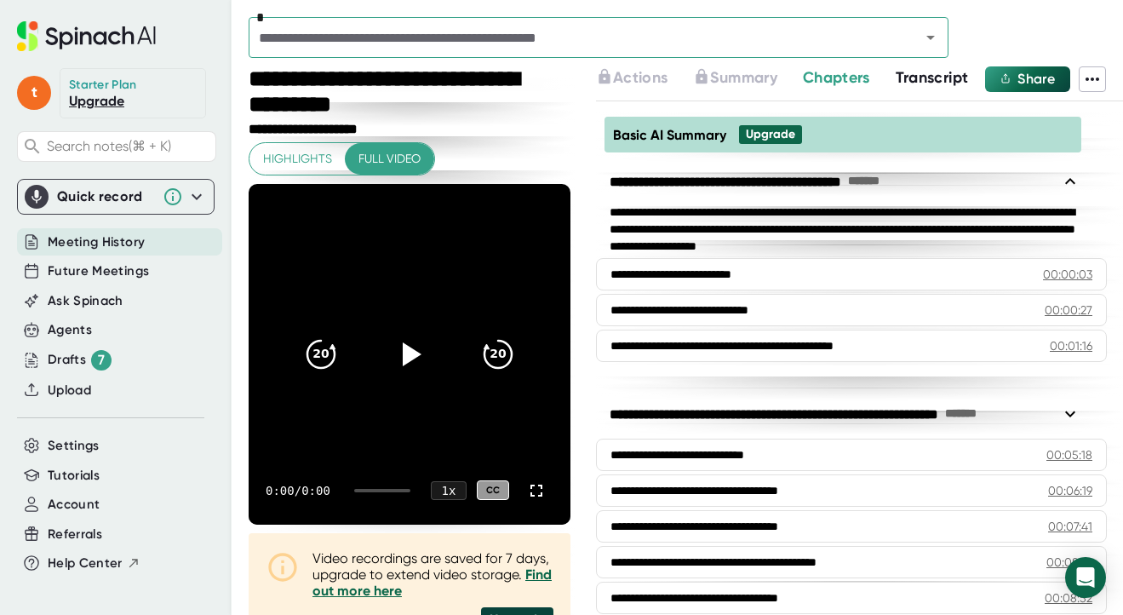
click at [938, 76] on span "Transcript" at bounding box center [932, 77] width 73 height 19
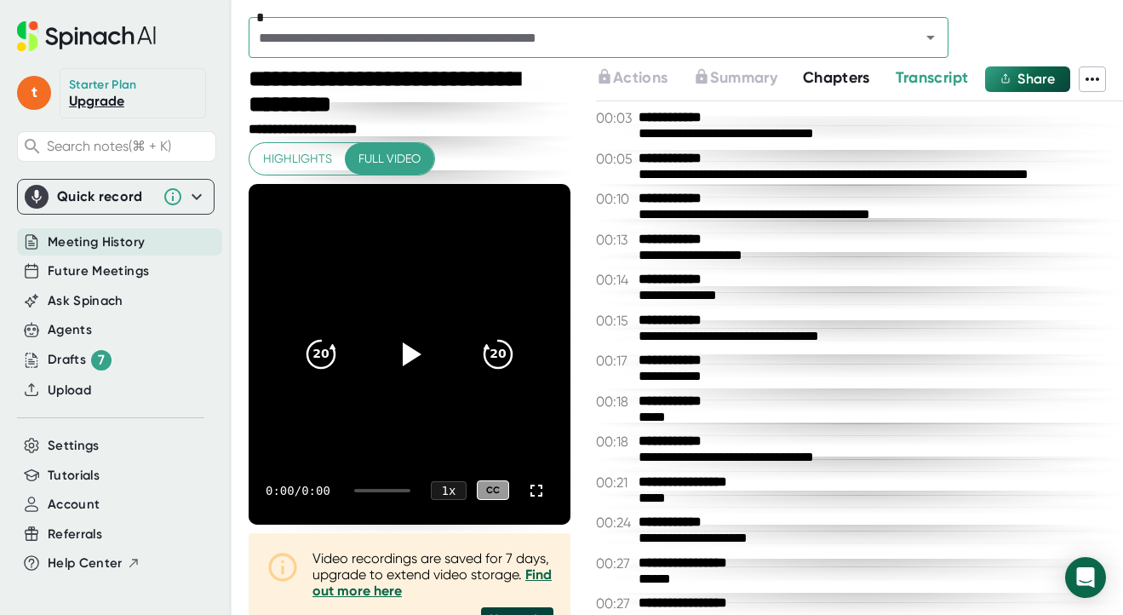
click at [1090, 77] on icon at bounding box center [1092, 79] width 20 height 20
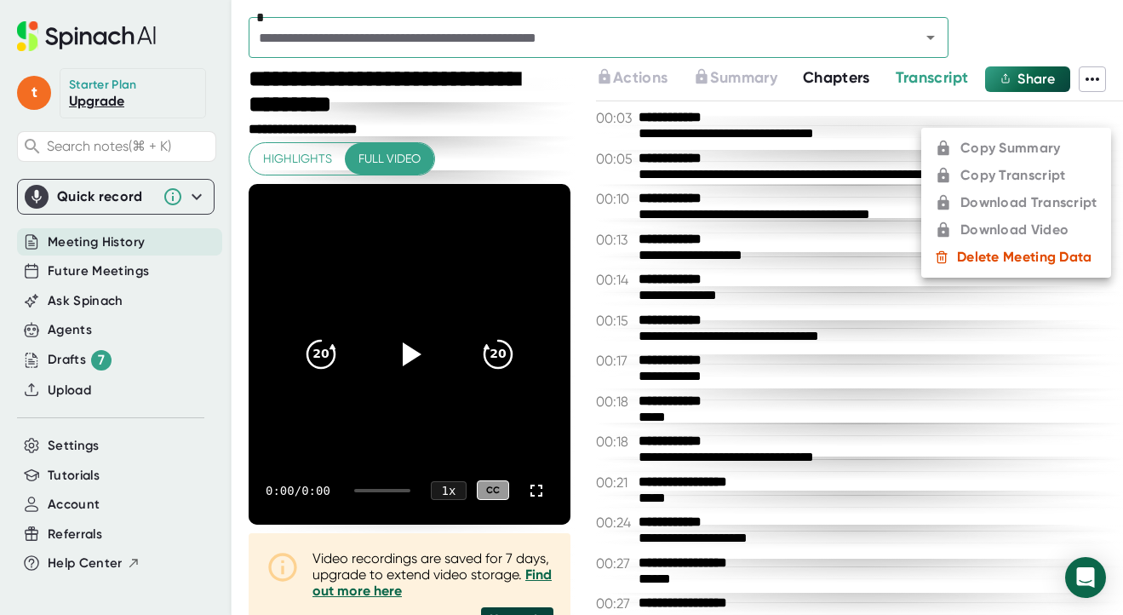
click at [831, 355] on div at bounding box center [561, 307] width 1123 height 615
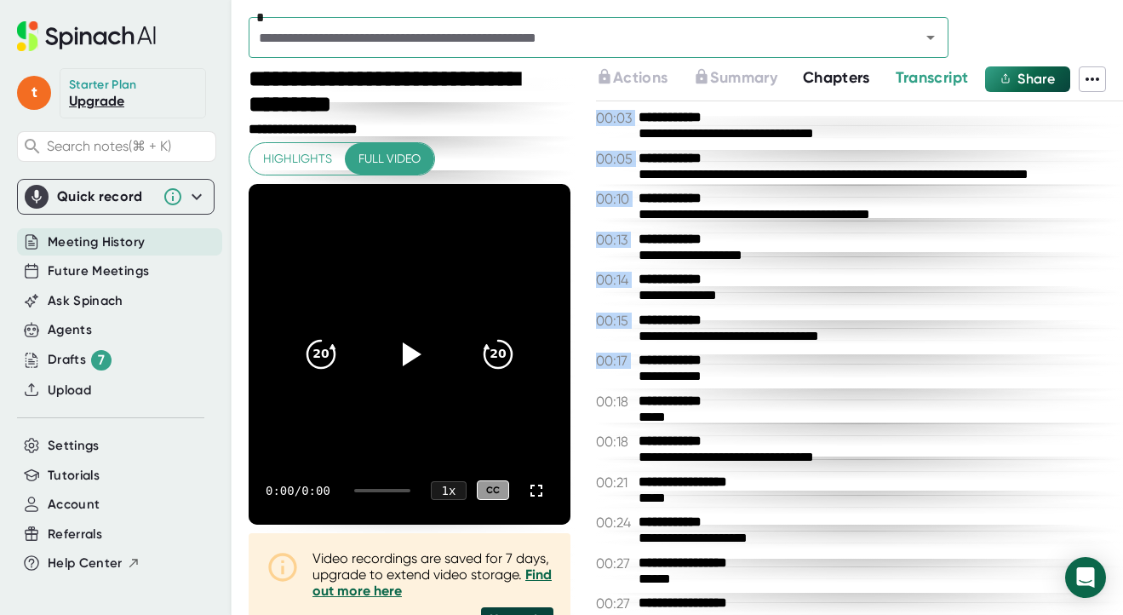
drag, startPoint x: 590, startPoint y: 114, endPoint x: 914, endPoint y: 354, distance: 402.9
click at [914, 354] on div "**********" at bounding box center [859, 357] width 527 height 513
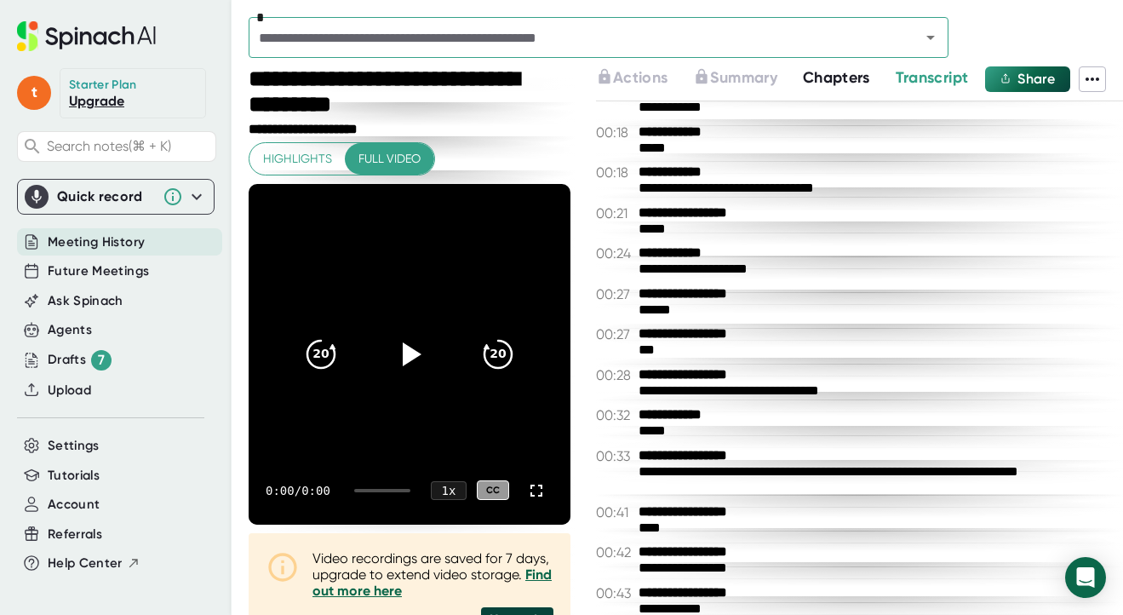
scroll to position [192, 0]
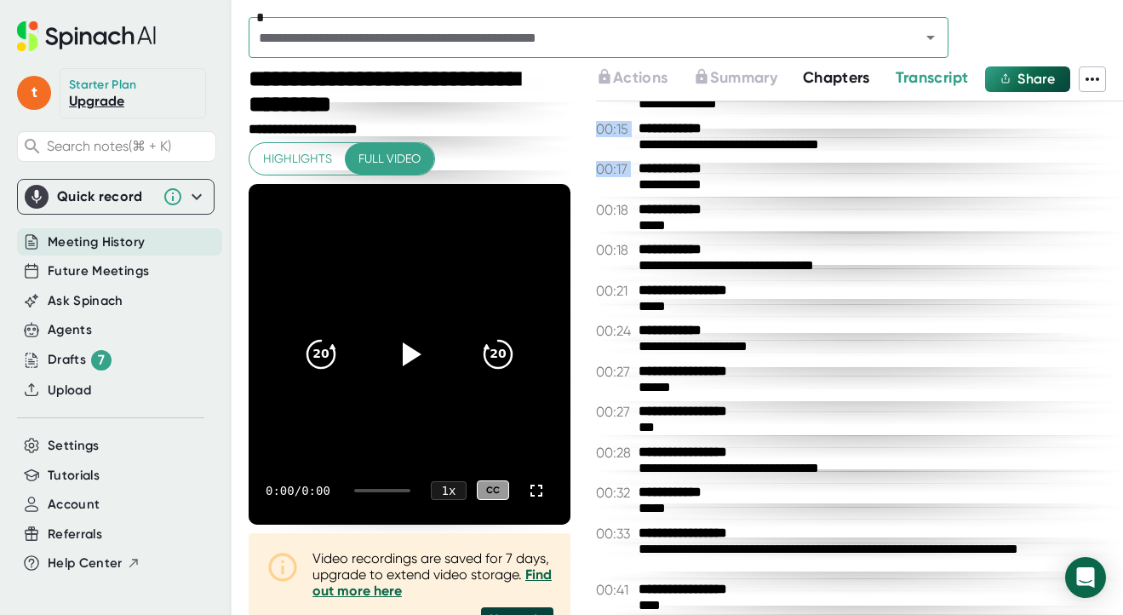
click at [929, 76] on span "Transcript" at bounding box center [932, 77] width 73 height 19
click at [1038, 71] on span "Share" at bounding box center [1035, 79] width 37 height 16
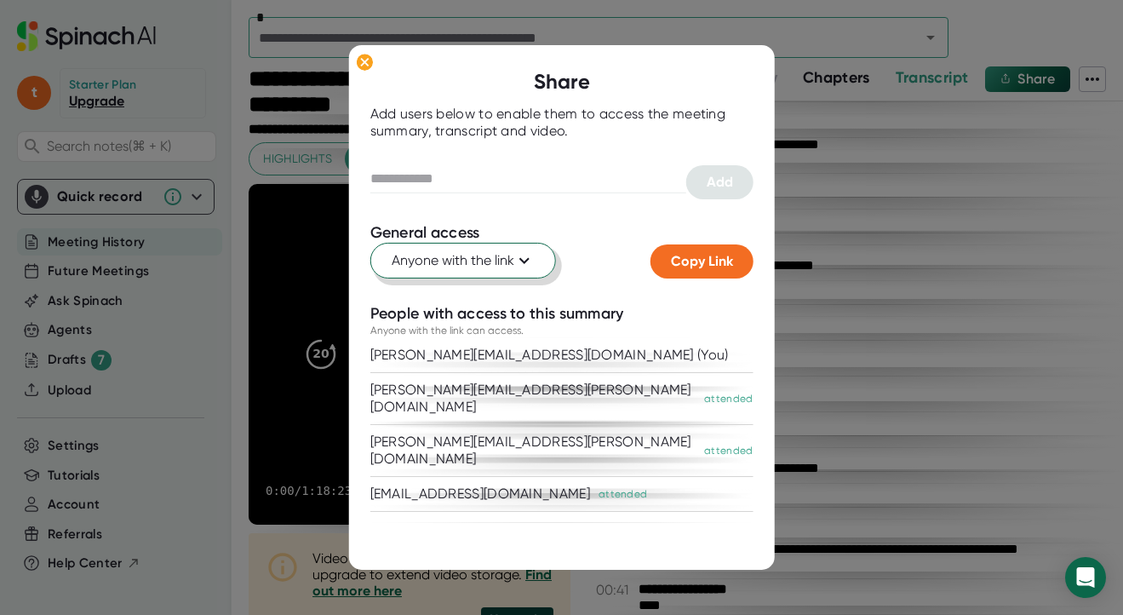
click at [525, 255] on icon at bounding box center [524, 260] width 20 height 20
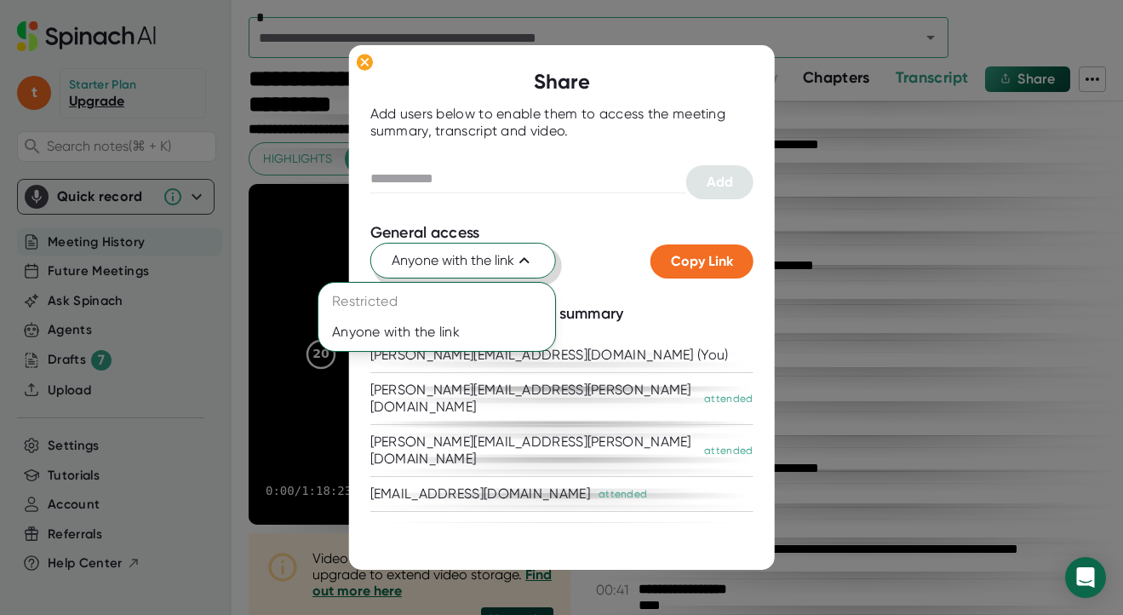
click at [364, 60] on div at bounding box center [561, 307] width 1123 height 615
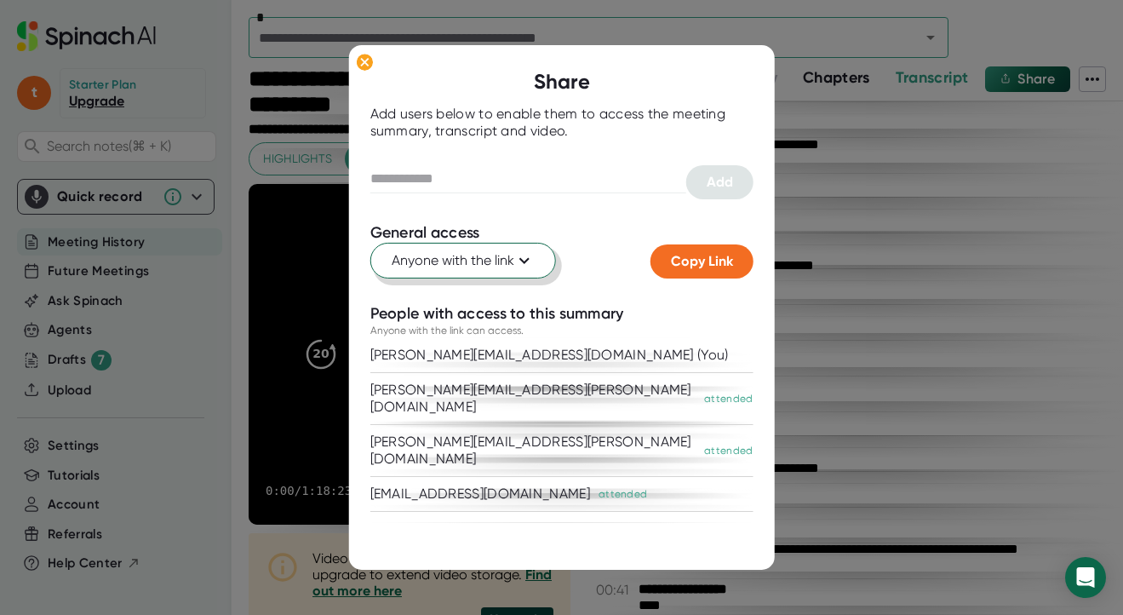
click at [364, 60] on icon at bounding box center [365, 63] width 8 height 8
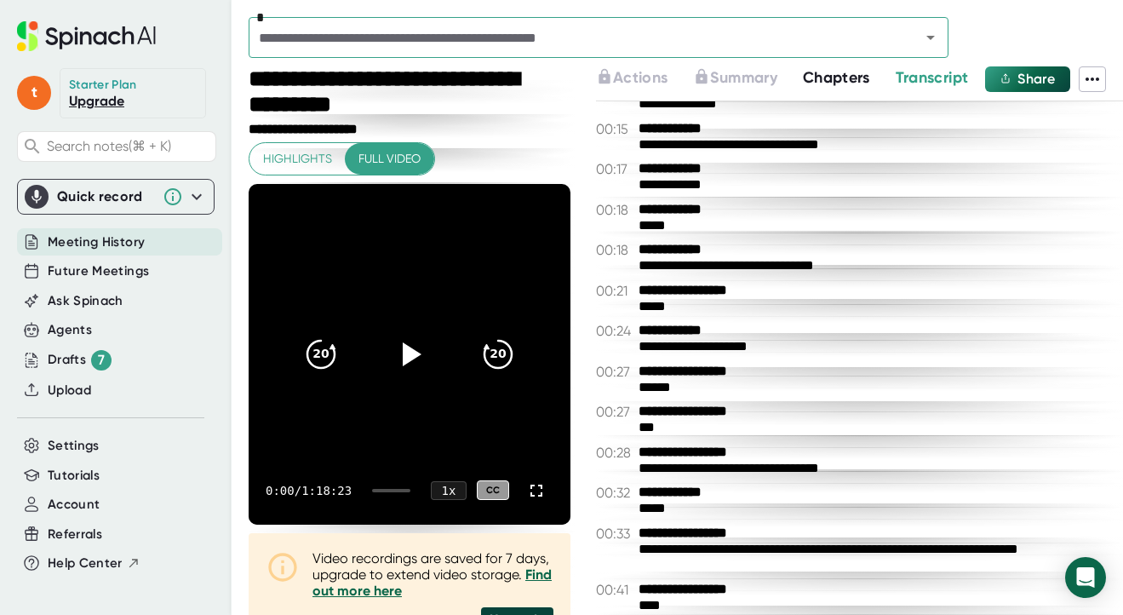
click at [1098, 77] on icon at bounding box center [1092, 79] width 20 height 20
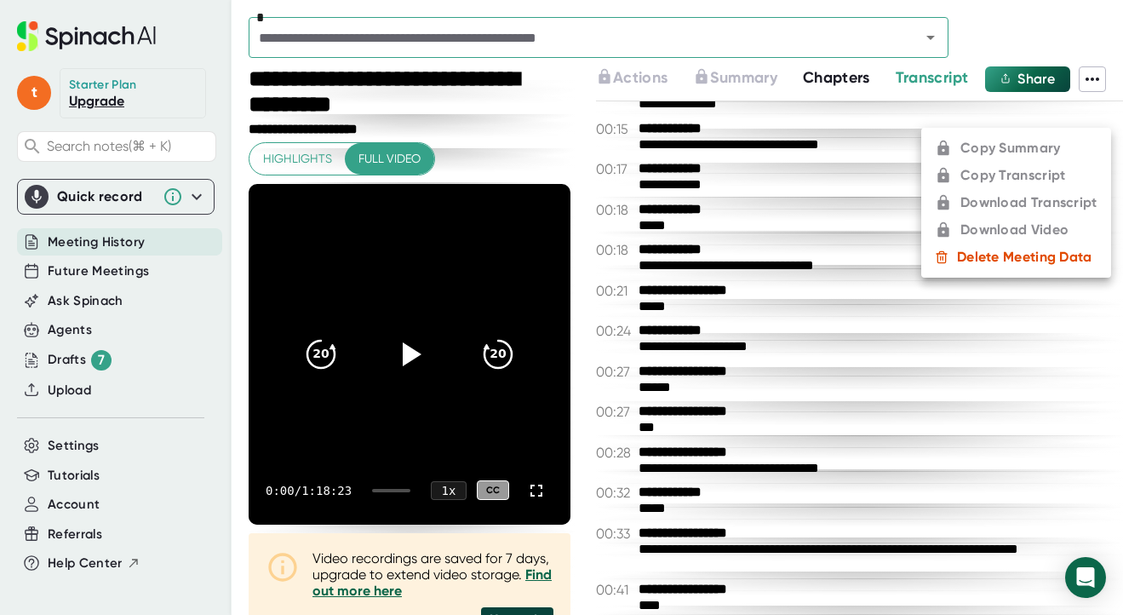
click at [925, 78] on div at bounding box center [561, 307] width 1123 height 615
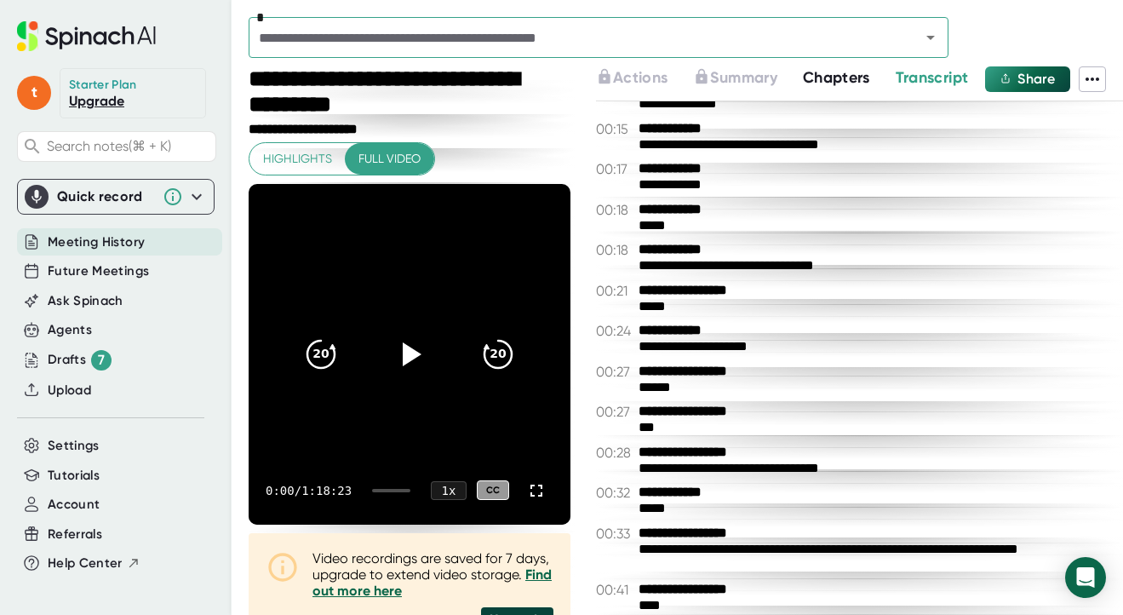
click at [925, 78] on span "Transcript" at bounding box center [932, 77] width 73 height 19
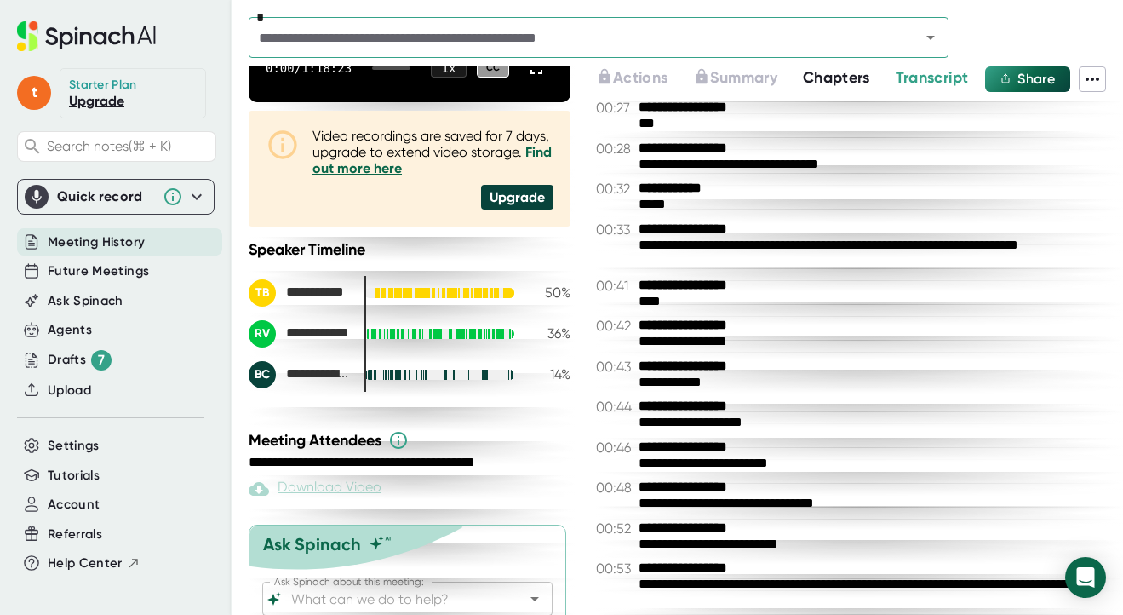
scroll to position [486, 0]
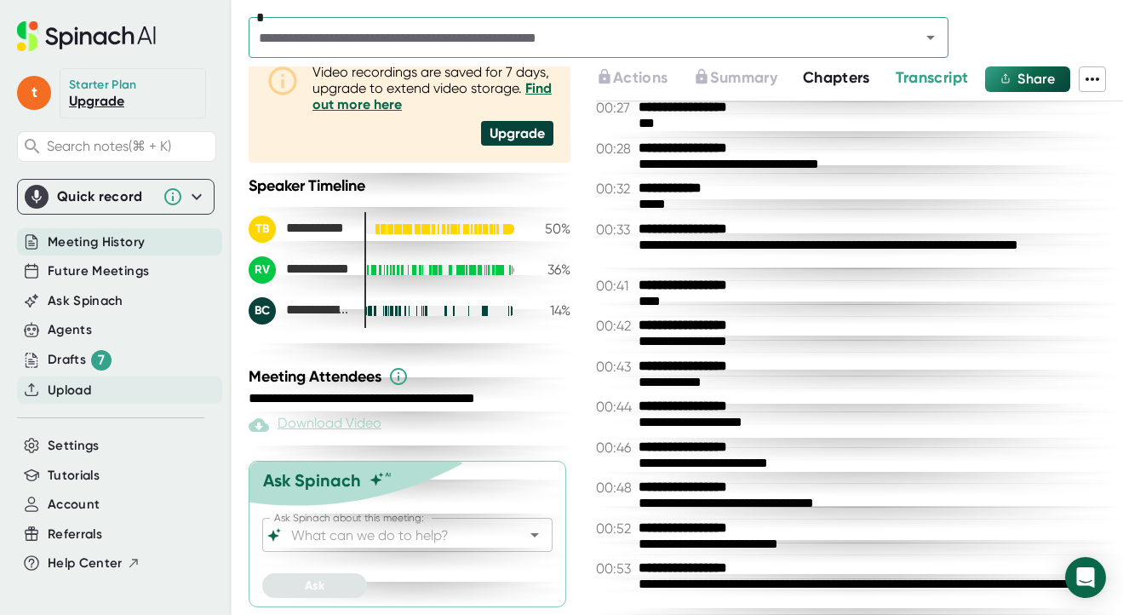
click at [75, 388] on span "Upload" at bounding box center [69, 391] width 43 height 20
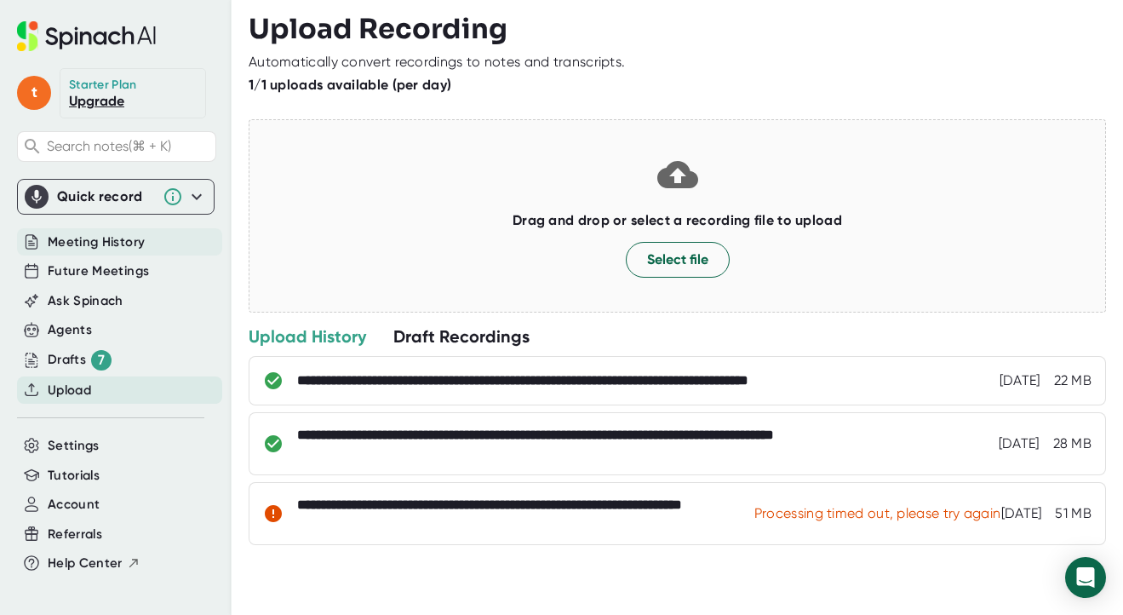
click at [84, 247] on span "Meeting History" at bounding box center [96, 242] width 97 height 20
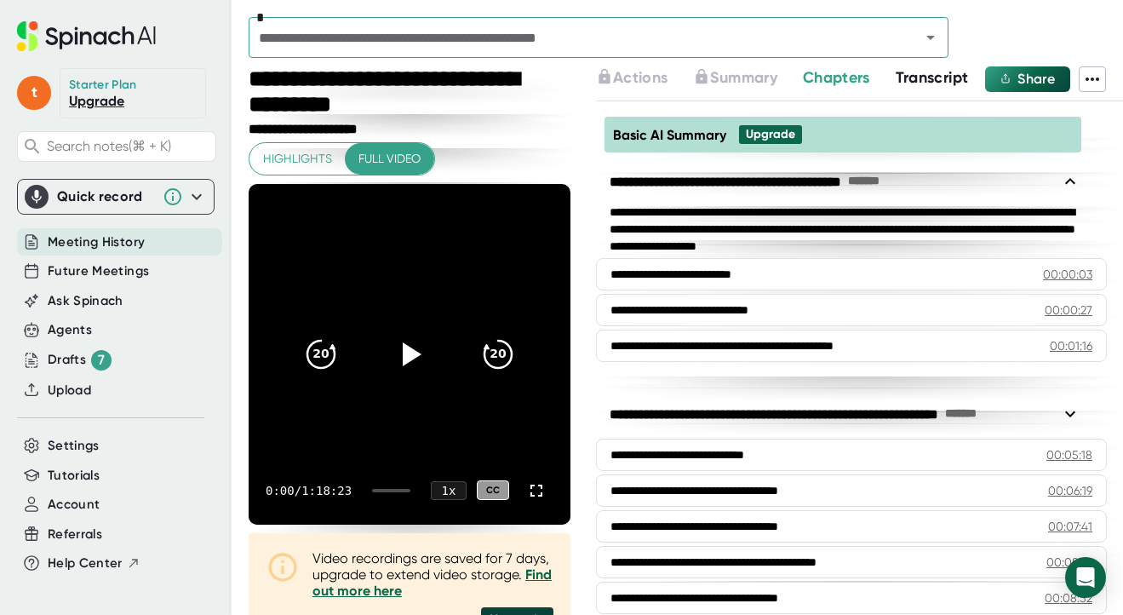
click at [927, 73] on span "Transcript" at bounding box center [932, 77] width 73 height 19
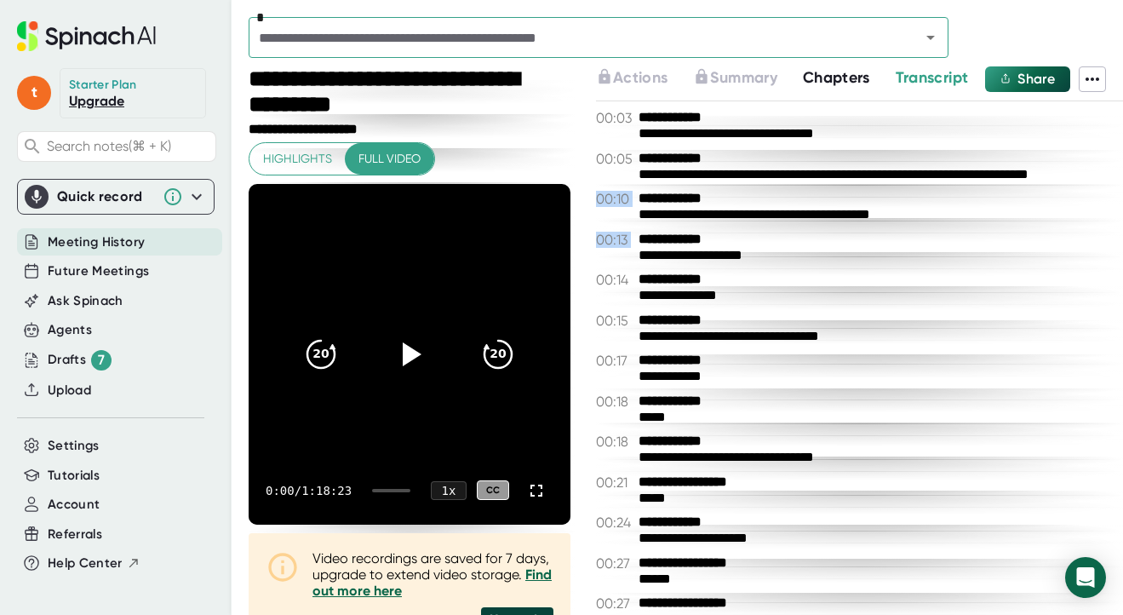
drag, startPoint x: 890, startPoint y: 152, endPoint x: 883, endPoint y: 247, distance: 95.6
click at [883, 247] on div "**********" at bounding box center [859, 357] width 527 height 513
drag, startPoint x: 643, startPoint y: 118, endPoint x: 891, endPoint y: 125, distance: 247.9
click at [891, 125] on div "**********" at bounding box center [859, 118] width 527 height 16
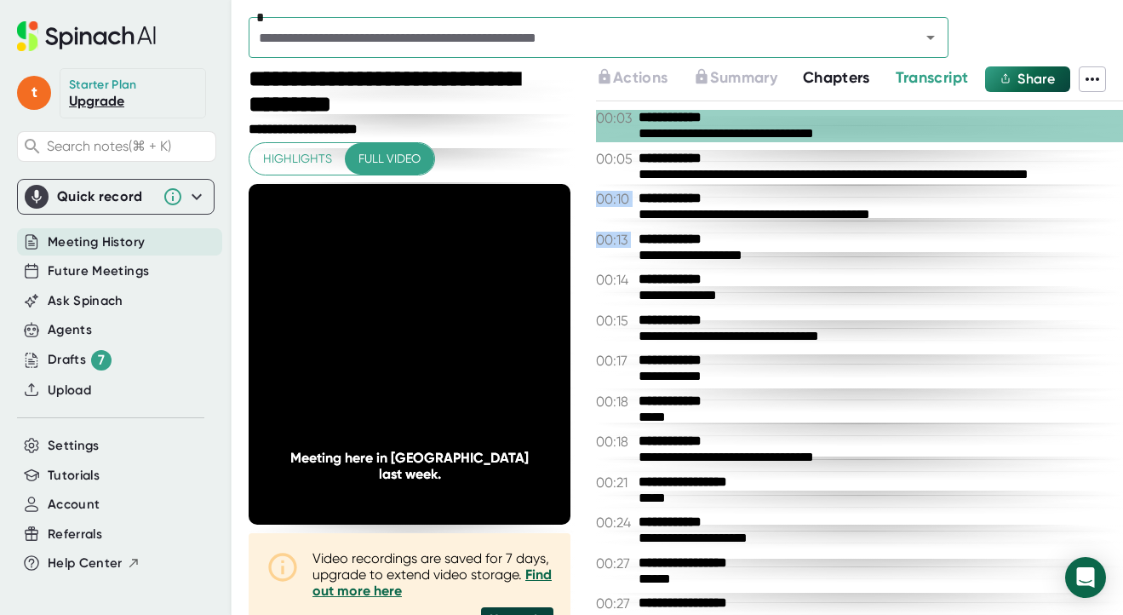
click at [1096, 80] on icon at bounding box center [1093, 78] width 14 height 3
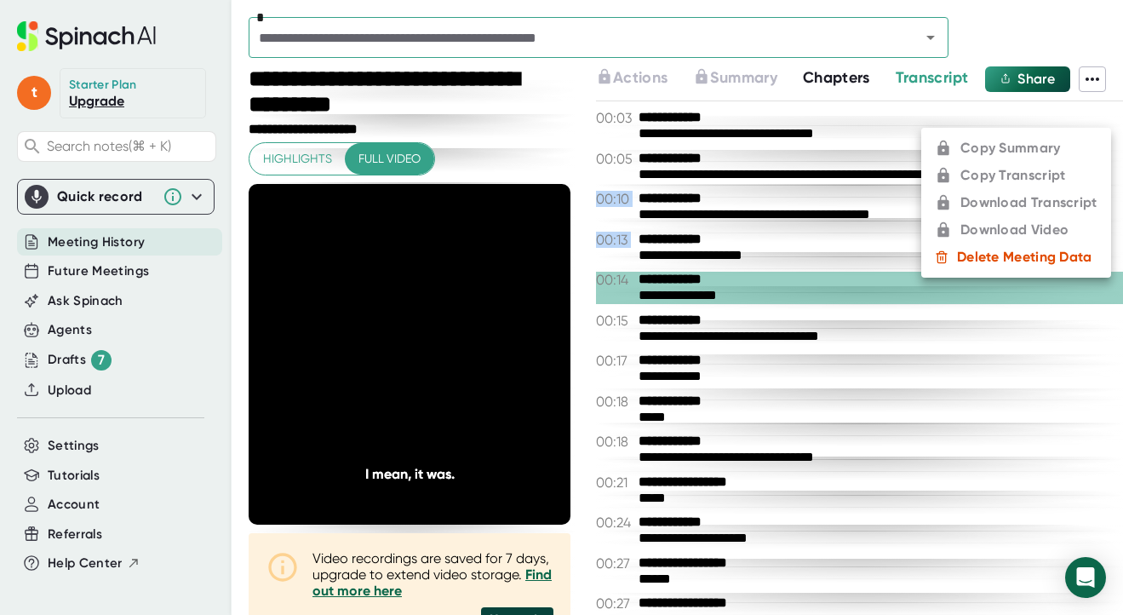
click at [722, 72] on div at bounding box center [561, 307] width 1123 height 615
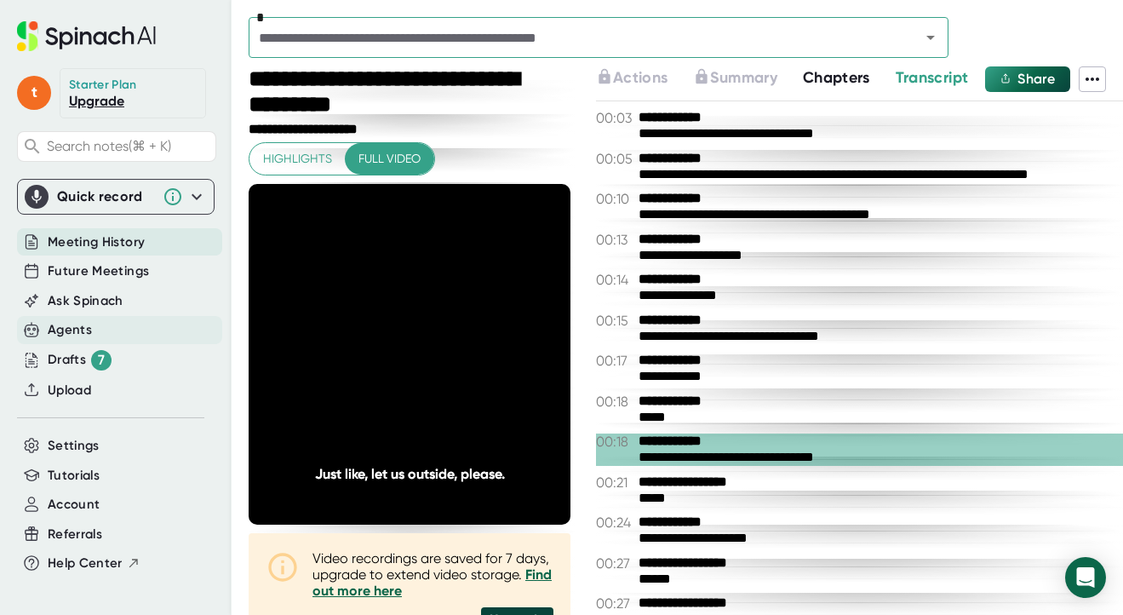
click at [61, 325] on div "Agents" at bounding box center [70, 330] width 44 height 20
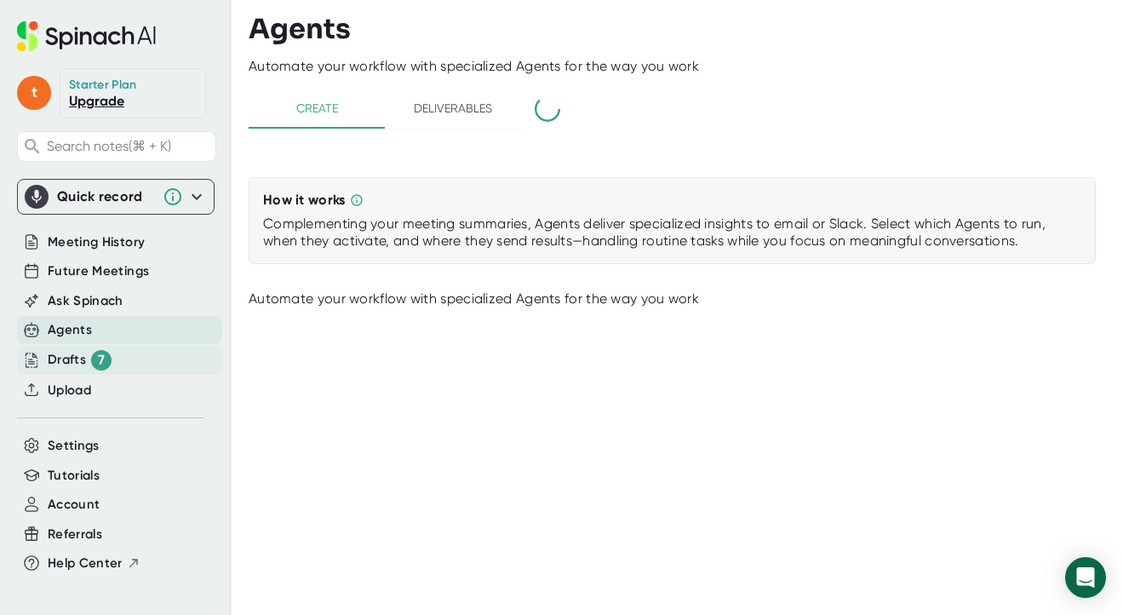
click at [70, 367] on div "Drafts 7" at bounding box center [80, 360] width 64 height 20
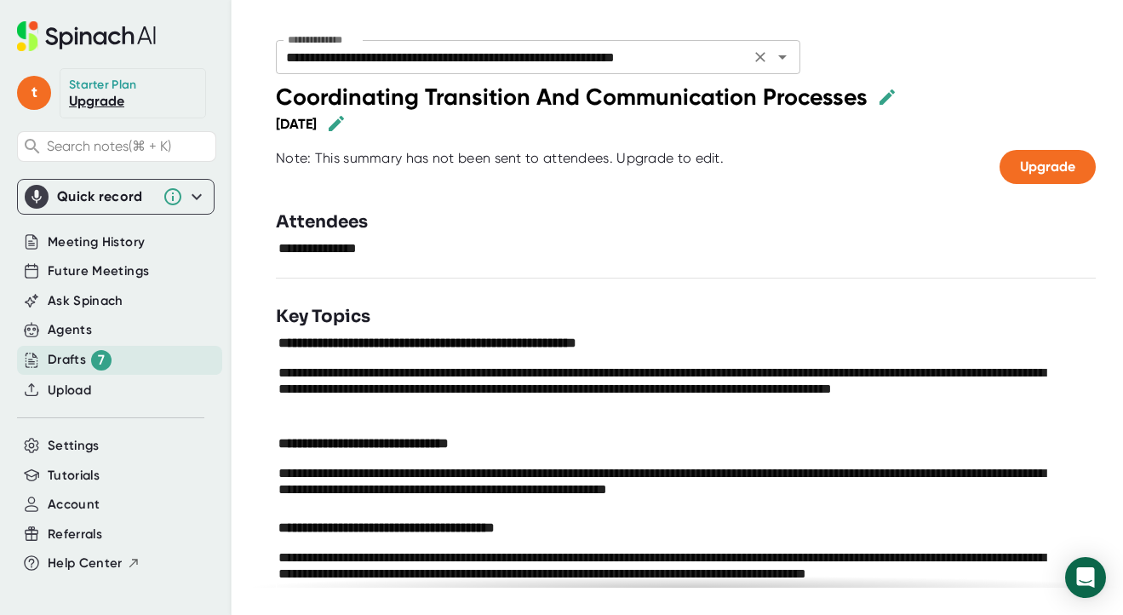
click at [781, 60] on icon "Open" at bounding box center [782, 57] width 20 height 20
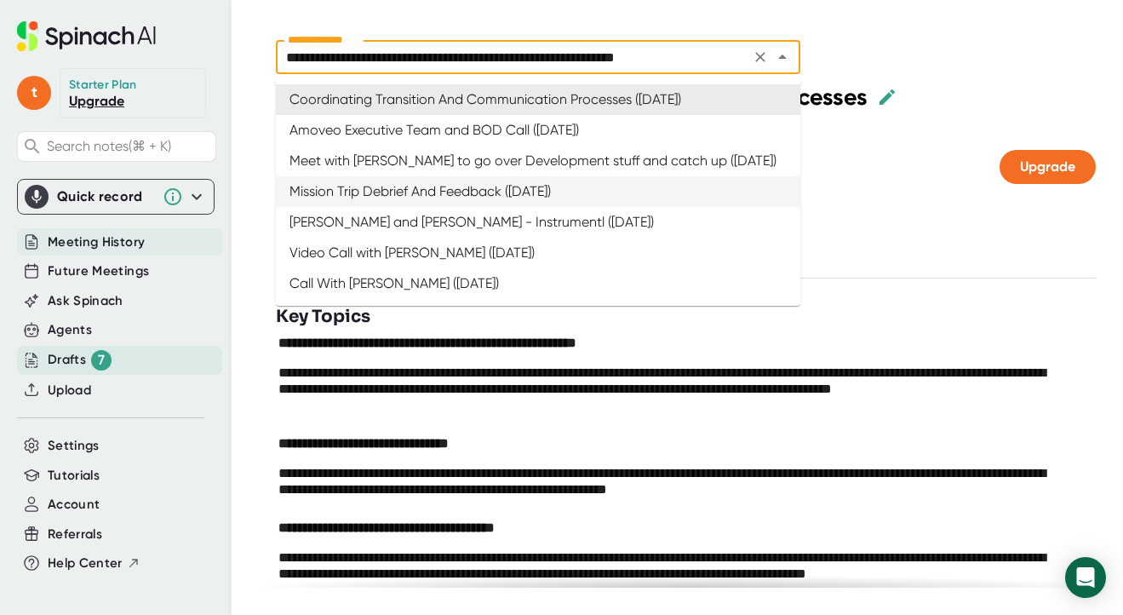
click at [96, 244] on span "Meeting History" at bounding box center [96, 242] width 97 height 20
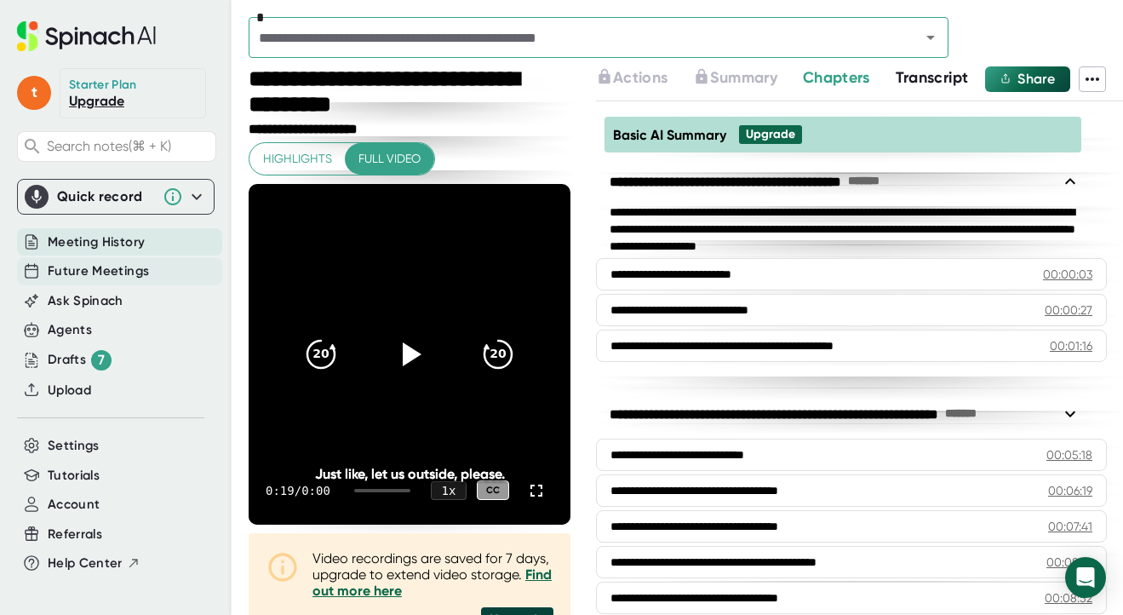
click at [69, 272] on span "Future Meetings" at bounding box center [98, 271] width 101 height 20
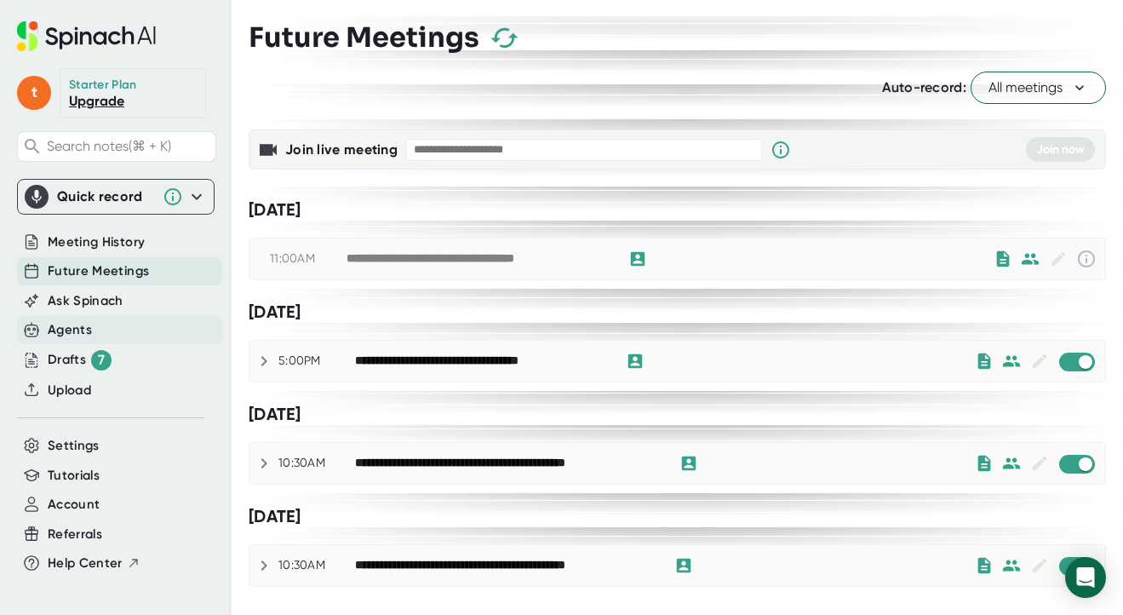
click at [64, 320] on div "Agents" at bounding box center [119, 330] width 205 height 28
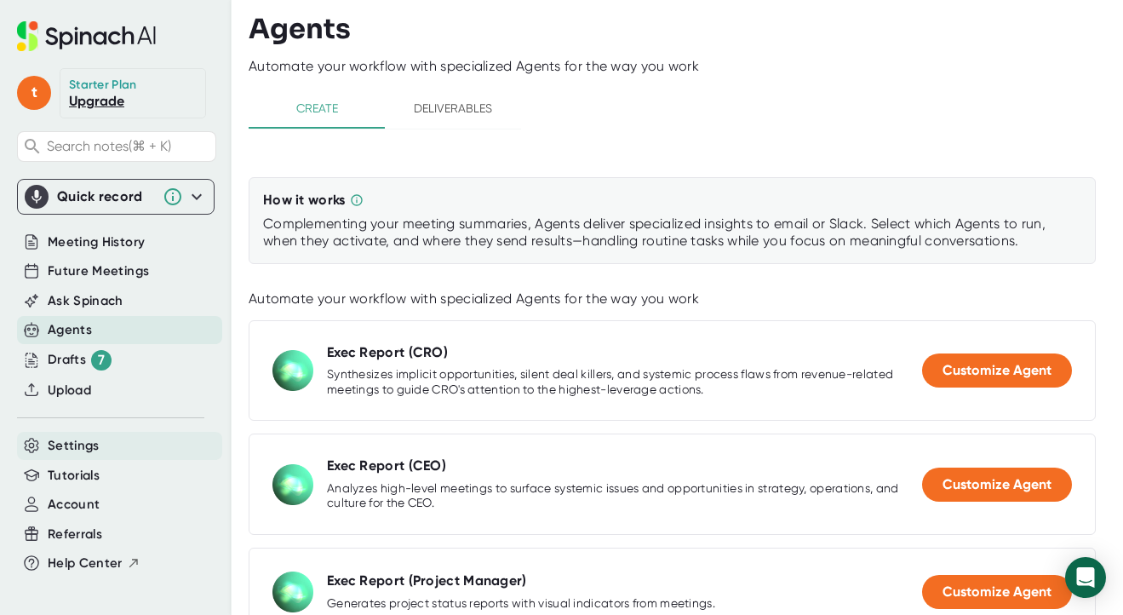
click at [77, 443] on span "Settings" at bounding box center [74, 446] width 52 height 20
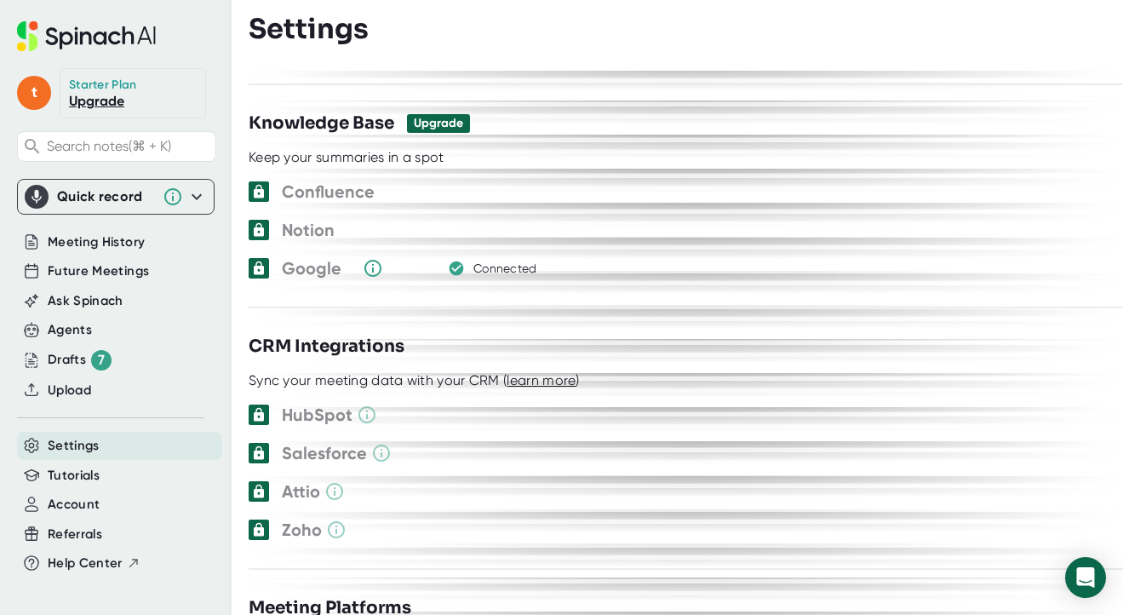
scroll to position [2081, 0]
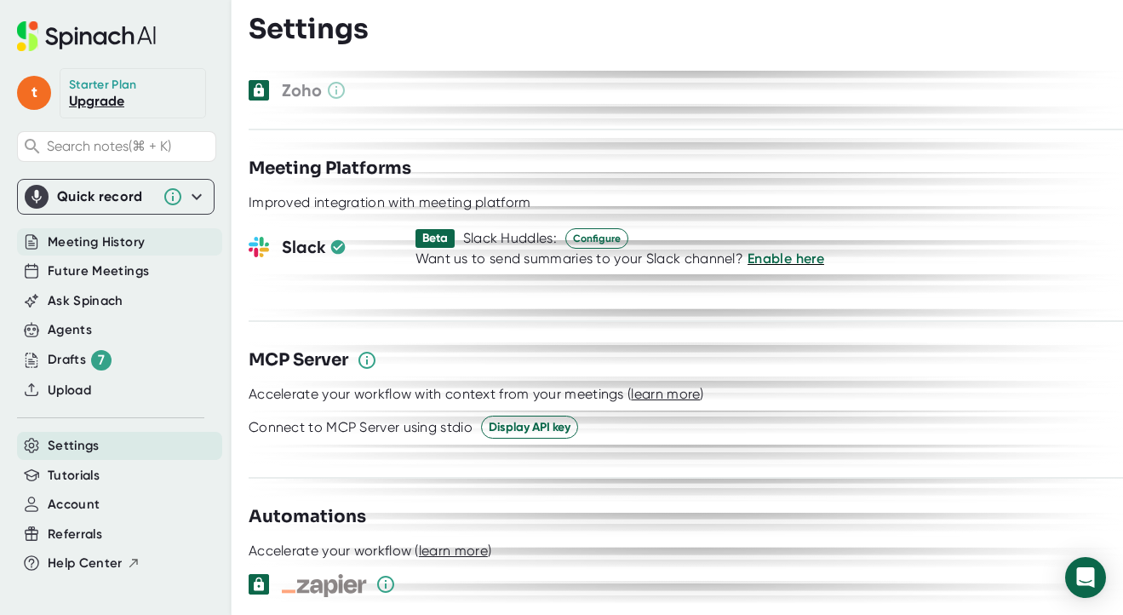
click at [112, 247] on span "Meeting History" at bounding box center [96, 242] width 97 height 20
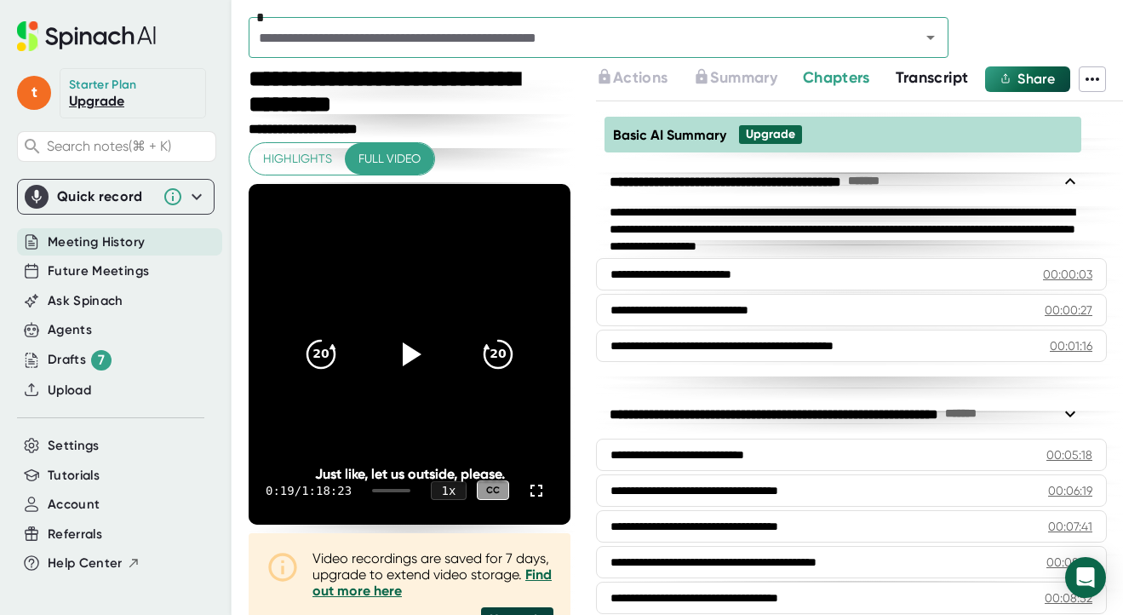
click at [937, 74] on span "Transcript" at bounding box center [932, 77] width 73 height 19
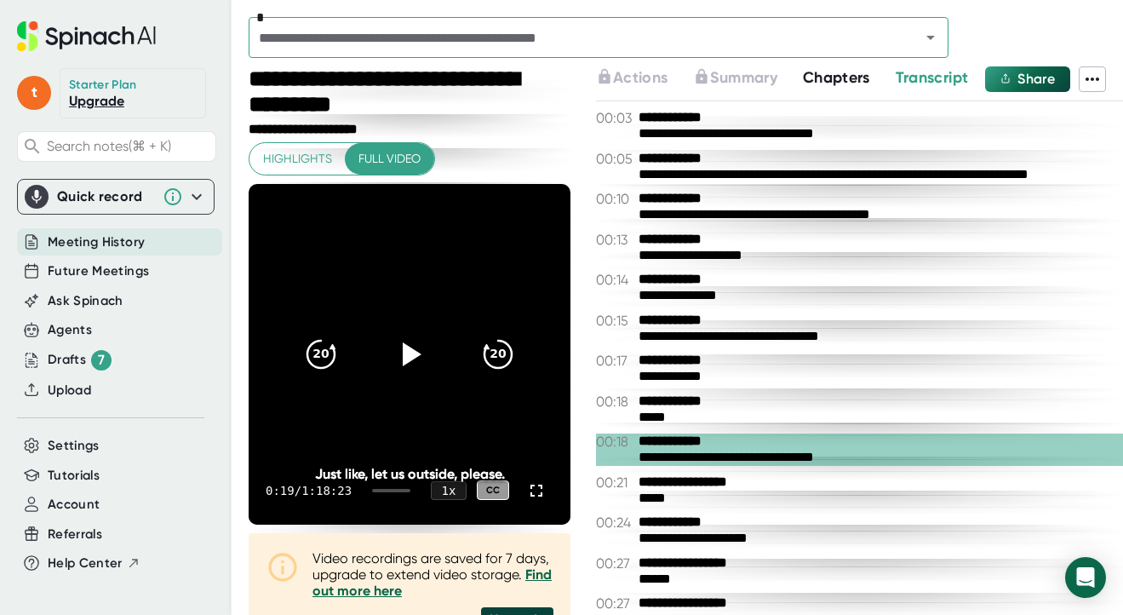
click at [1095, 85] on icon at bounding box center [1092, 79] width 20 height 20
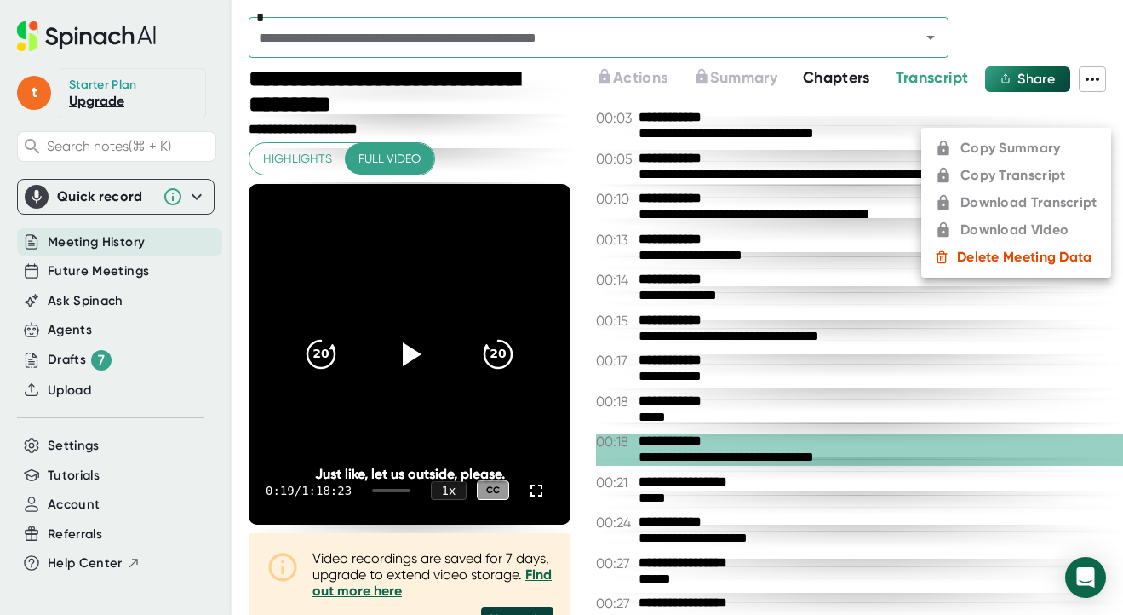
click at [1018, 228] on ul "Copy Summary Copy Transcript Download Transcript Download Video Delete Meeting …" at bounding box center [1016, 203] width 190 height 150
click at [845, 68] on div at bounding box center [561, 307] width 1123 height 615
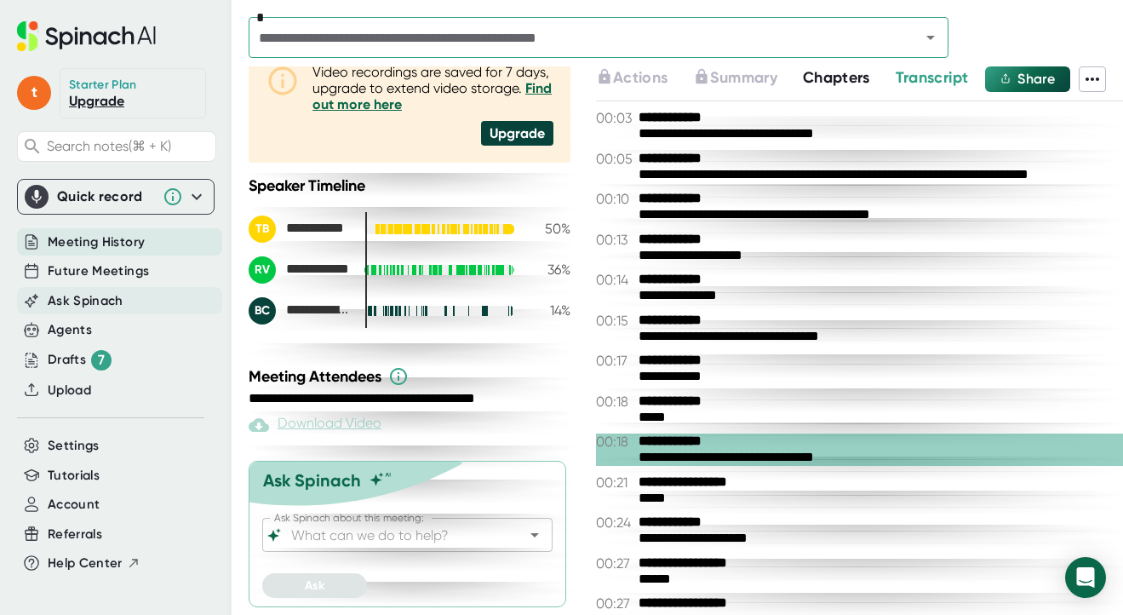
click at [91, 297] on span "Ask Spinach" at bounding box center [86, 301] width 76 height 20
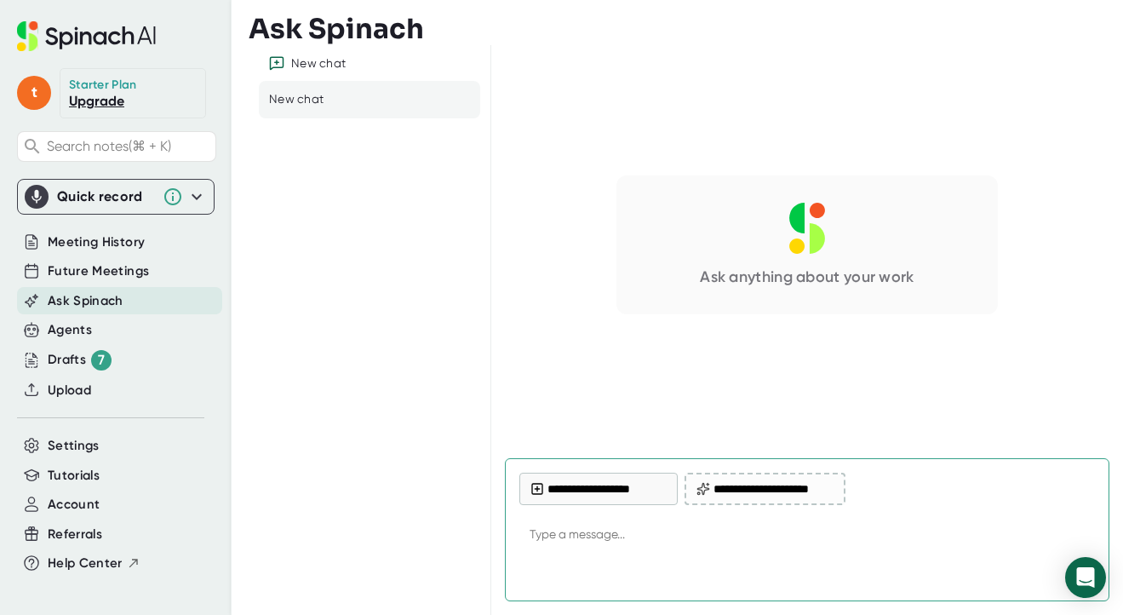
click at [105, 103] on link "Upgrade" at bounding box center [96, 101] width 55 height 16
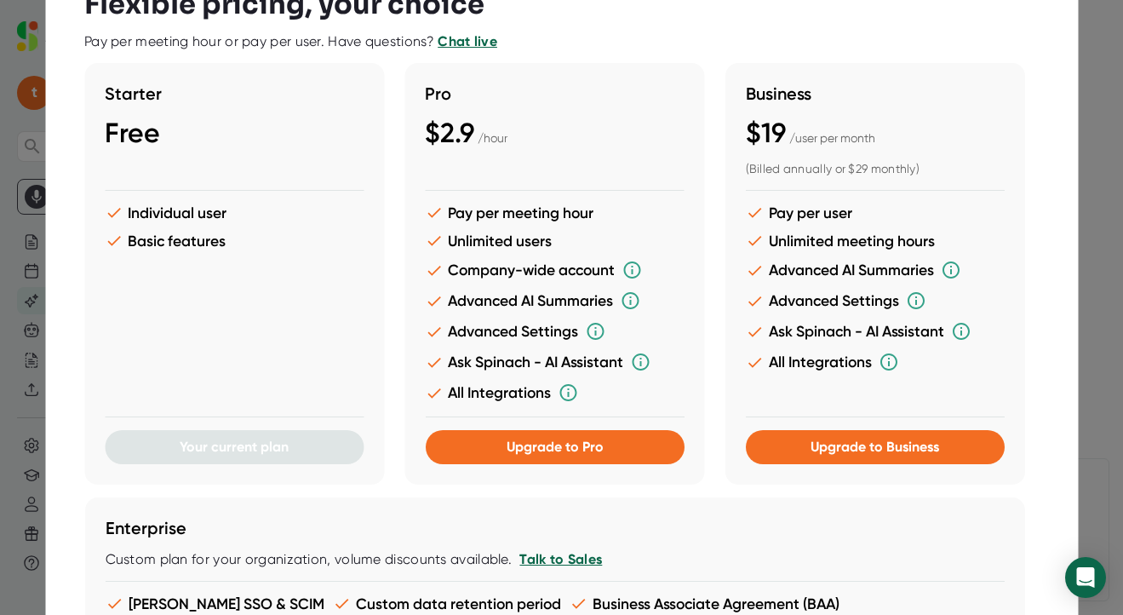
click at [23, 46] on div at bounding box center [561, 307] width 1123 height 615
type textarea "x"
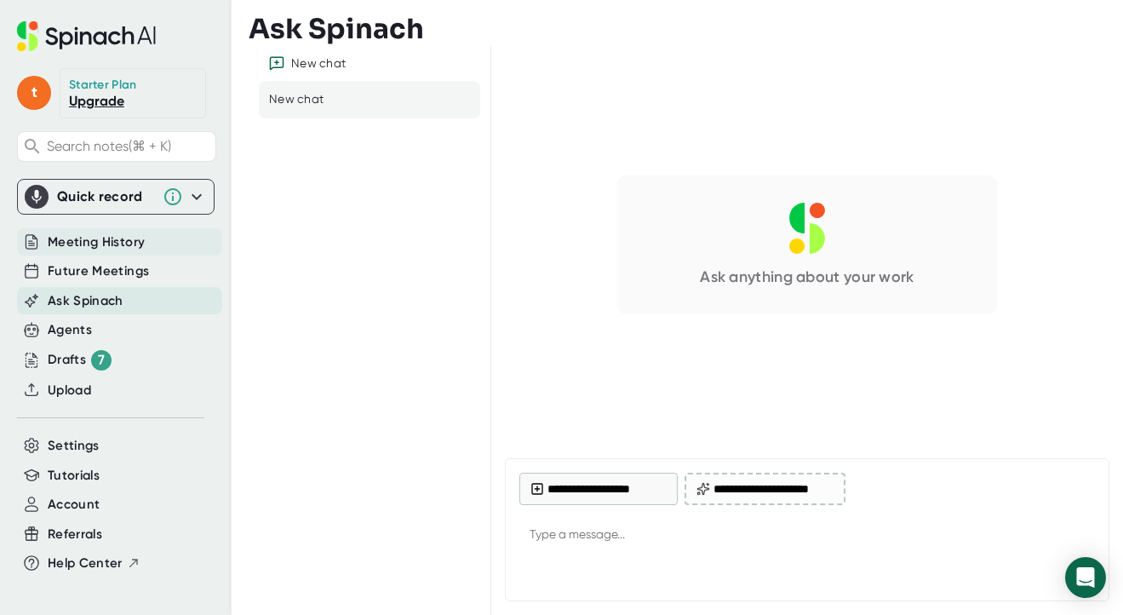
click at [101, 249] on span "Meeting History" at bounding box center [96, 242] width 97 height 20
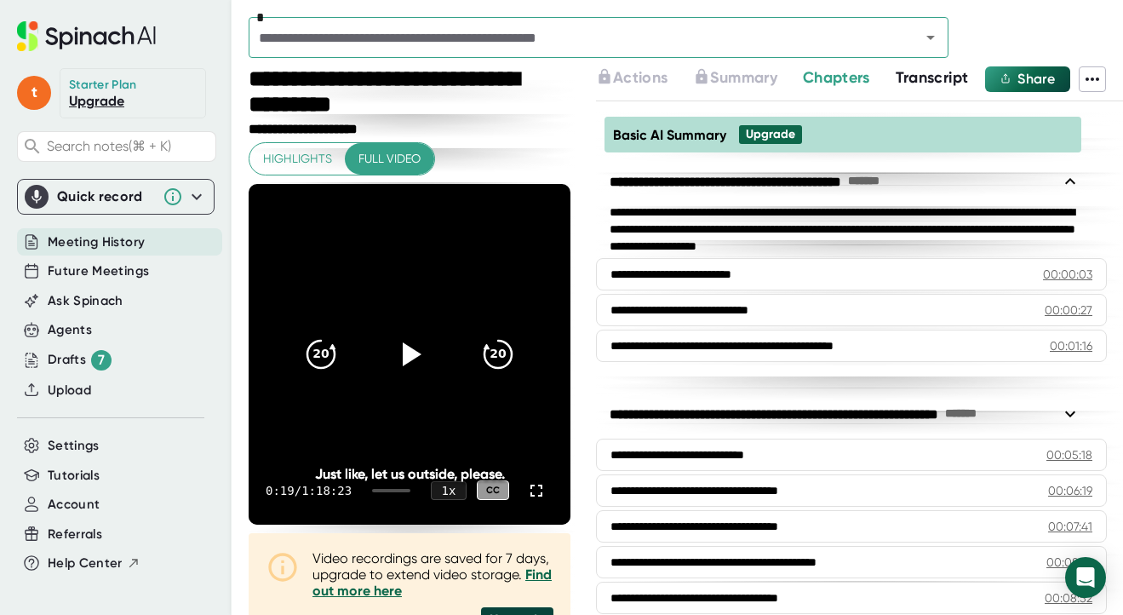
click at [834, 81] on span "Chapters" at bounding box center [836, 77] width 67 height 19
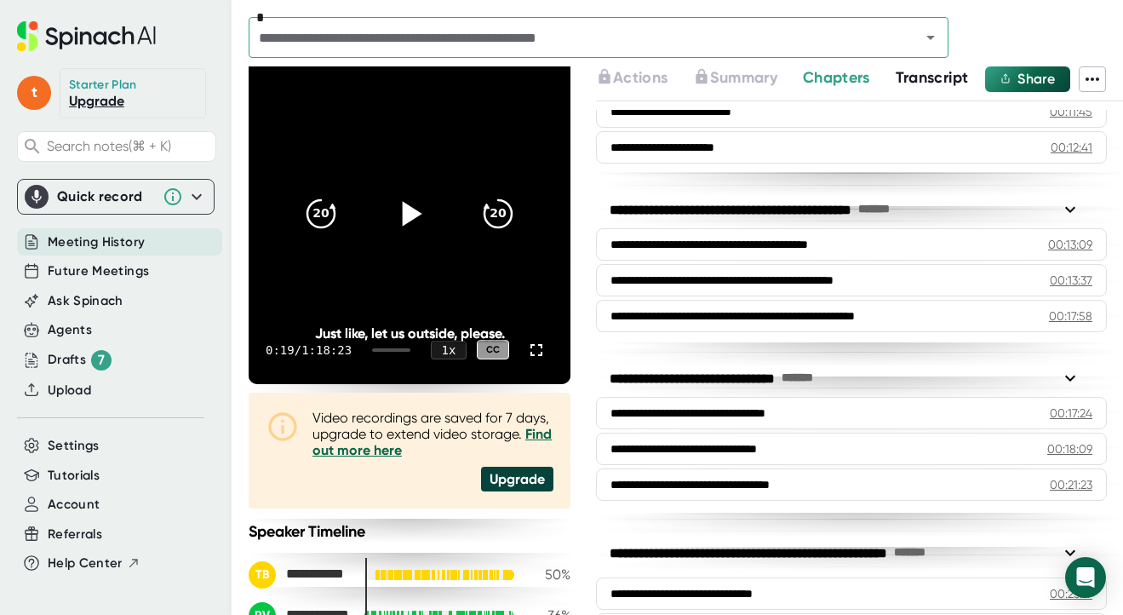
scroll to position [145, 0]
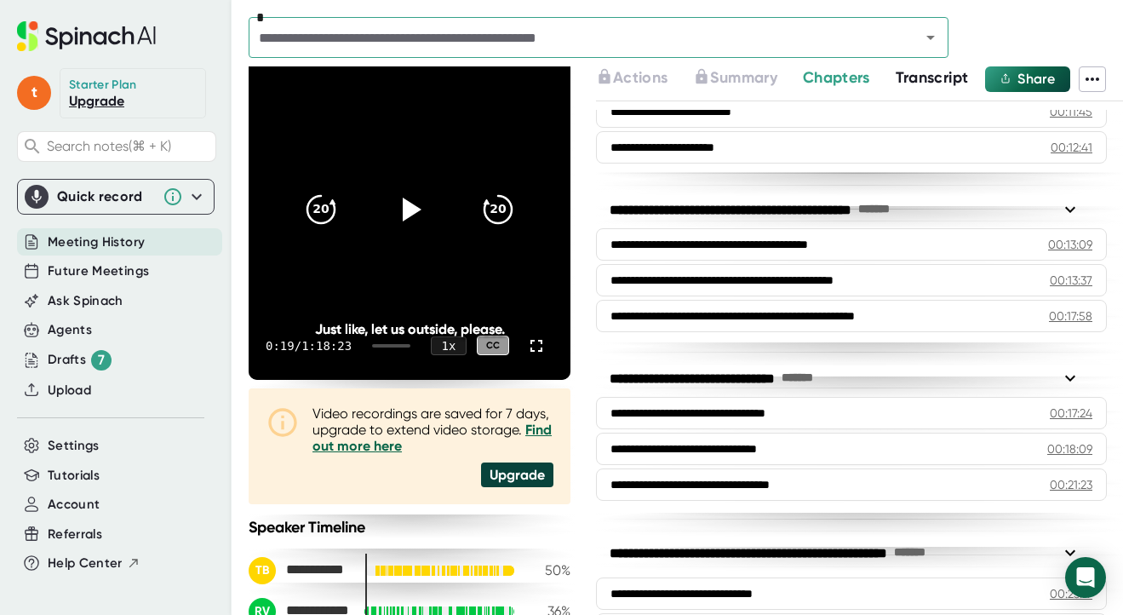
click at [190, 191] on icon at bounding box center [196, 196] width 20 height 20
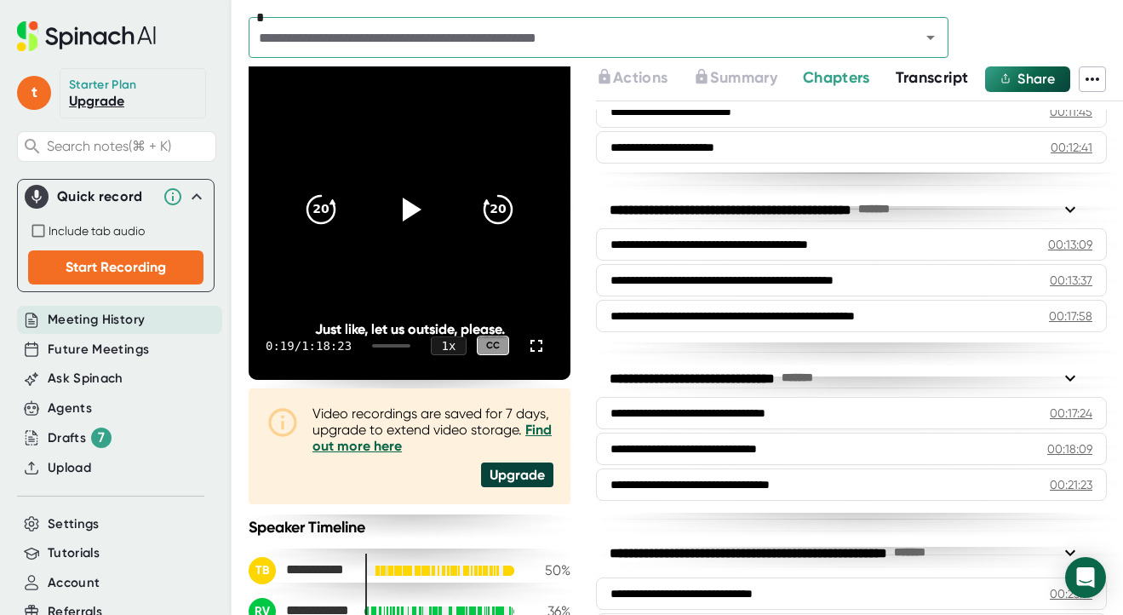
click at [188, 192] on icon at bounding box center [196, 196] width 20 height 20
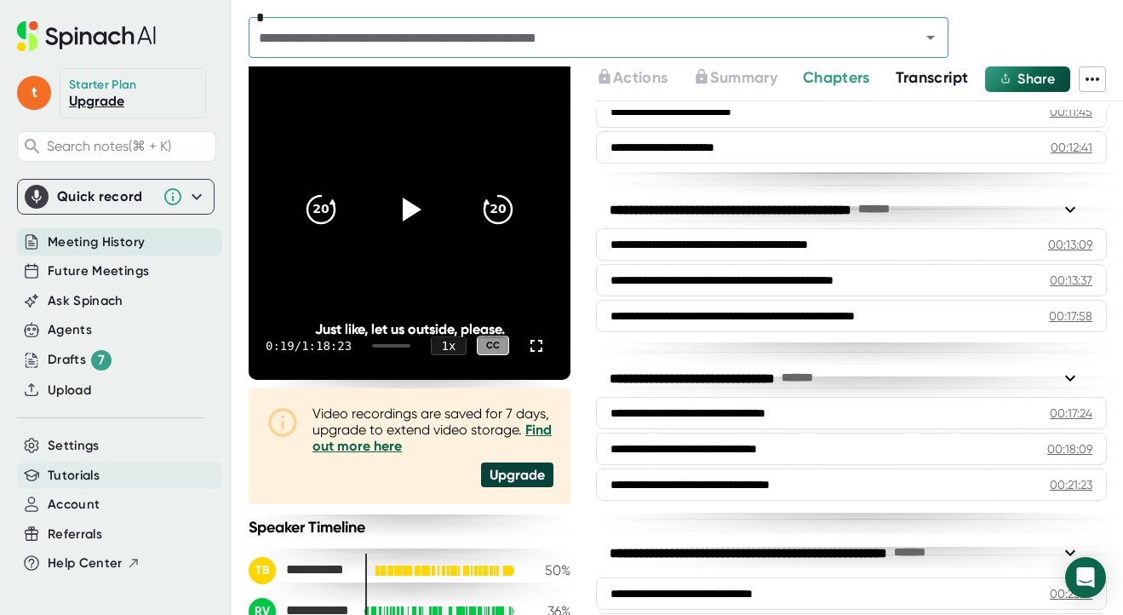
click at [83, 481] on span "Tutorials" at bounding box center [74, 476] width 52 height 20
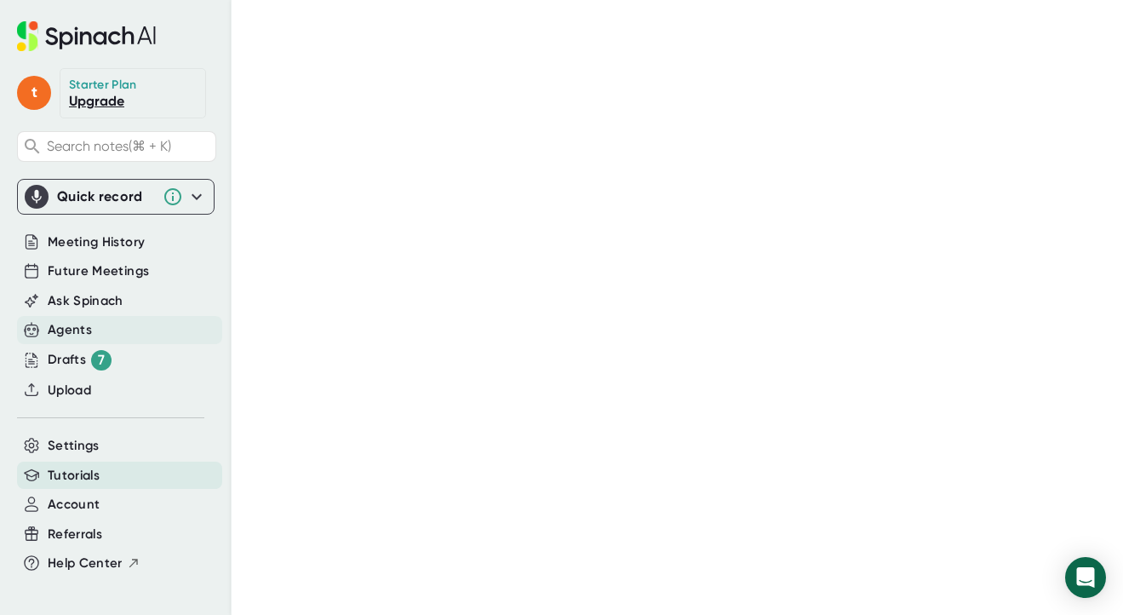
click at [80, 330] on div "Agents" at bounding box center [70, 330] width 44 height 20
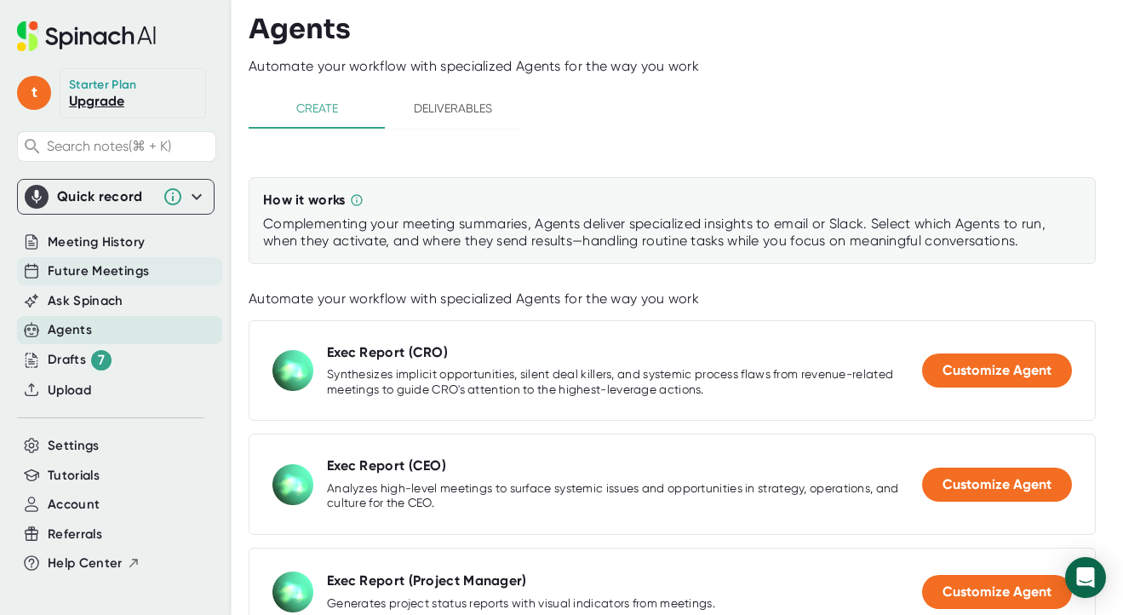
click at [102, 273] on span "Future Meetings" at bounding box center [98, 271] width 101 height 20
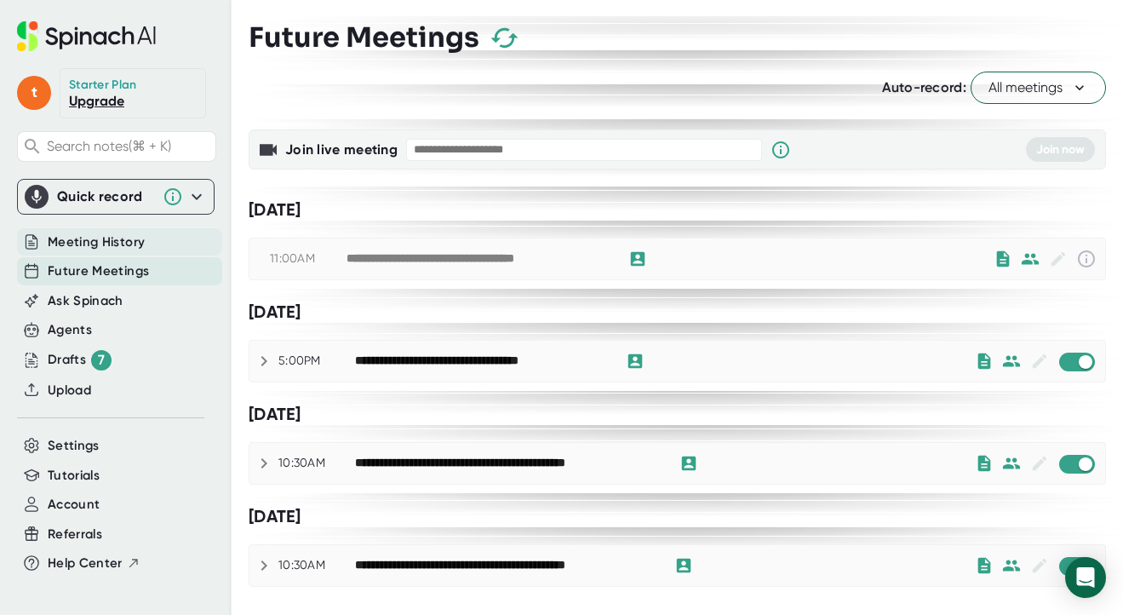
click at [98, 244] on span "Meeting History" at bounding box center [96, 242] width 97 height 20
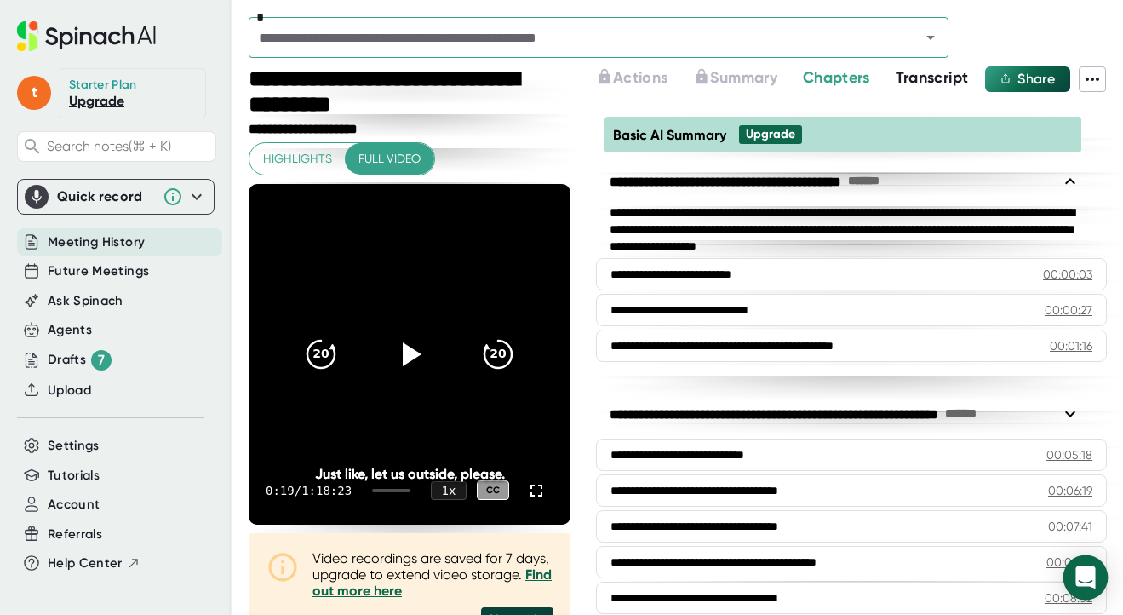
click at [1087, 576] on icon "Open Intercom Messenger" at bounding box center [1085, 577] width 20 height 22
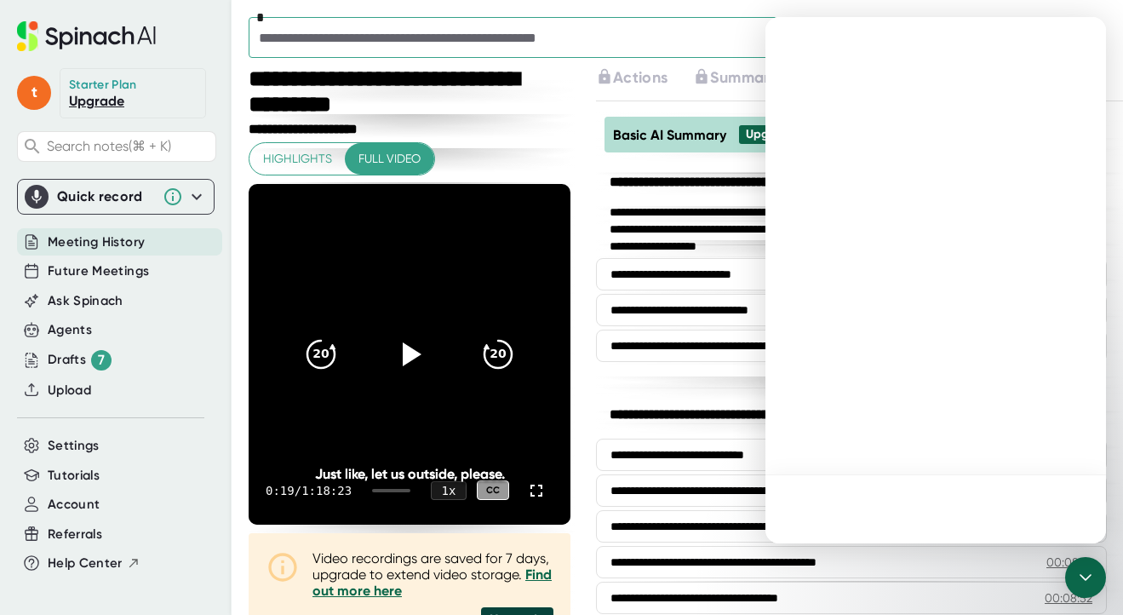
click at [828, 499] on div at bounding box center [935, 508] width 341 height 69
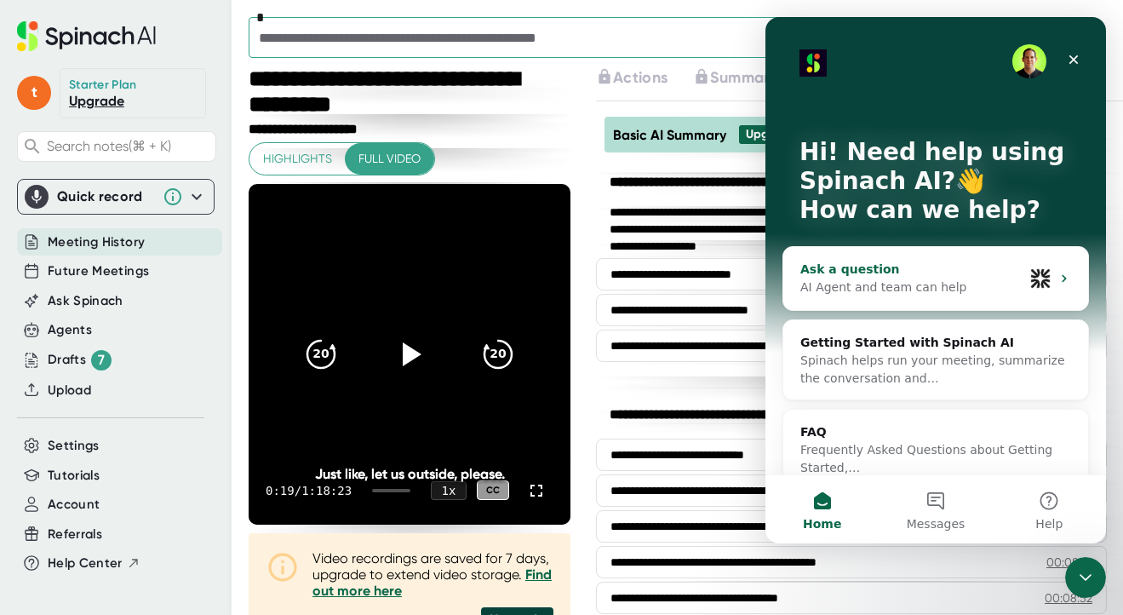
click at [883, 285] on div "AI Agent and team can help" at bounding box center [911, 287] width 223 height 18
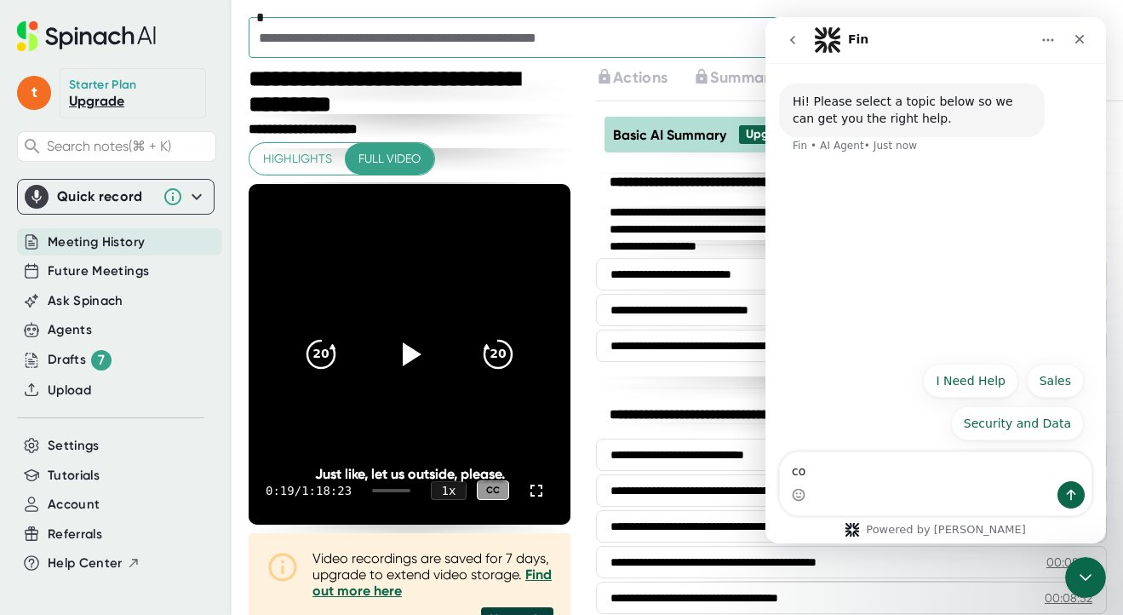
type textarea "c"
type textarea "How do I copy a trascript in Starter"
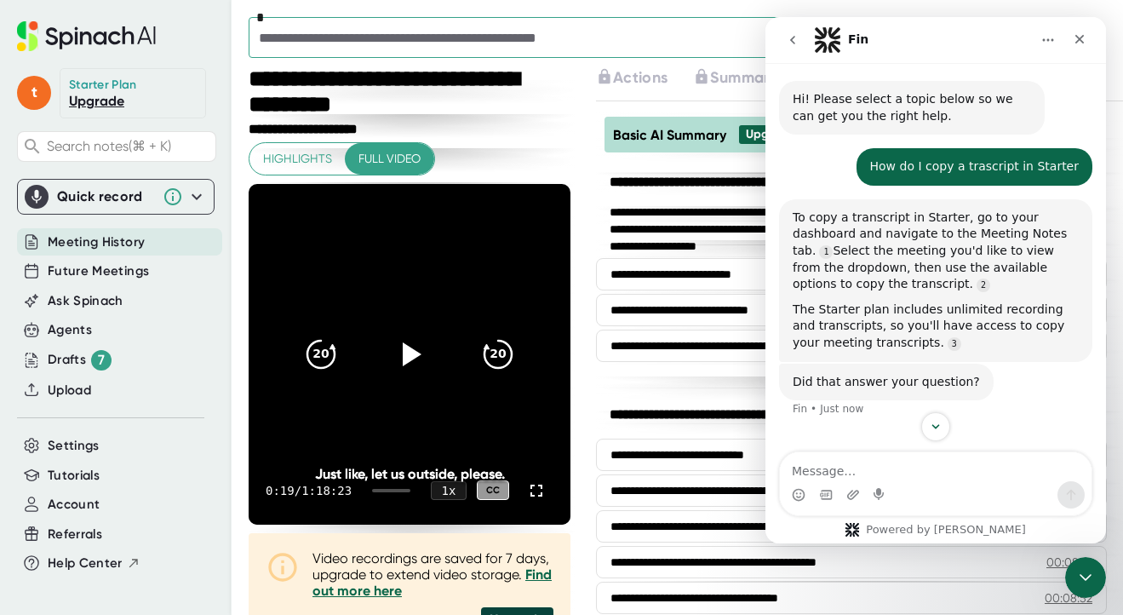
scroll to position [1, 0]
click at [86, 234] on span "Meeting History" at bounding box center [96, 242] width 97 height 20
click at [1078, 32] on icon "Close" at bounding box center [1080, 39] width 14 height 14
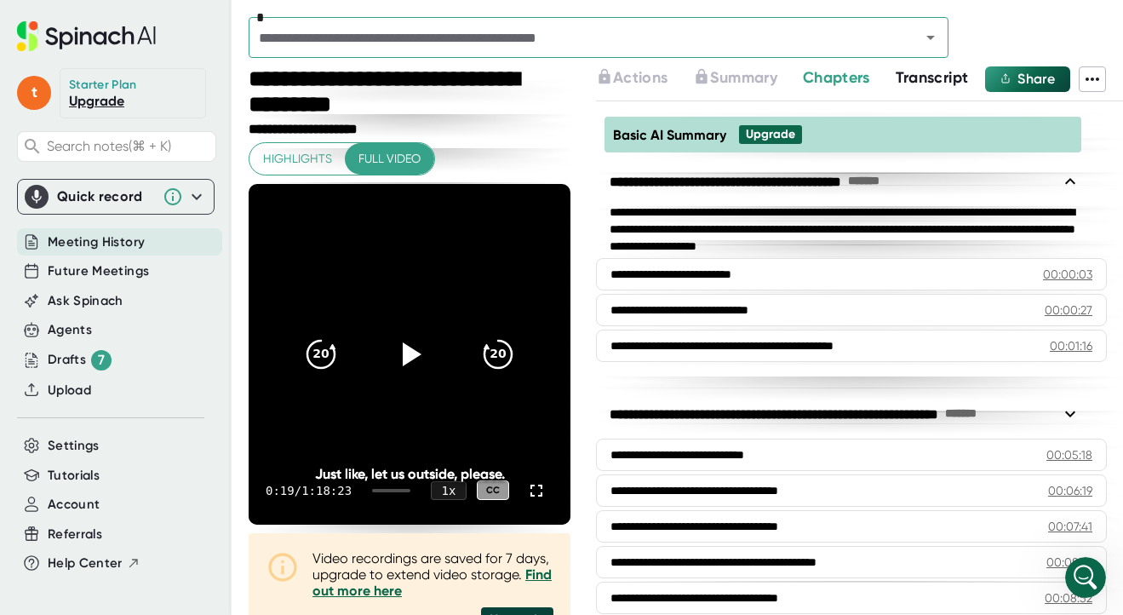
click at [95, 238] on span "Meeting History" at bounding box center [96, 242] width 97 height 20
click at [93, 38] on icon at bounding box center [100, 39] width 14 height 14
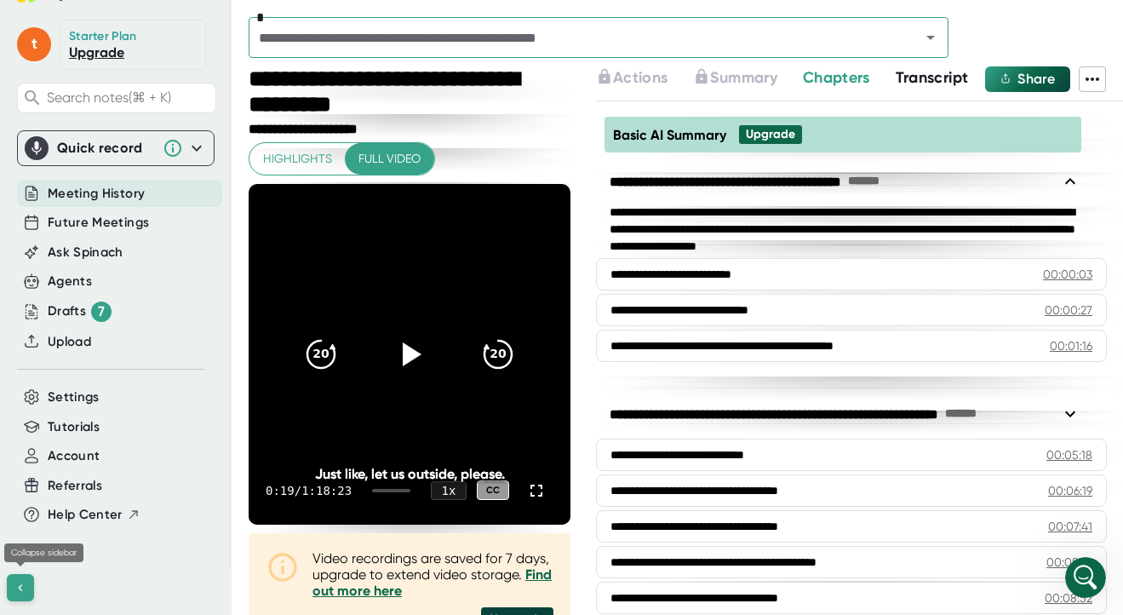
click at [26, 582] on icon at bounding box center [21, 588] width 14 height 14
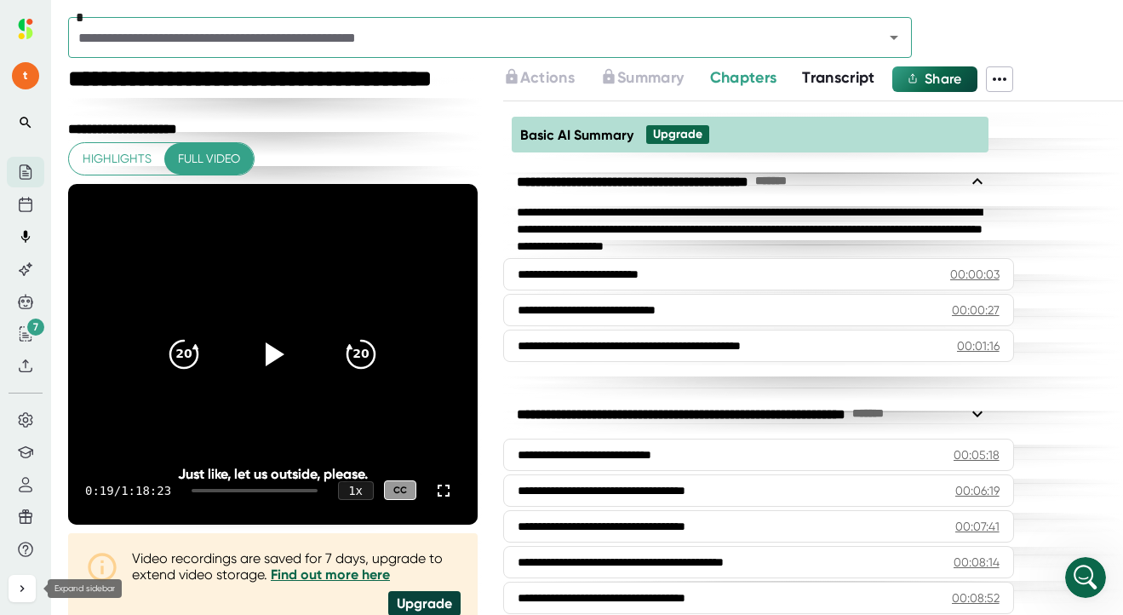
click at [26, 582] on icon at bounding box center [22, 589] width 14 height 14
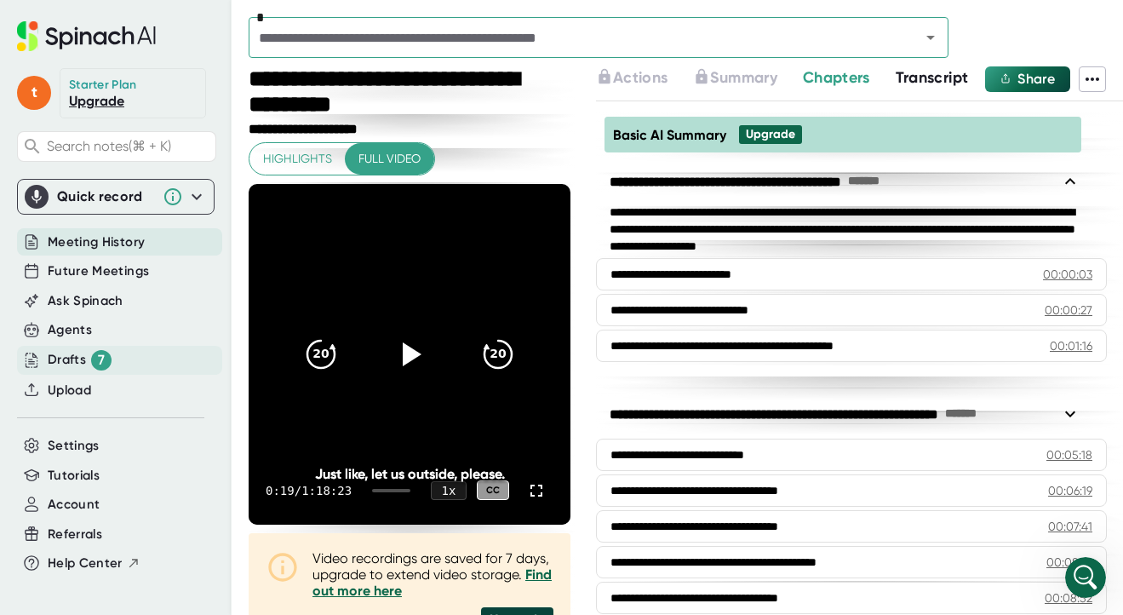
click at [89, 357] on div "Drafts 7" at bounding box center [80, 360] width 64 height 20
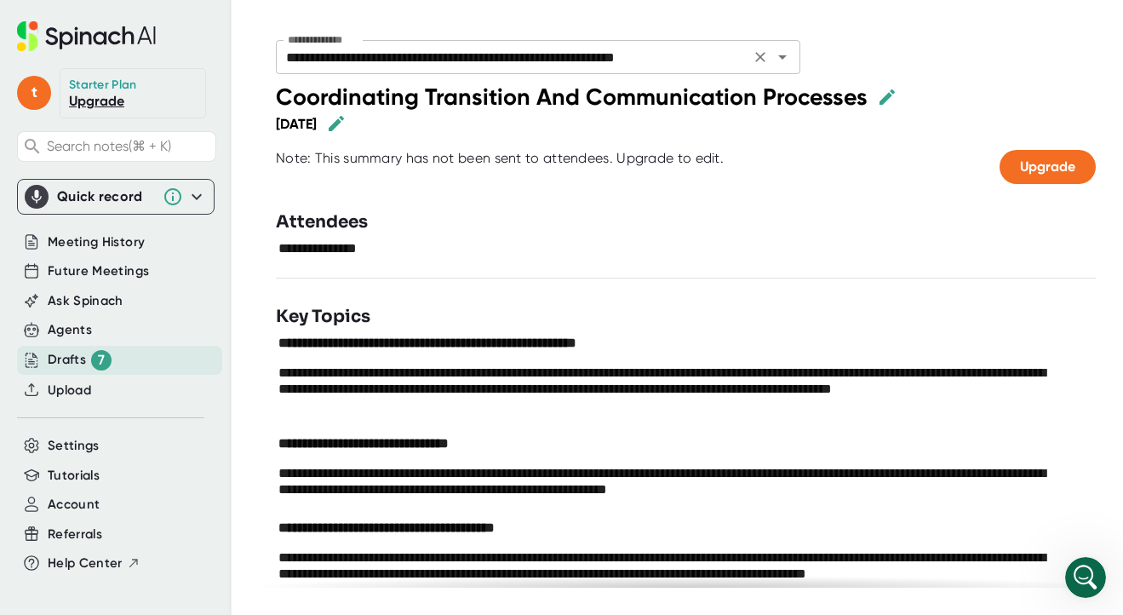
click at [780, 54] on icon "Open" at bounding box center [782, 57] width 20 height 20
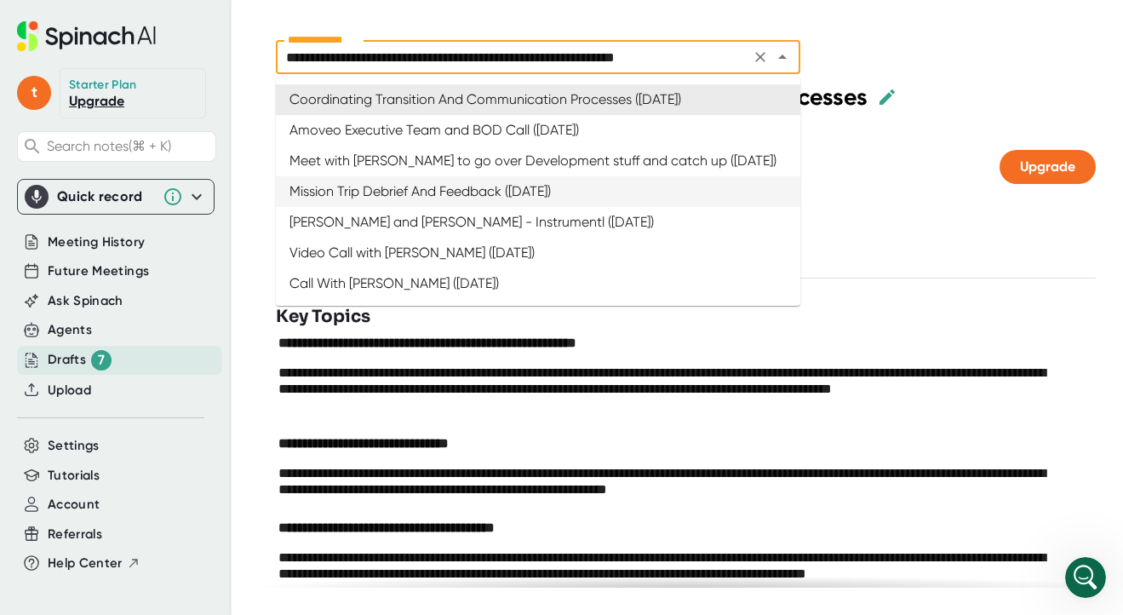
click at [866, 229] on div "Attendees" at bounding box center [686, 222] width 820 height 26
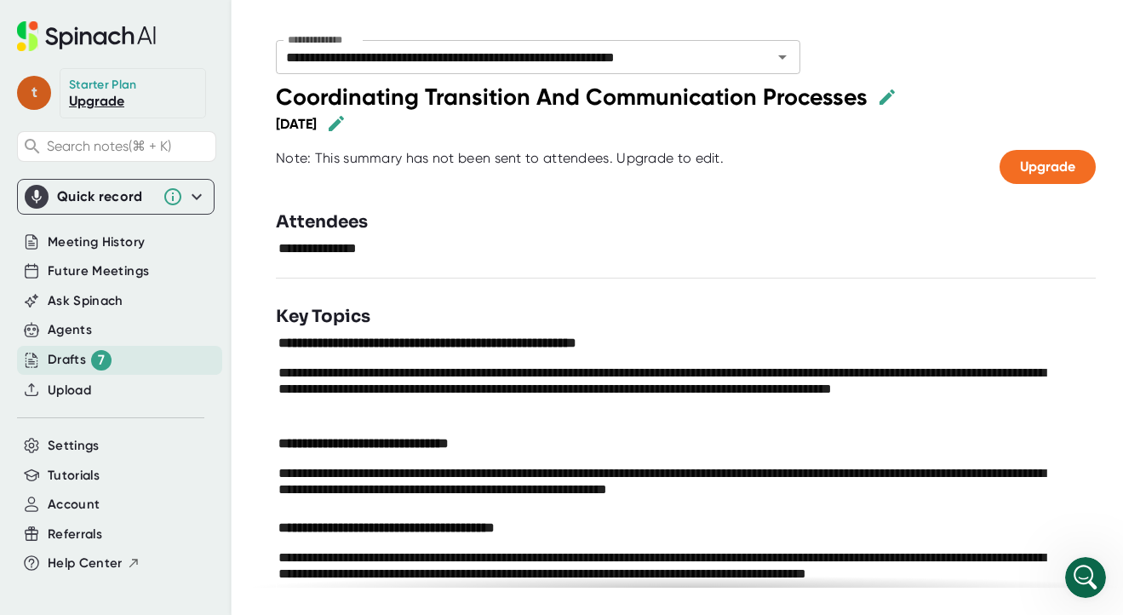
click at [34, 96] on span "t" at bounding box center [34, 93] width 34 height 34
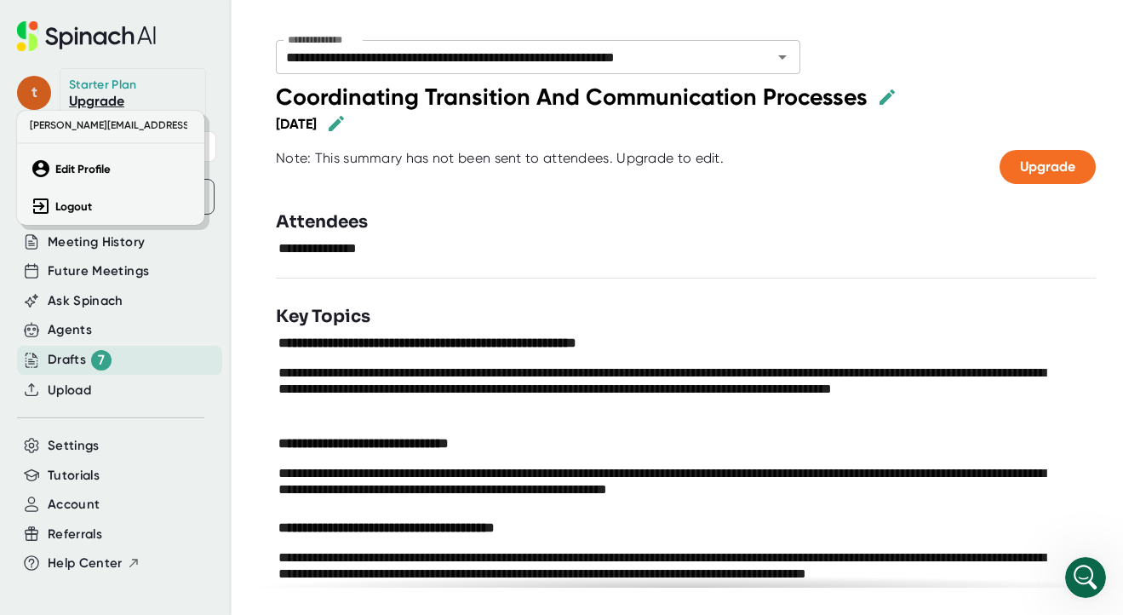
click at [34, 96] on div at bounding box center [561, 307] width 1123 height 615
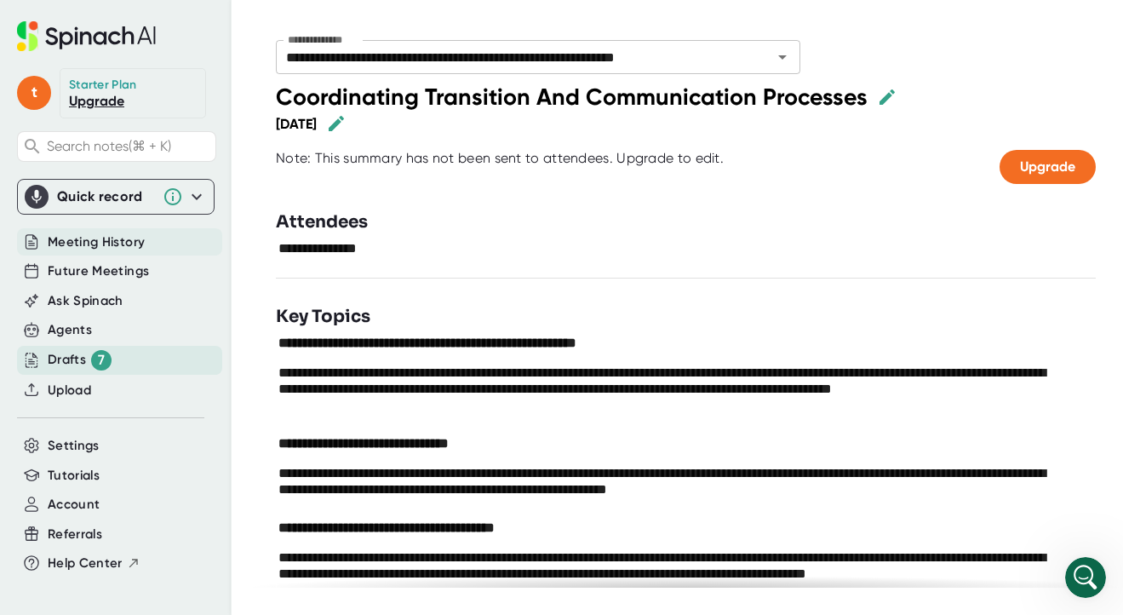
click at [95, 244] on span "Meeting History" at bounding box center [96, 242] width 97 height 20
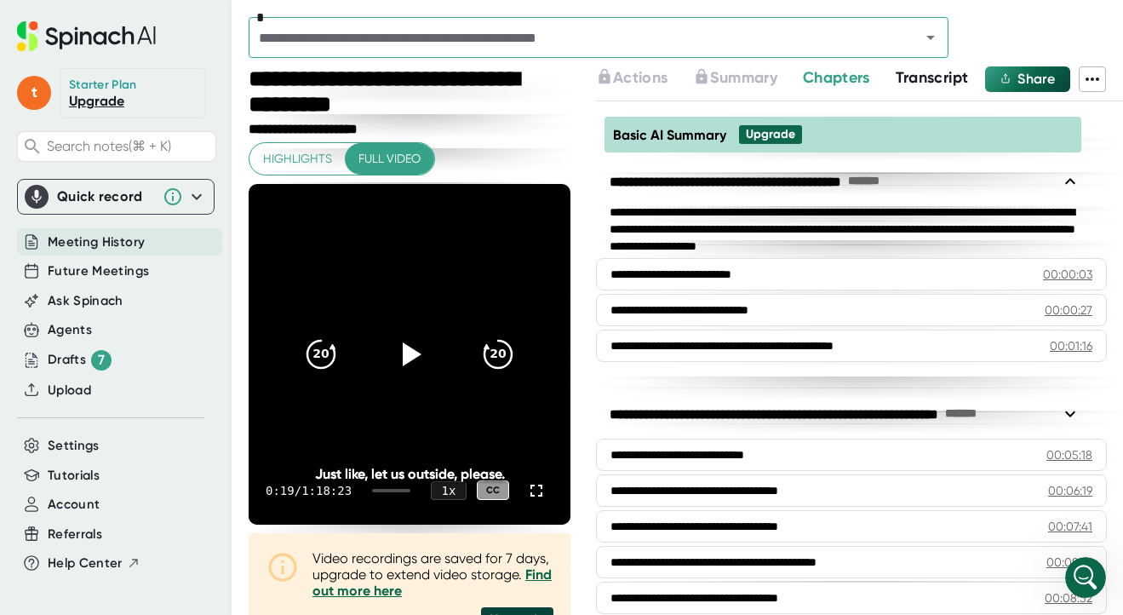
click at [928, 77] on span "Transcript" at bounding box center [932, 77] width 73 height 19
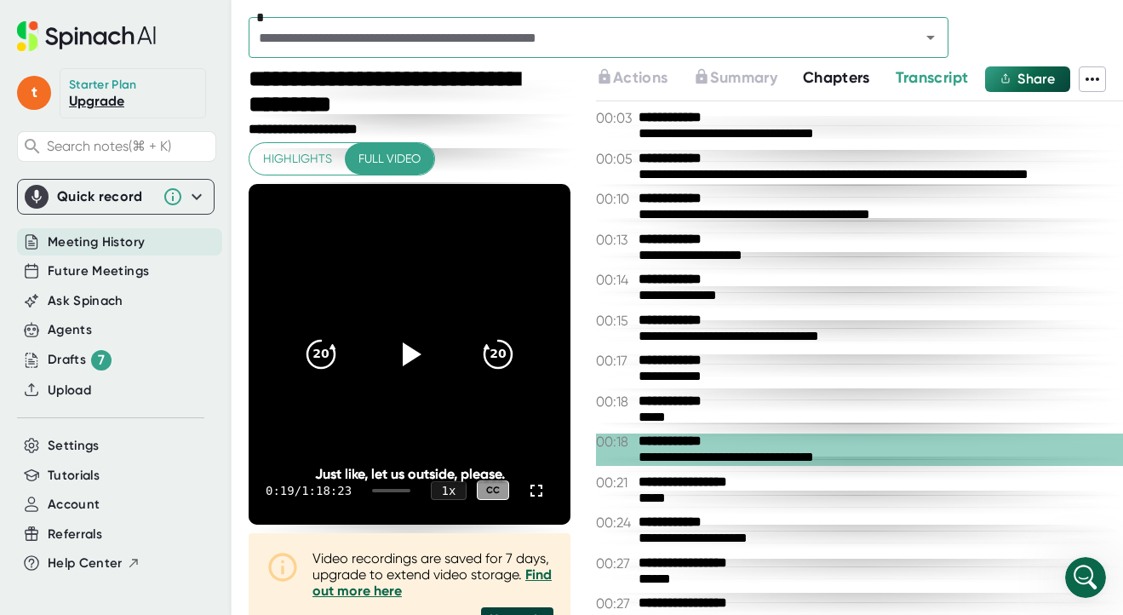
click at [1097, 78] on icon at bounding box center [1093, 78] width 14 height 3
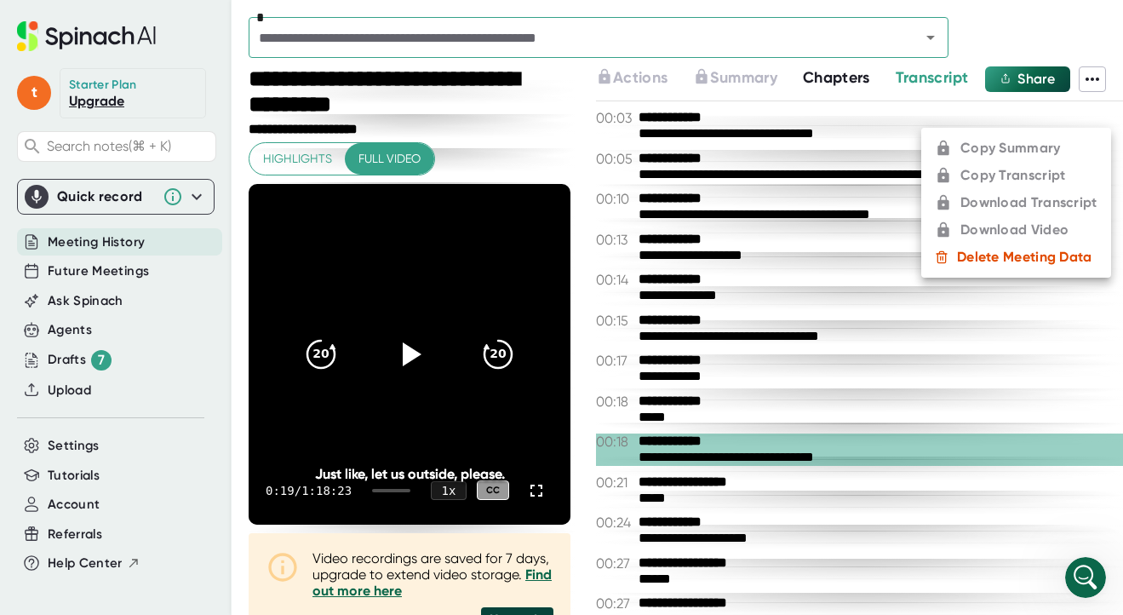
click at [66, 445] on div at bounding box center [561, 307] width 1123 height 615
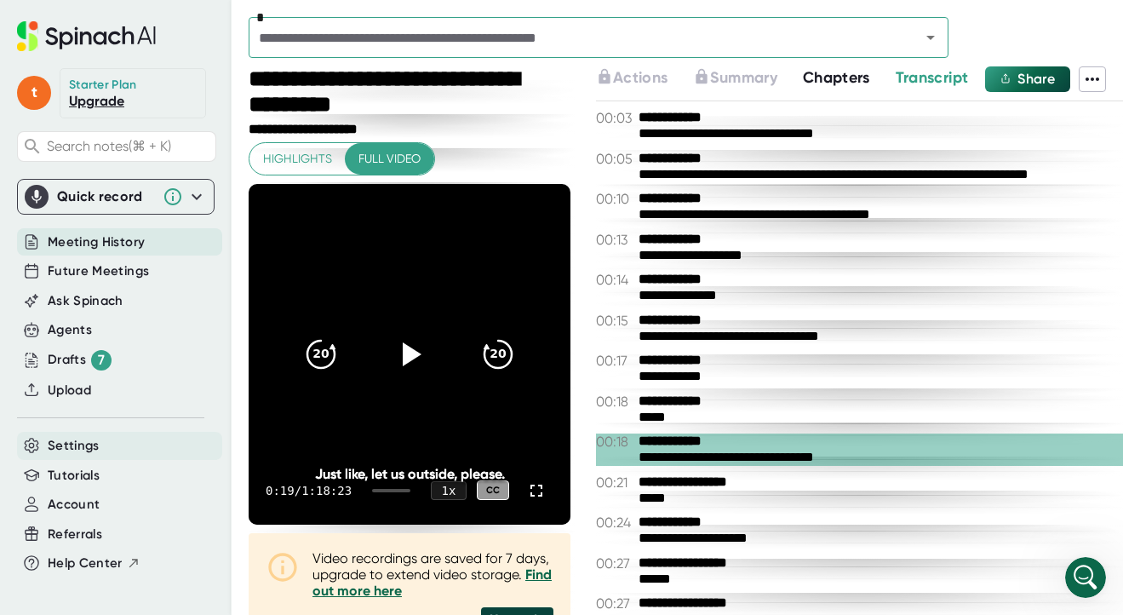
click at [60, 446] on span "Settings" at bounding box center [74, 446] width 52 height 20
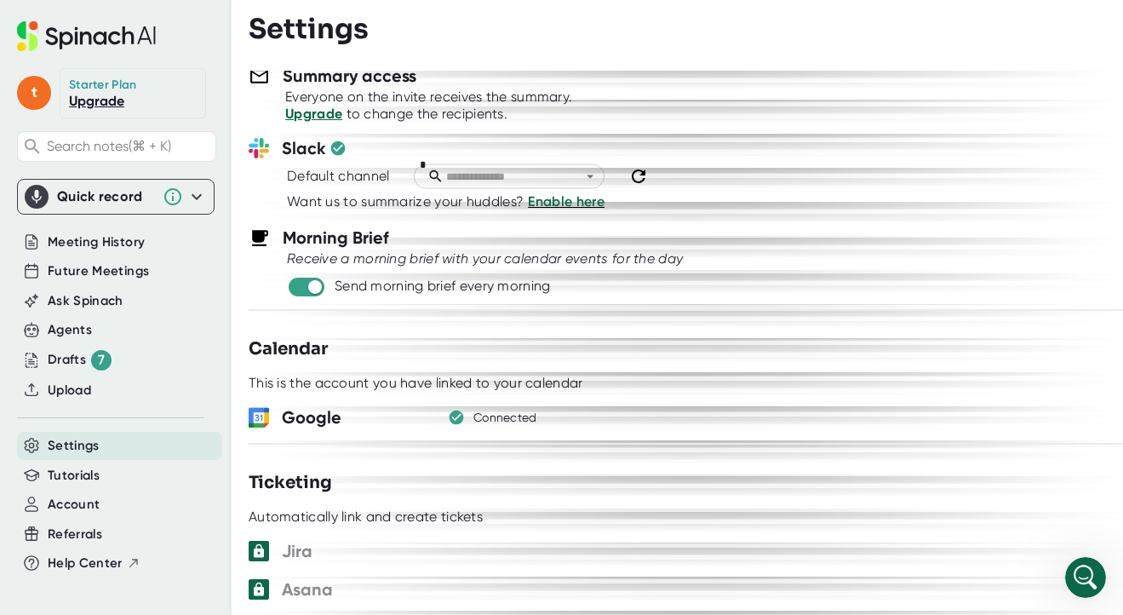
scroll to position [764, 0]
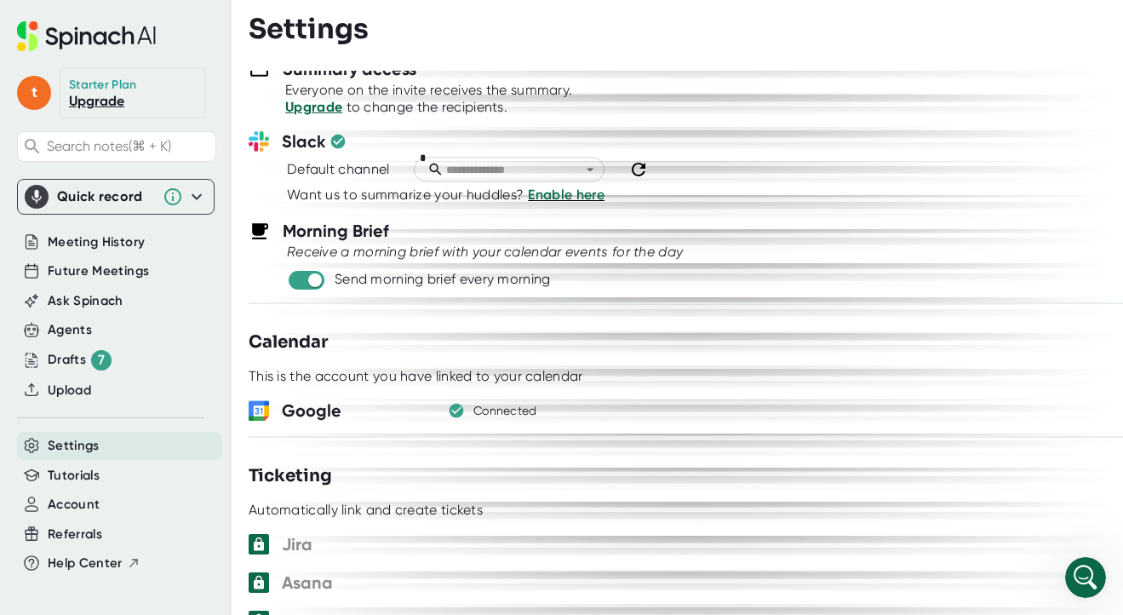
click at [322, 269] on div "Send morning brief every morning" at bounding box center [686, 279] width 874 height 20
click at [322, 272] on input "checkbox" at bounding box center [314, 279] width 49 height 15
checkbox input "false"
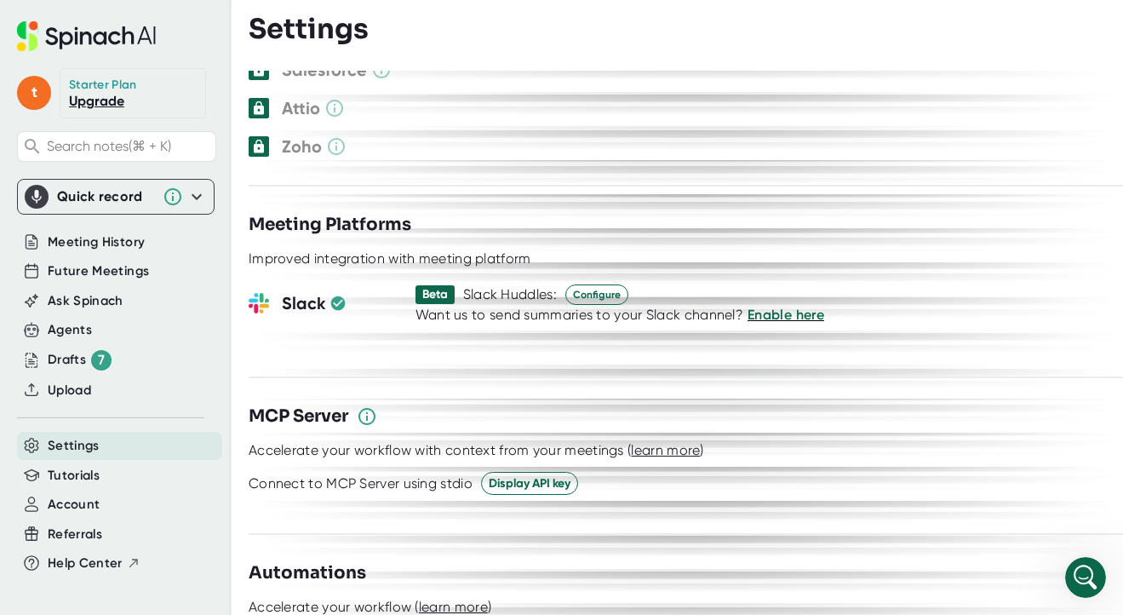
scroll to position [2081, 0]
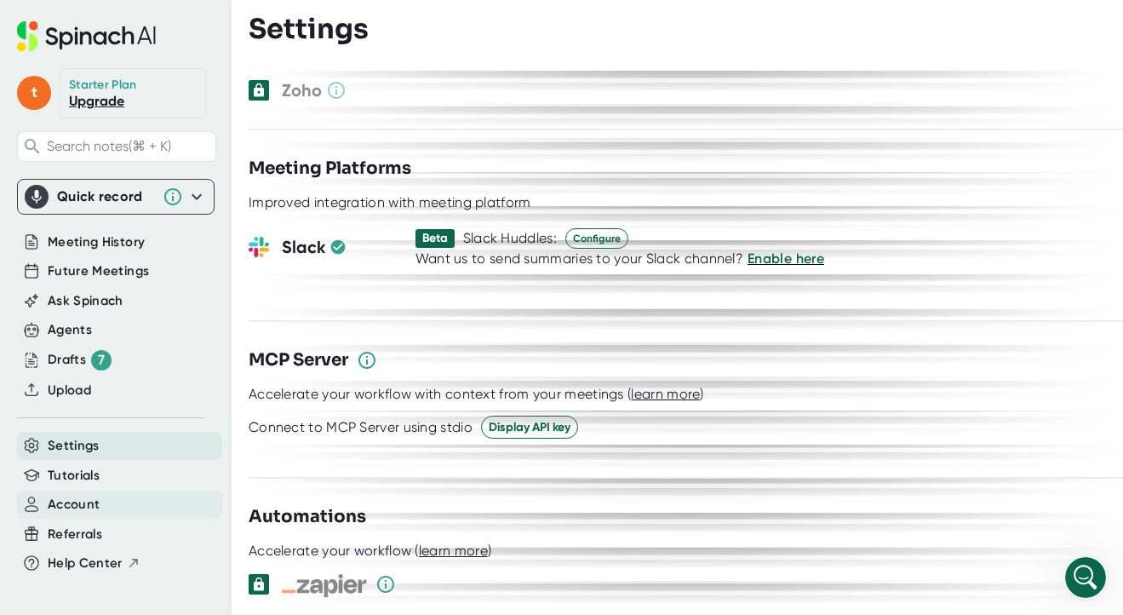
click at [61, 502] on span "Account" at bounding box center [74, 505] width 52 height 20
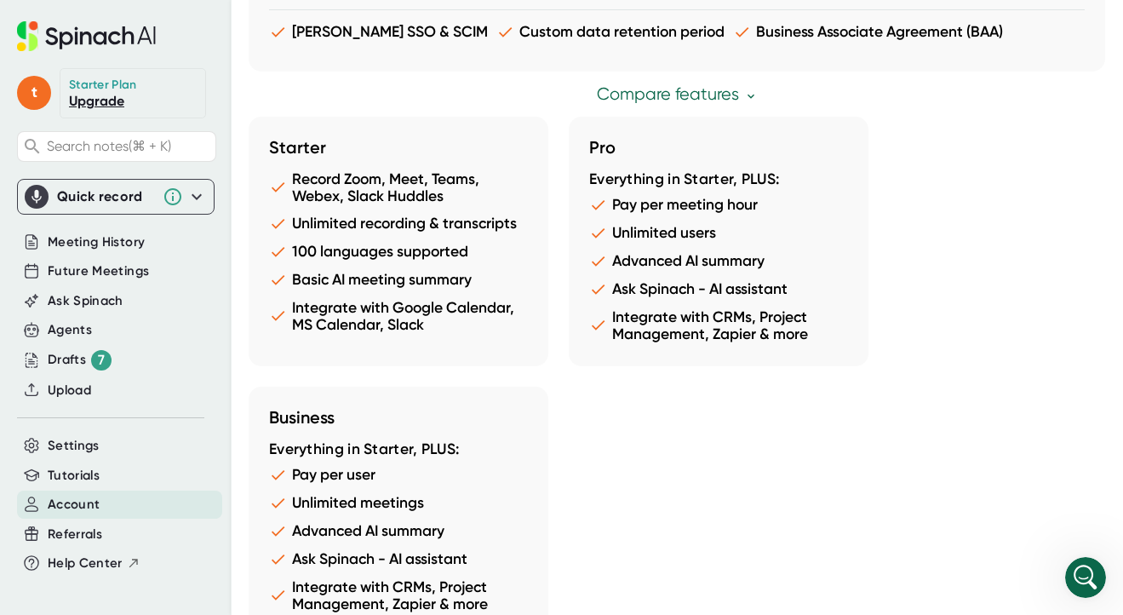
scroll to position [1401, 0]
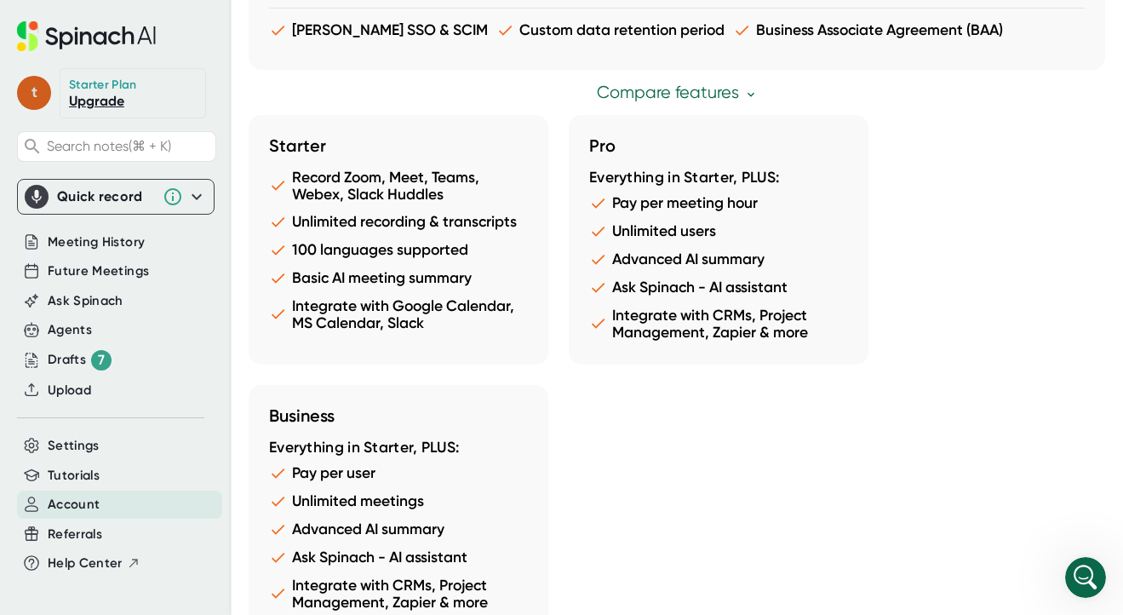
click at [34, 95] on span "t" at bounding box center [34, 93] width 34 height 34
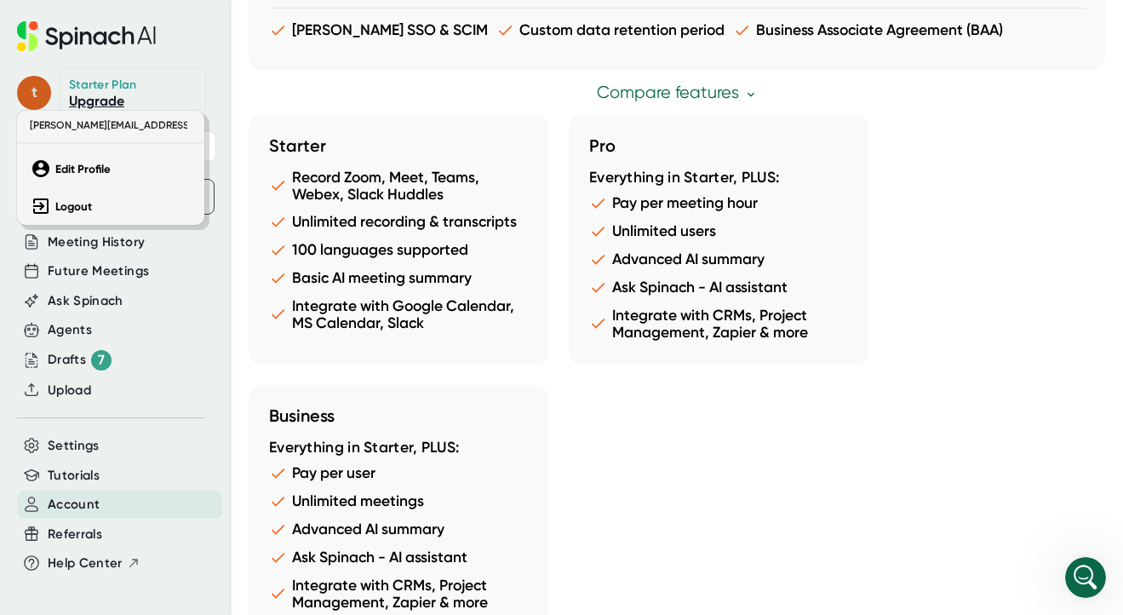
click at [34, 95] on div at bounding box center [561, 307] width 1123 height 615
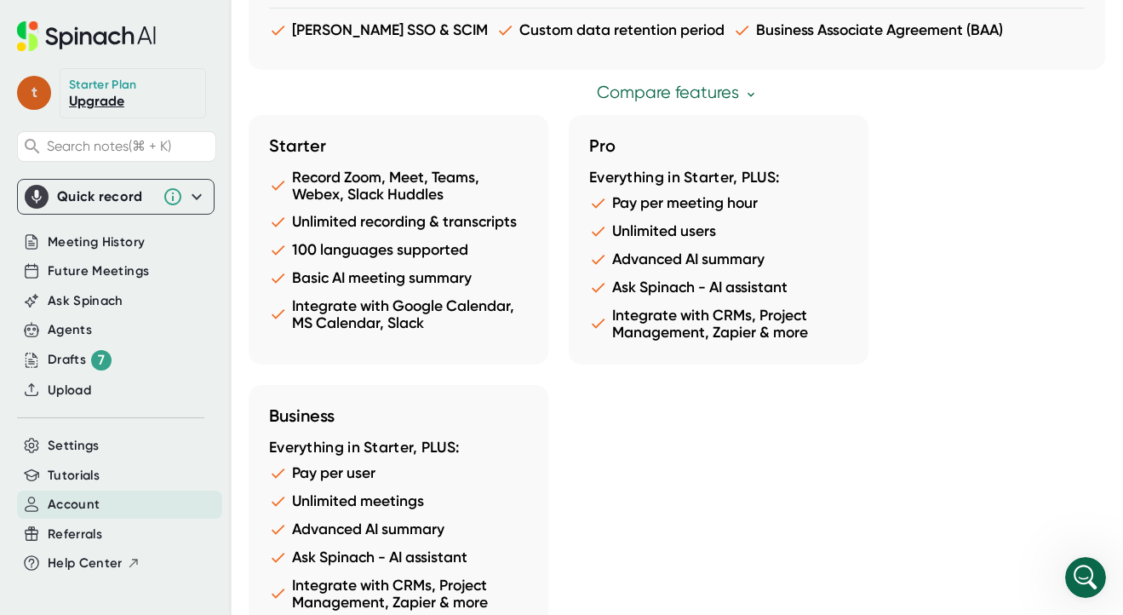
click at [34, 95] on span "t" at bounding box center [34, 93] width 34 height 34
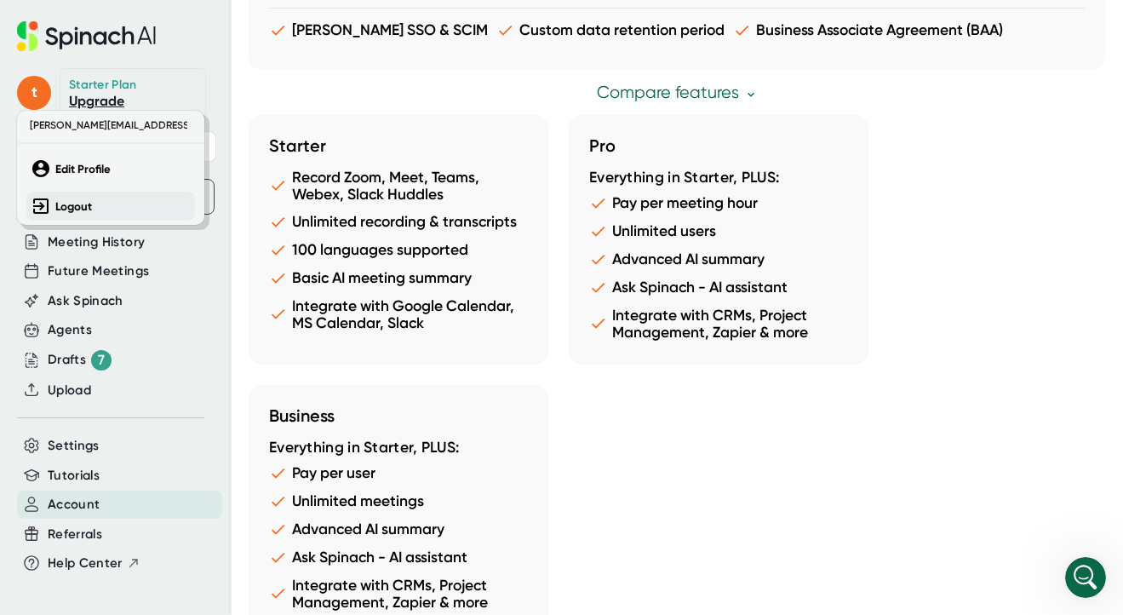
click at [63, 215] on button "Logout" at bounding box center [110, 206] width 169 height 29
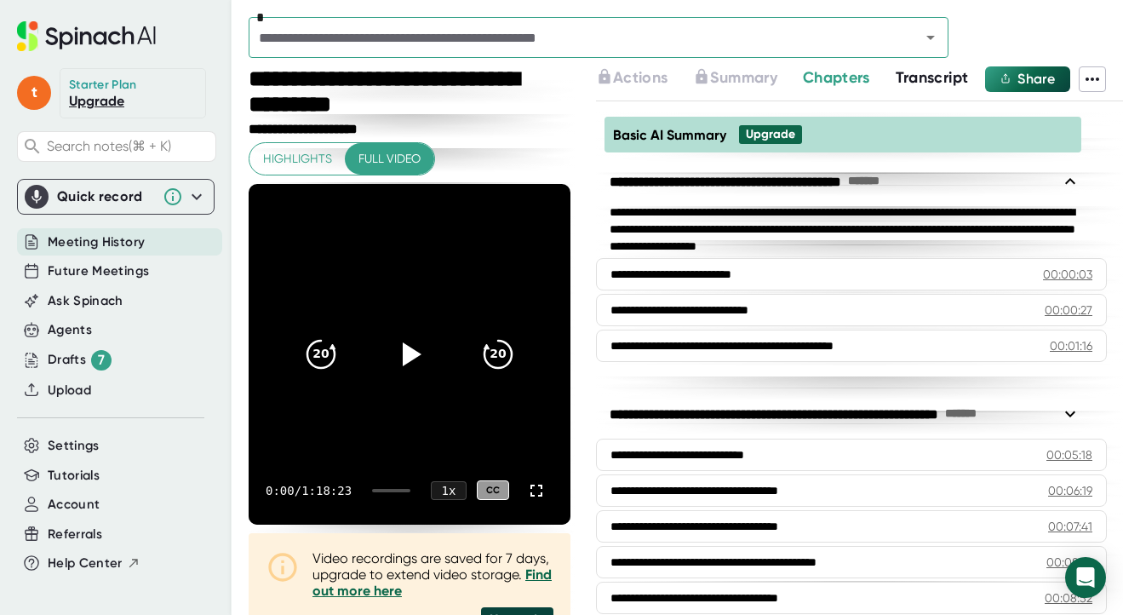
click at [826, 83] on span "Chapters" at bounding box center [836, 77] width 67 height 19
click at [933, 70] on span "Transcript" at bounding box center [932, 77] width 73 height 19
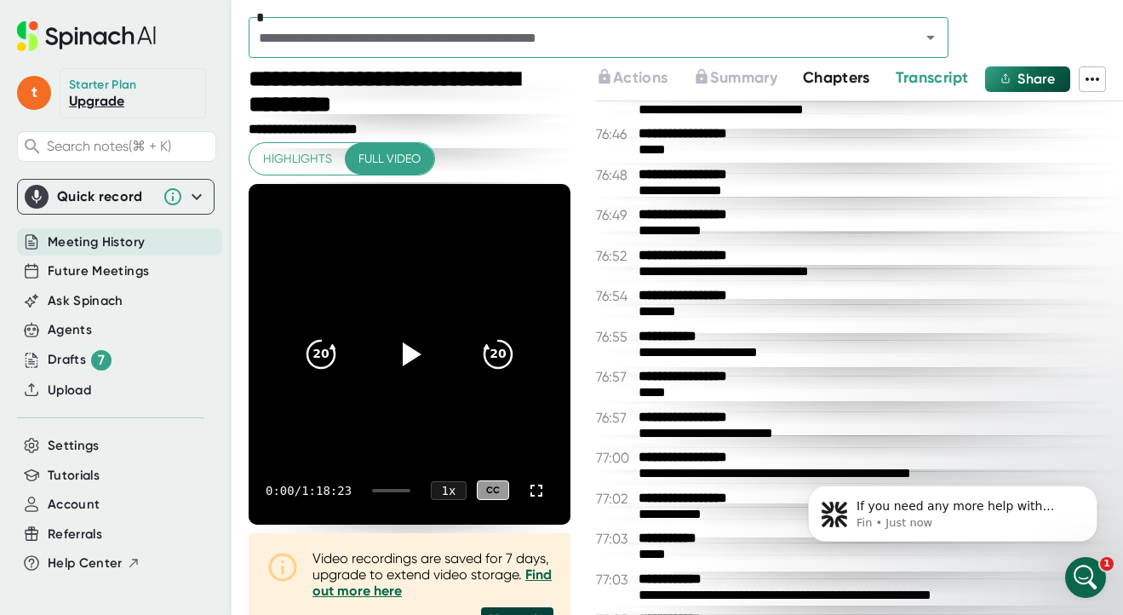
scroll to position [54263, 0]
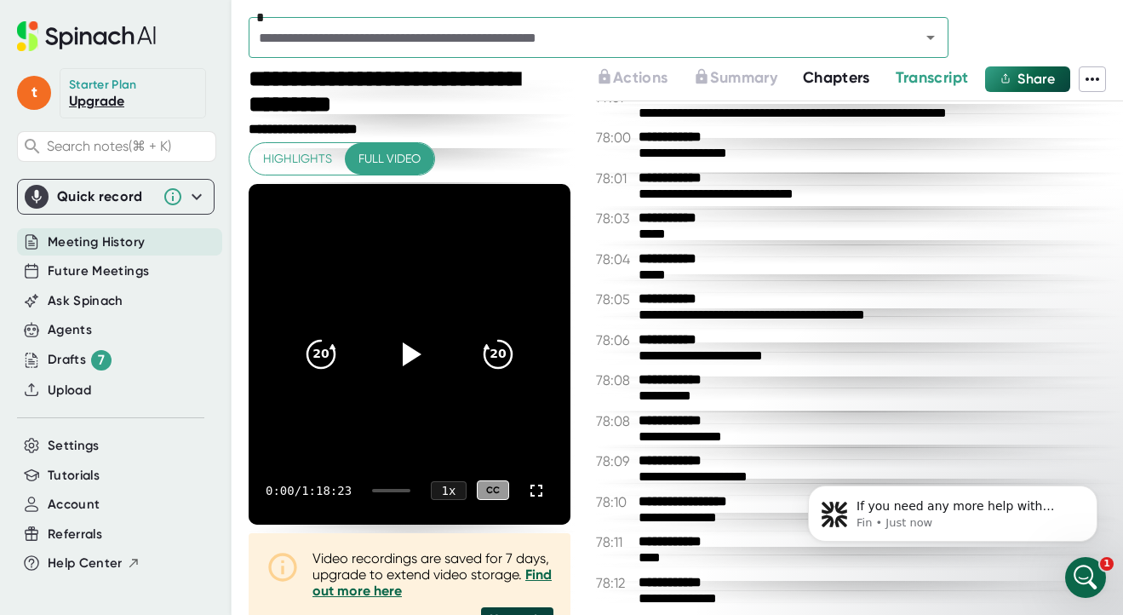
drag, startPoint x: 828, startPoint y: 404, endPoint x: 828, endPoint y: -48, distance: 452.1
click at [828, 378] on html "If you need any more help with copying transcripts or anything else, please let…" at bounding box center [952, 473] width 341 height 191
click at [1093, 84] on icon at bounding box center [1092, 79] width 20 height 20
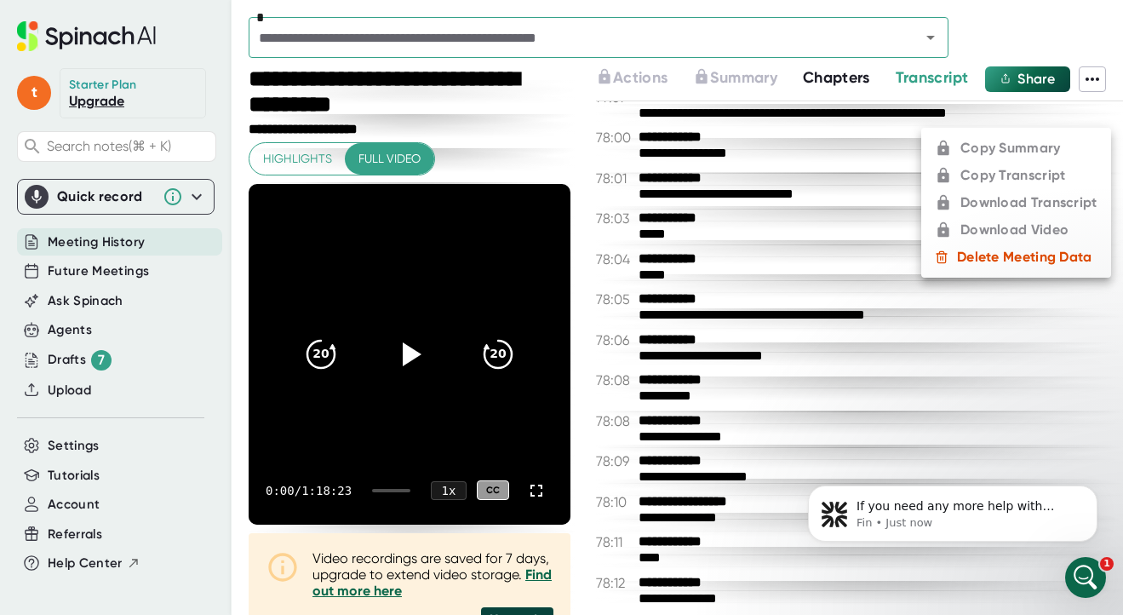
click at [1001, 176] on ul "Copy Summary Copy Transcript Download Transcript Download Video Delete Meeting …" at bounding box center [1016, 203] width 190 height 150
click at [1097, 563] on div "Open Intercom Messenger" at bounding box center [1083, 575] width 56 height 56
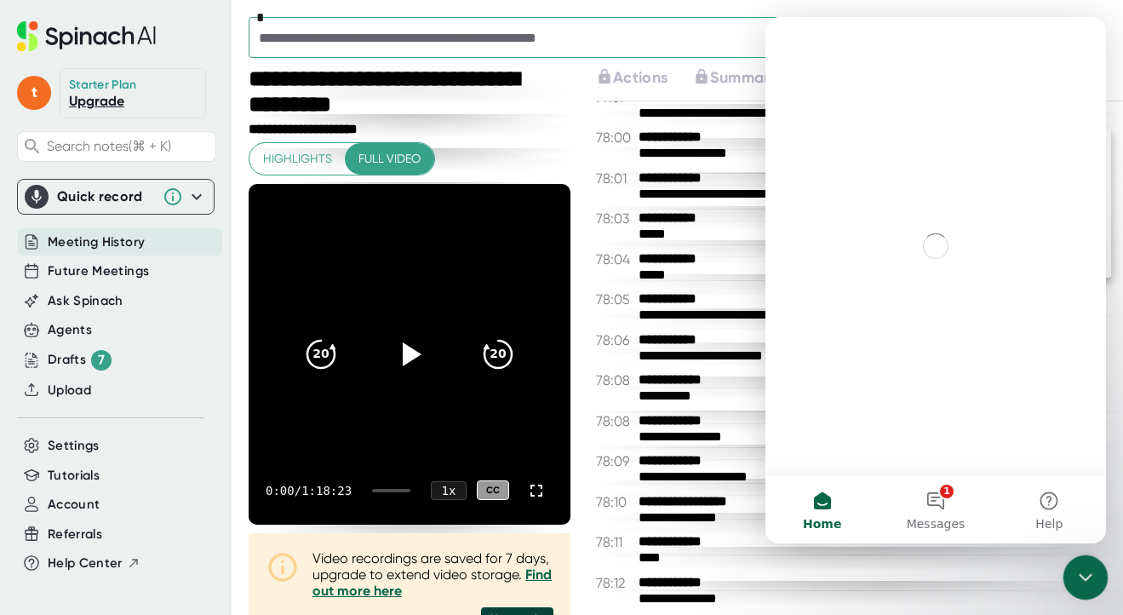
scroll to position [0, 0]
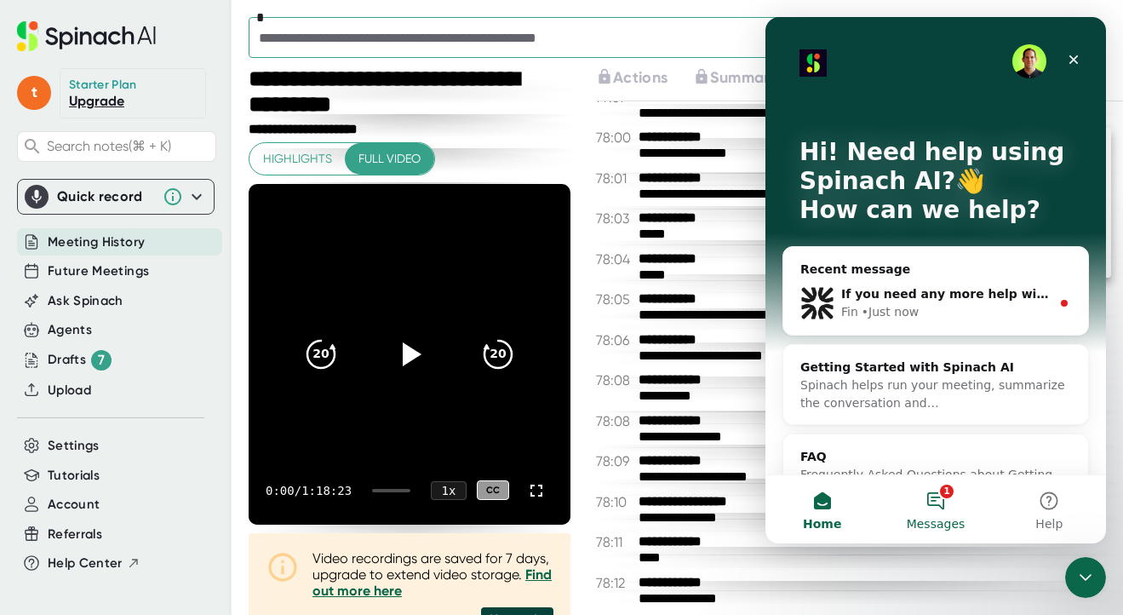
click at [942, 501] on button "1 Messages" at bounding box center [935, 509] width 113 height 68
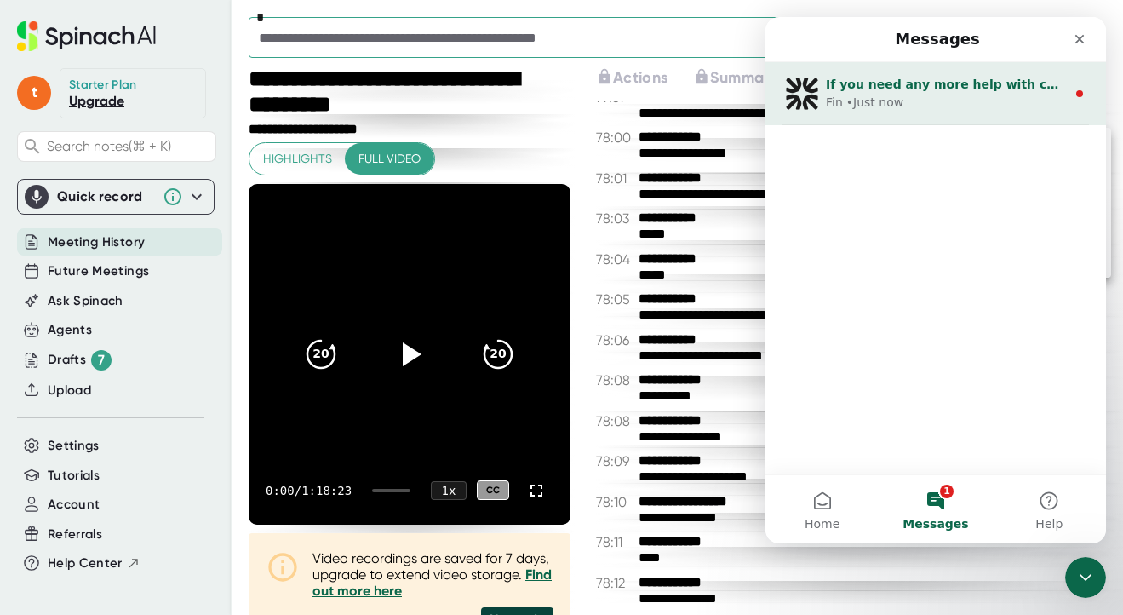
click at [908, 94] on div "Fin • Just now" at bounding box center [946, 103] width 240 height 18
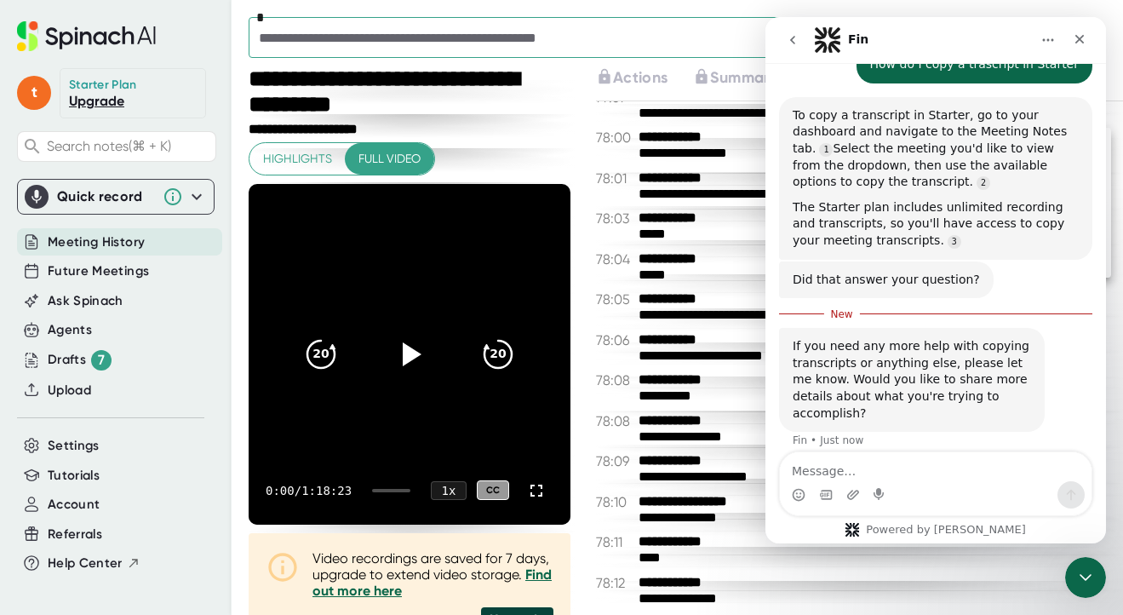
scroll to position [103, 0]
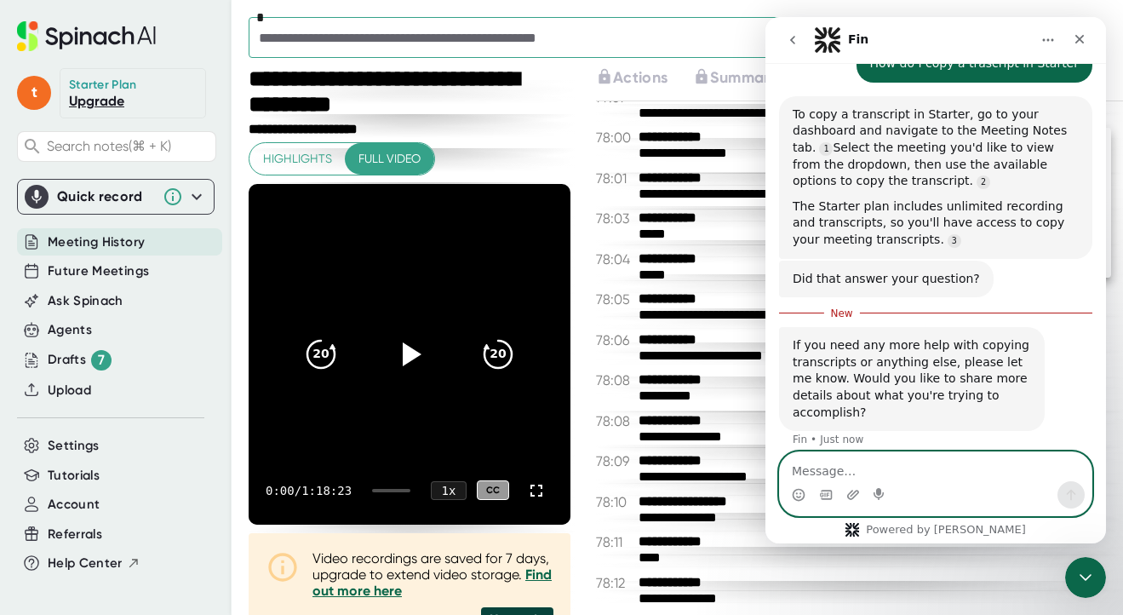
click at [843, 465] on textarea "Message…" at bounding box center [936, 466] width 312 height 29
click at [822, 473] on textarea "Message…" at bounding box center [936, 466] width 312 height 29
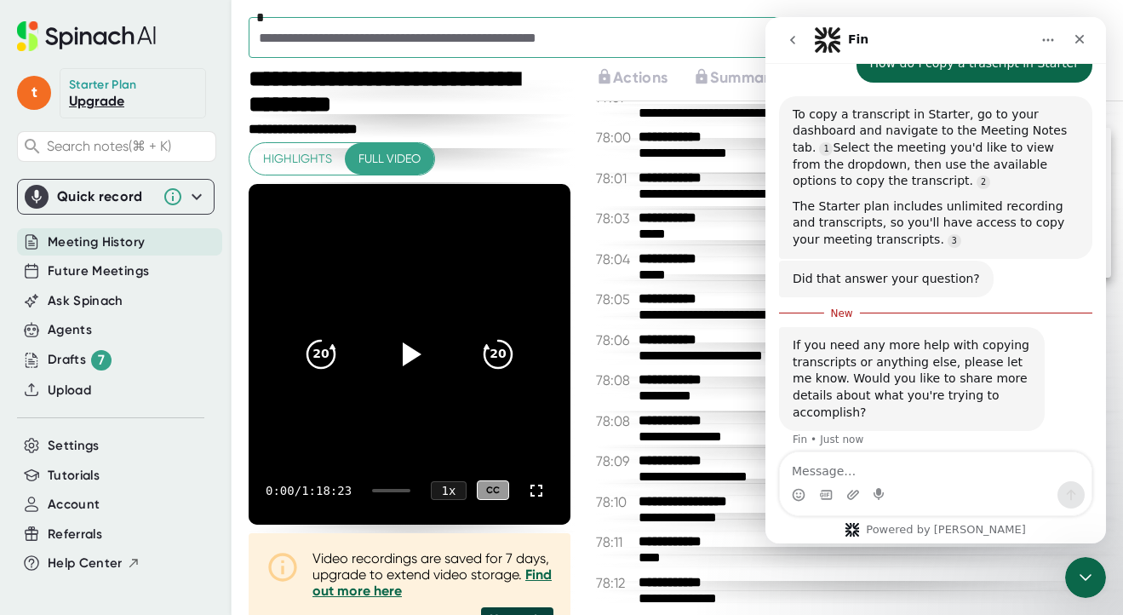
click at [822, 473] on textarea "Message…" at bounding box center [936, 466] width 312 height 29
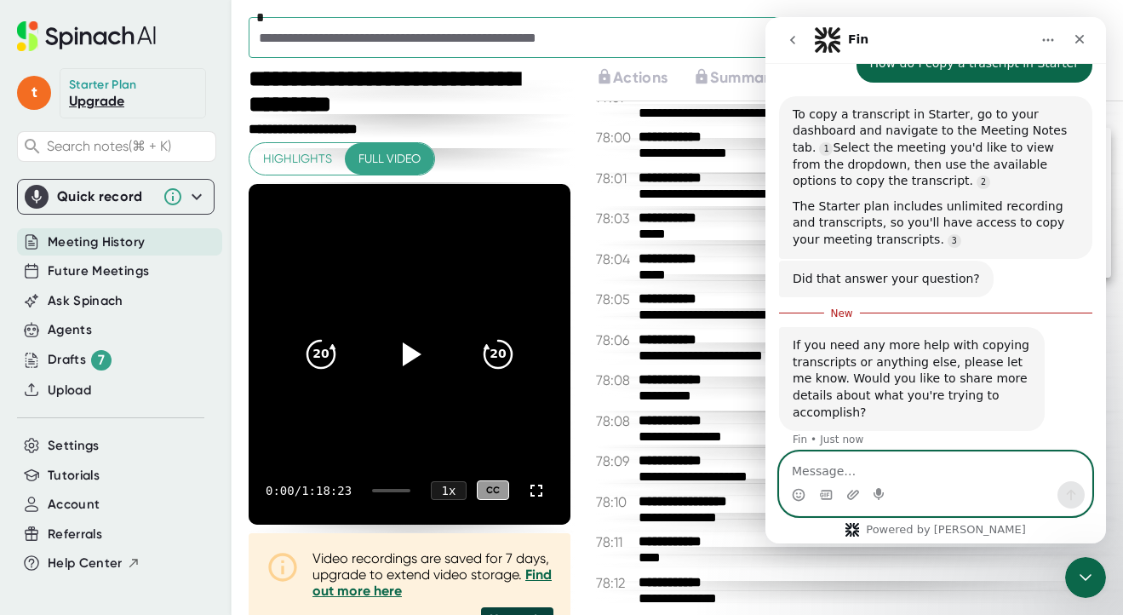
click at [822, 473] on textarea "Message…" at bounding box center [936, 466] width 312 height 29
click at [814, 462] on textarea "Message…" at bounding box center [936, 466] width 312 height 29
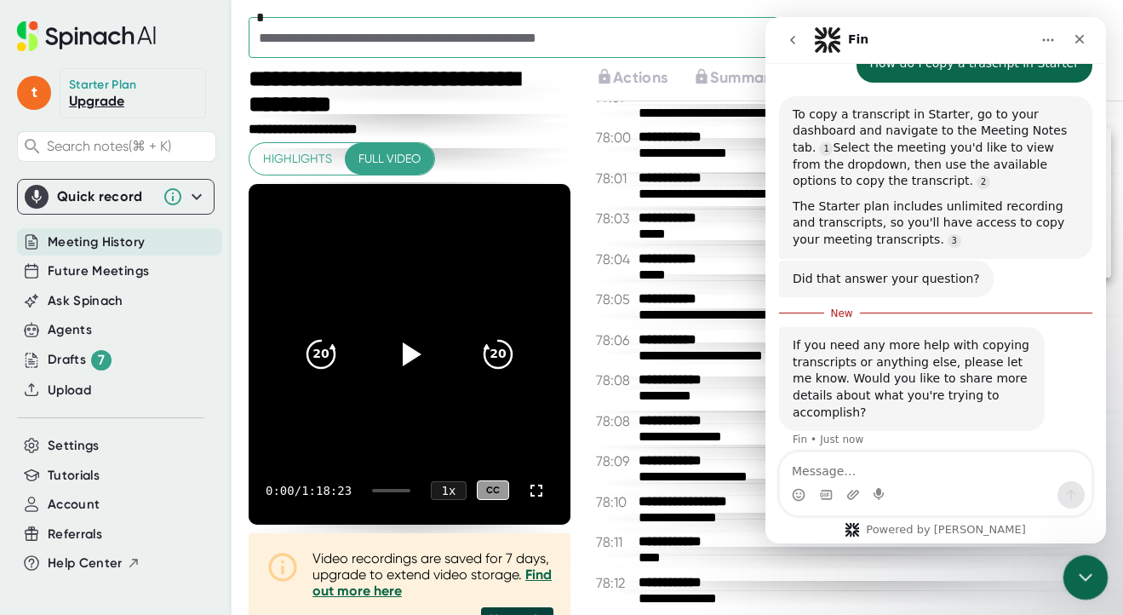
click at [1086, 583] on icon "Close Intercom Messenger" at bounding box center [1083, 574] width 20 height 20
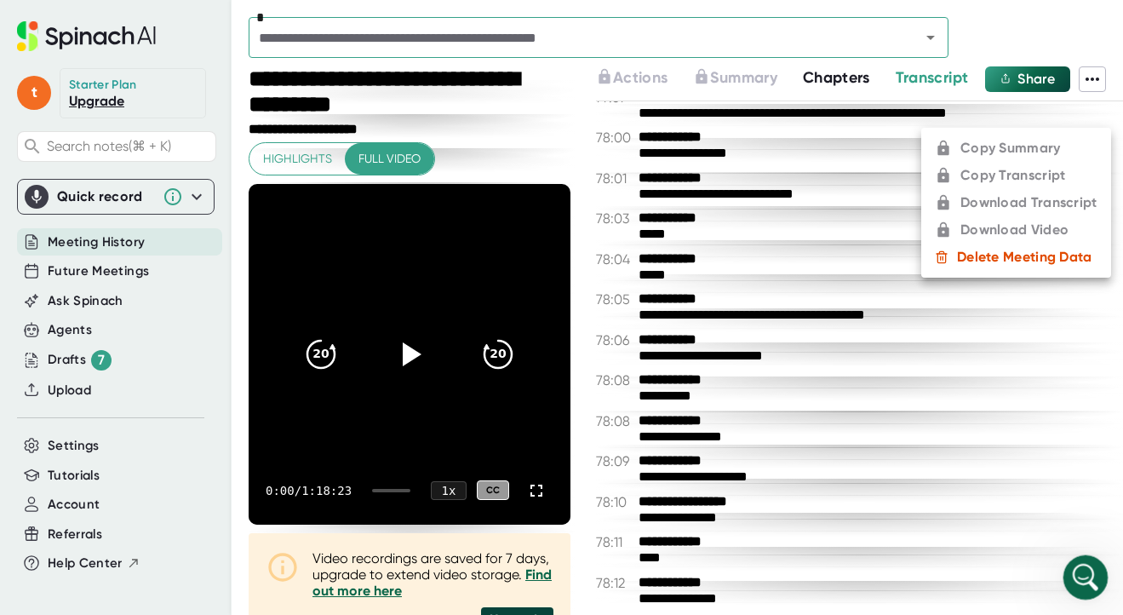
scroll to position [75, 0]
click at [1087, 576] on icon "Open Intercom Messenger" at bounding box center [1083, 575] width 28 height 28
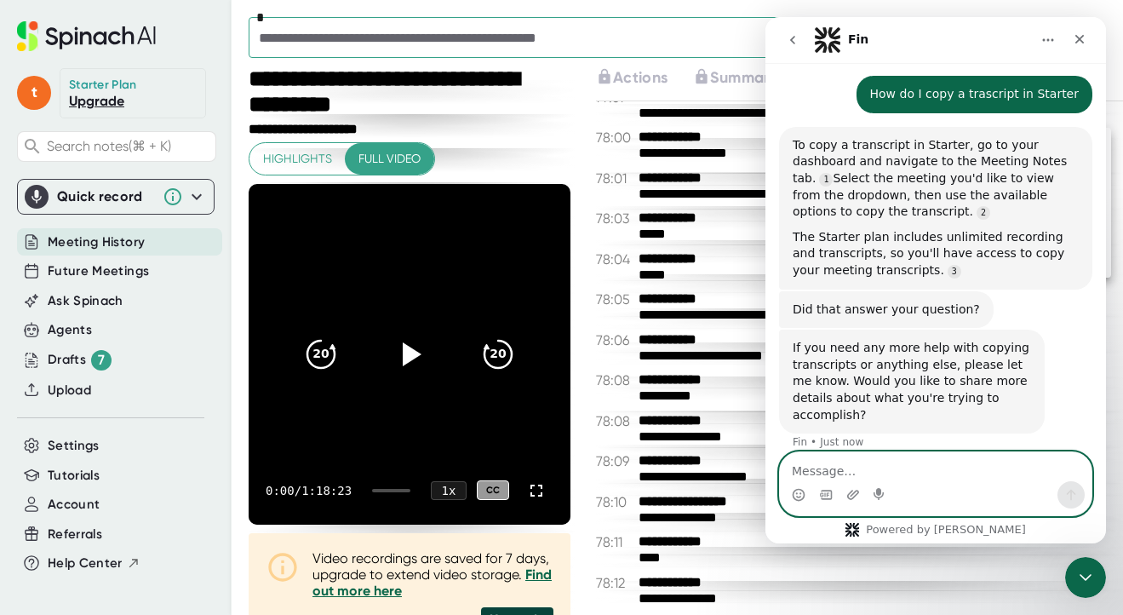
click at [828, 466] on textarea "Message…" at bounding box center [936, 466] width 312 height 29
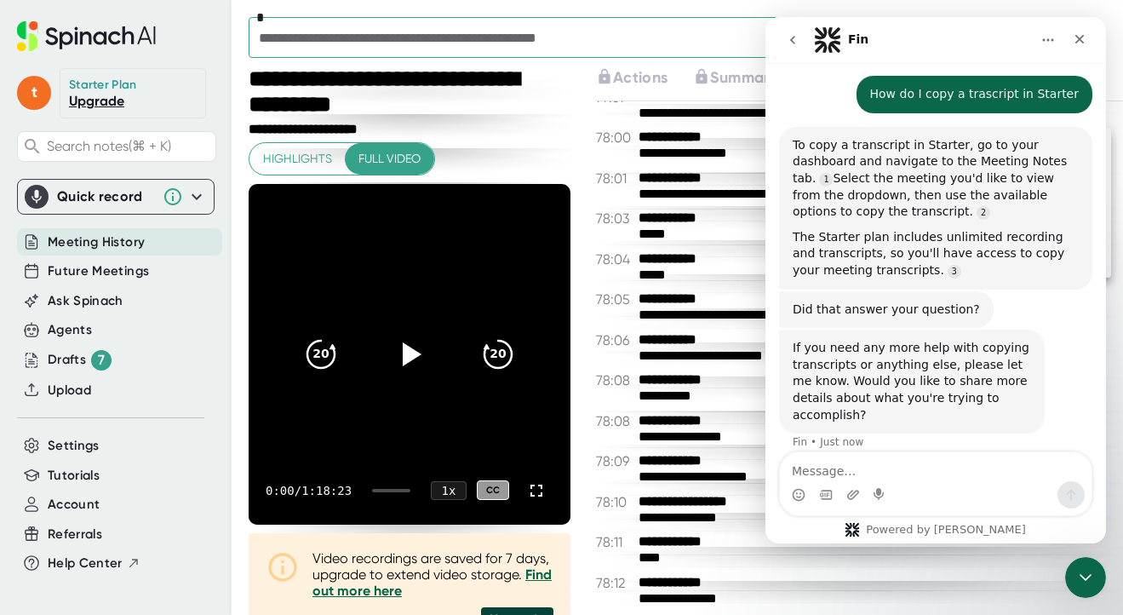
click at [1044, 39] on icon "Home" at bounding box center [1048, 40] width 11 height 3
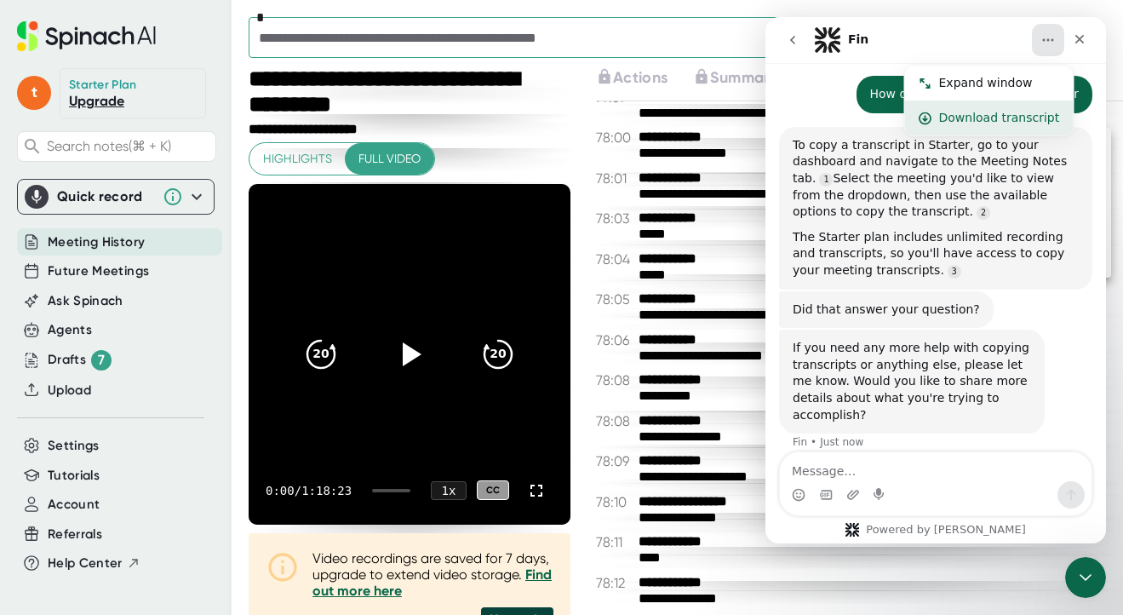
click at [976, 114] on div "Download transcript" at bounding box center [999, 118] width 121 height 18
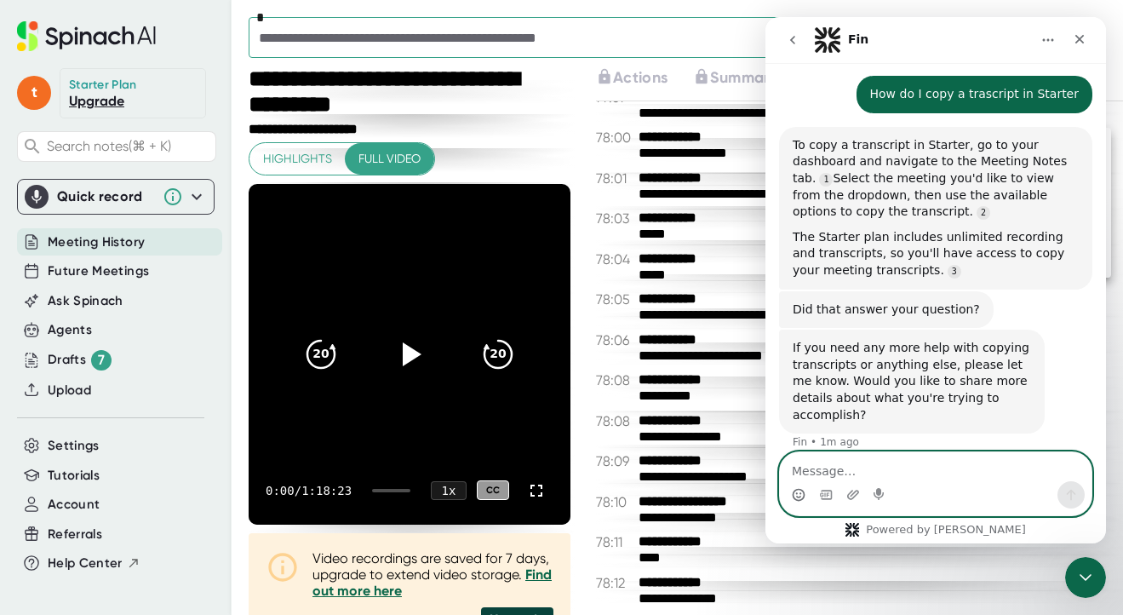
click at [804, 494] on circle "Emoji picker" at bounding box center [798, 494] width 11 height 11
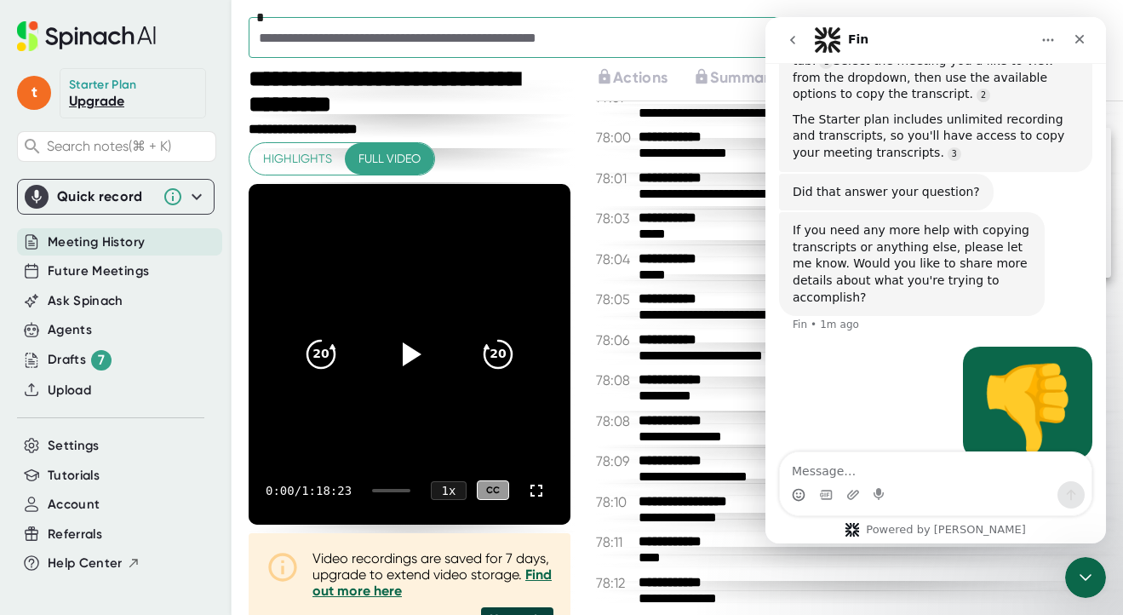
scroll to position [256, 0]
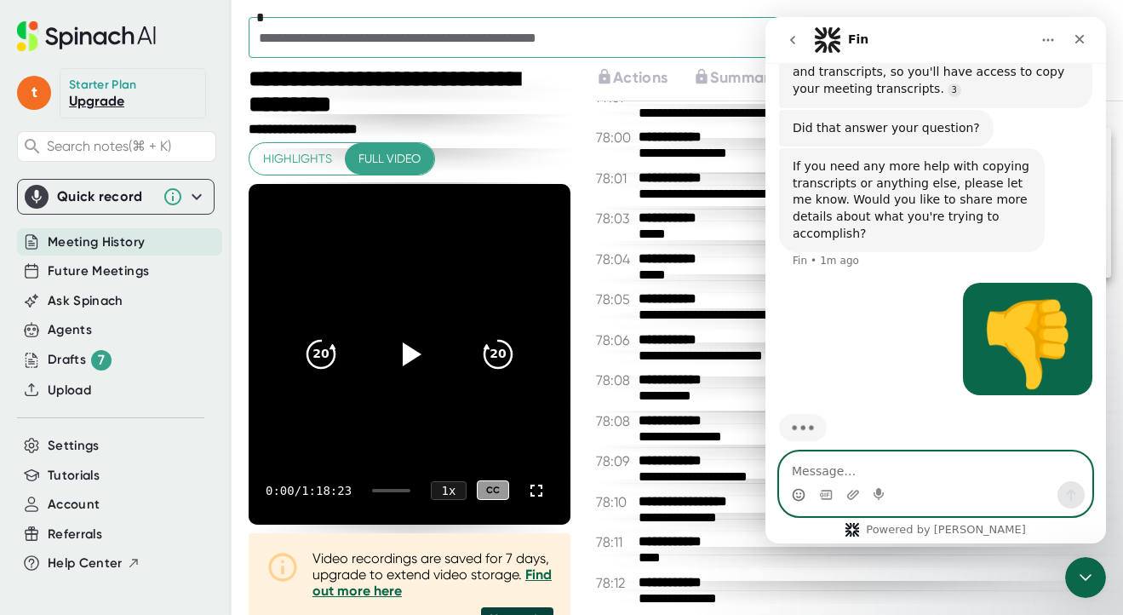
click at [799, 472] on textarea "Message…" at bounding box center [936, 466] width 312 height 29
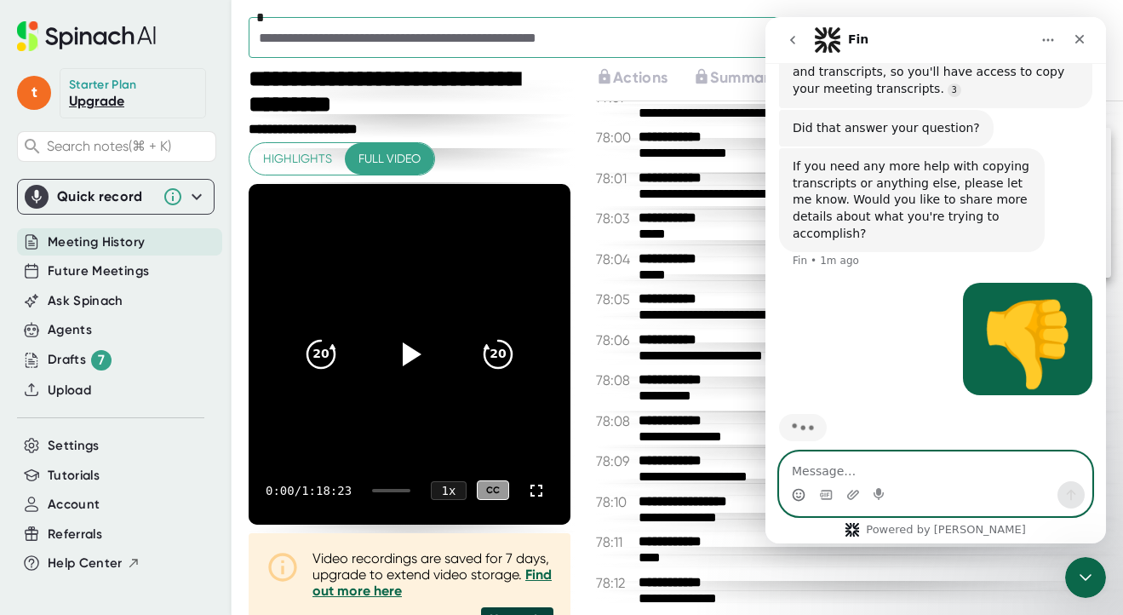
click at [799, 472] on textarea "Message…" at bounding box center [936, 466] width 312 height 29
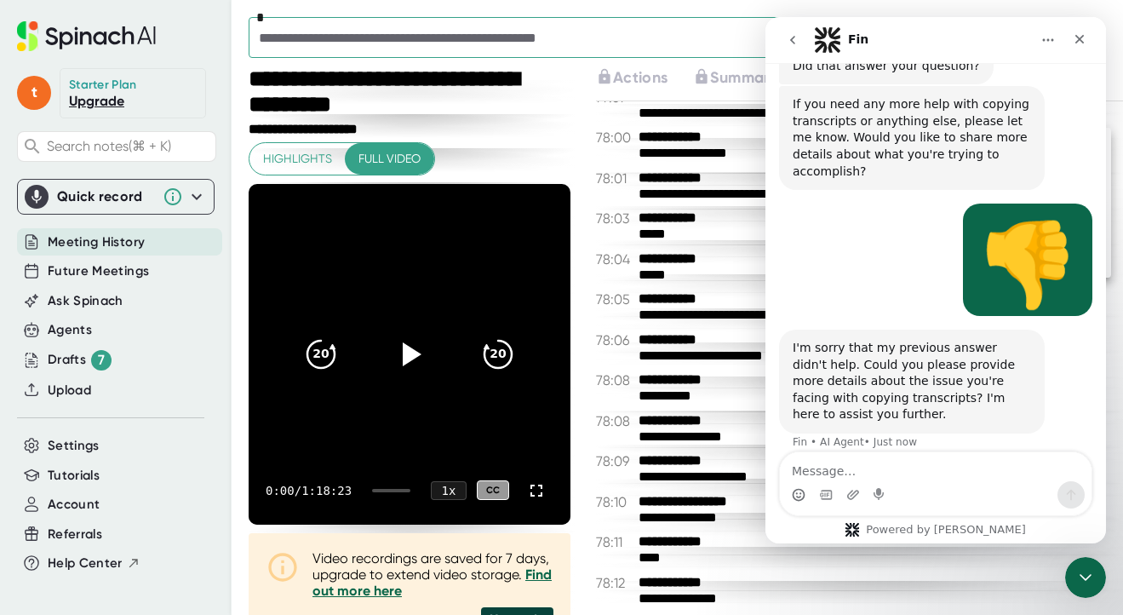
scroll to position [0, 0]
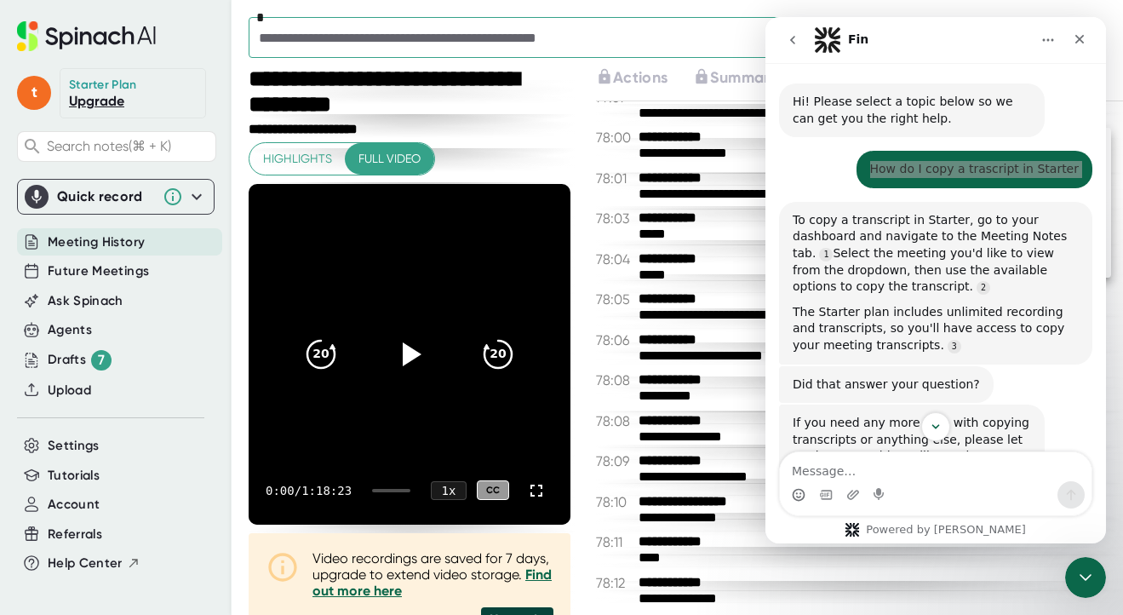
drag, startPoint x: 881, startPoint y: 167, endPoint x: 1151, endPoint y: 186, distance: 270.5
click at [1106, 186] on html "Fin Hi! Please select a topic below so we can get you the right help. Fin • AI …" at bounding box center [935, 280] width 341 height 526
copy div "How do I copy a trascript in Starter"
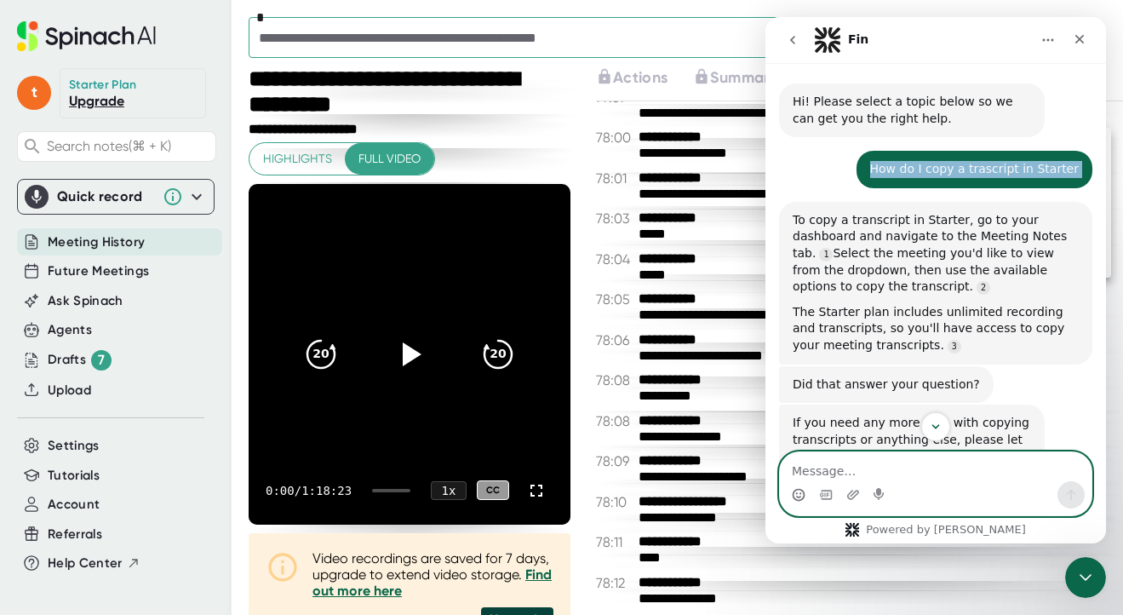
click at [811, 467] on textarea "Message…" at bounding box center [936, 466] width 312 height 29
click at [880, 495] on icon "Start recording" at bounding box center [881, 495] width 14 height 14
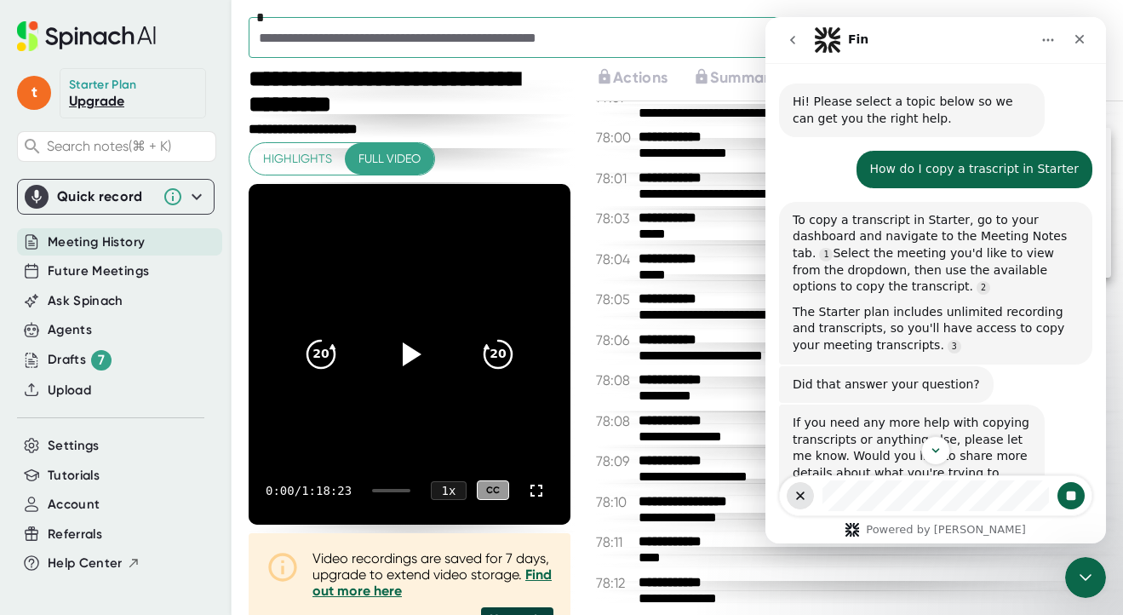
click at [1074, 499] on icon "Stop recording" at bounding box center [1071, 495] width 9 height 9
click at [1069, 501] on button "Send a message…" at bounding box center [1070, 494] width 27 height 27
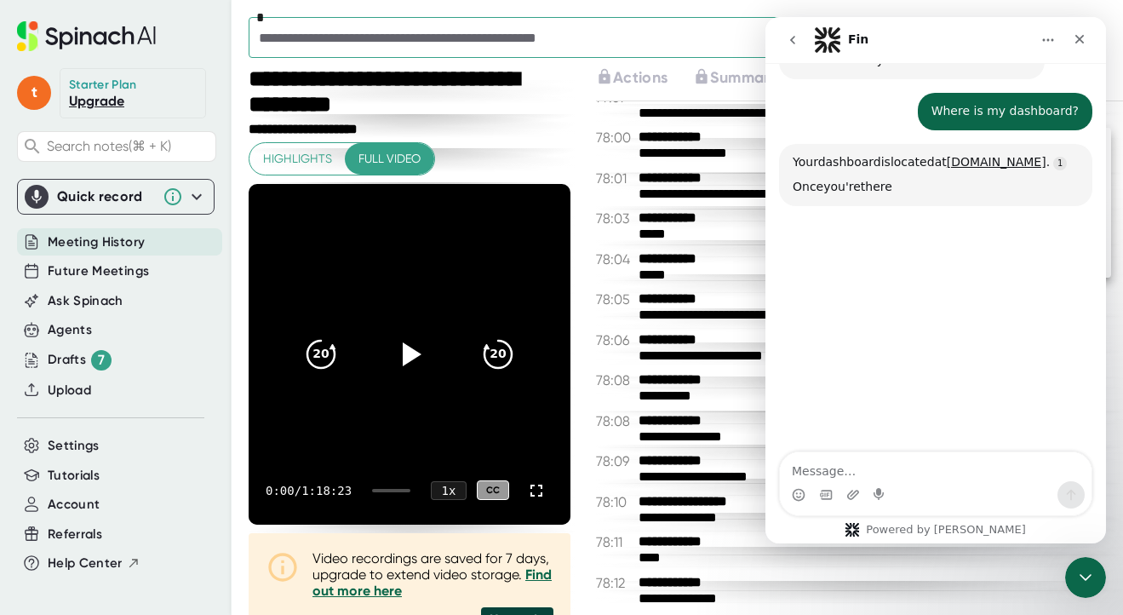
scroll to position [690, 0]
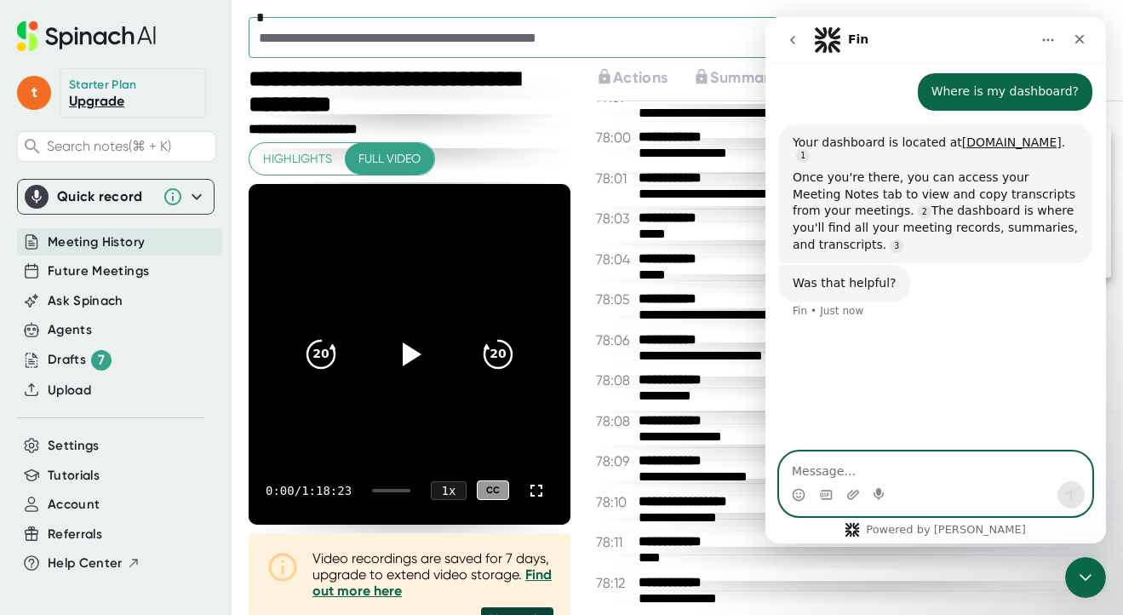
click at [833, 467] on textarea "Message…" at bounding box center [936, 466] width 312 height 29
click at [880, 490] on icon "Start recording" at bounding box center [879, 494] width 10 height 12
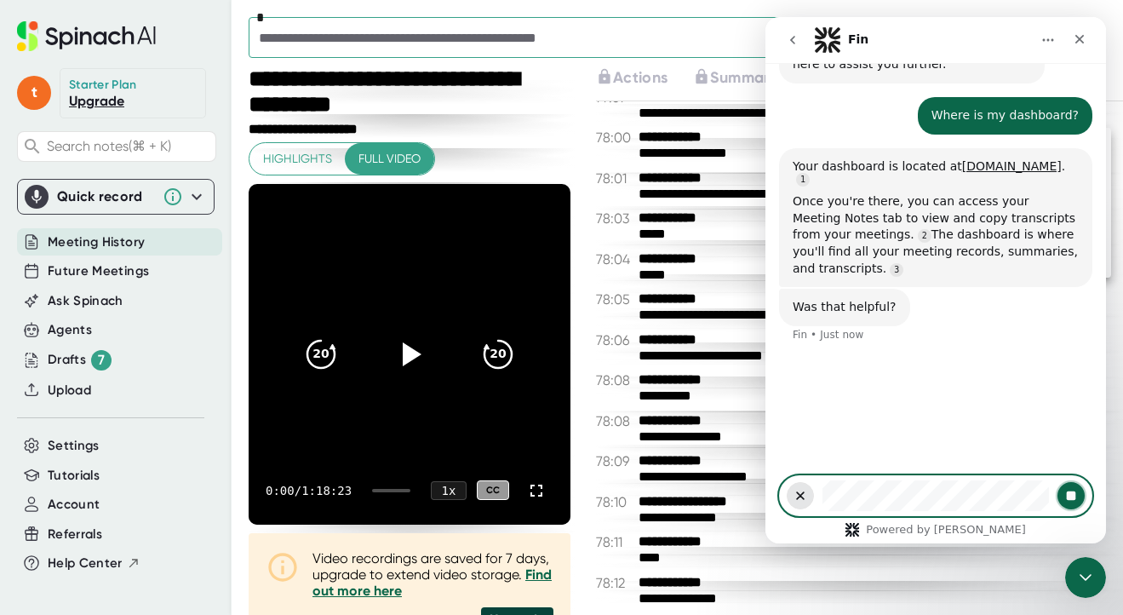
click at [1073, 486] on button "Stop recording" at bounding box center [1070, 495] width 27 height 27
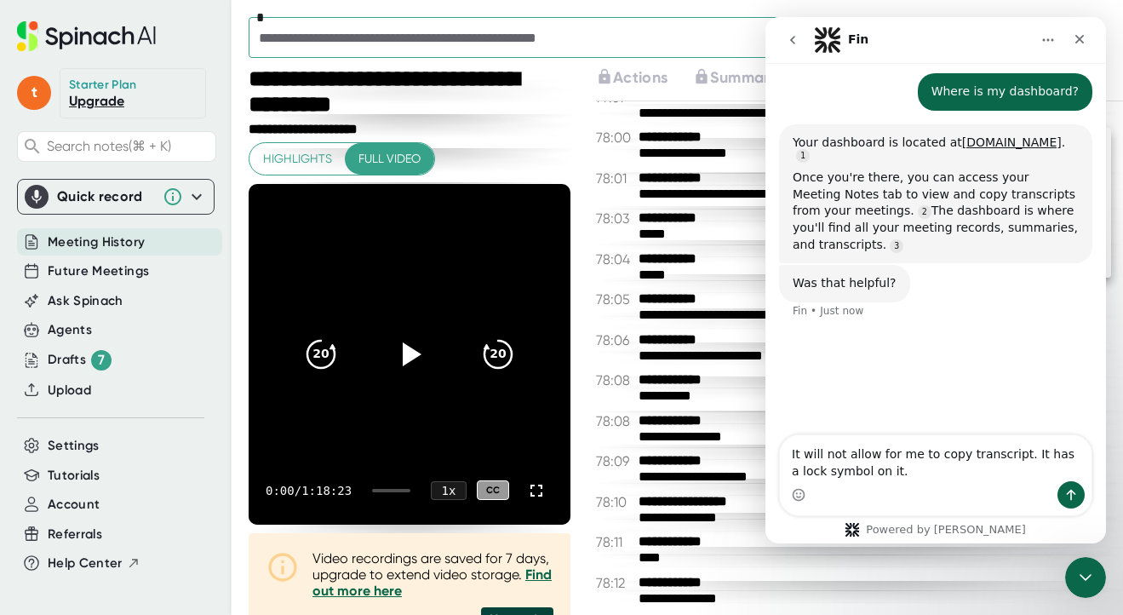
scroll to position [713, 0]
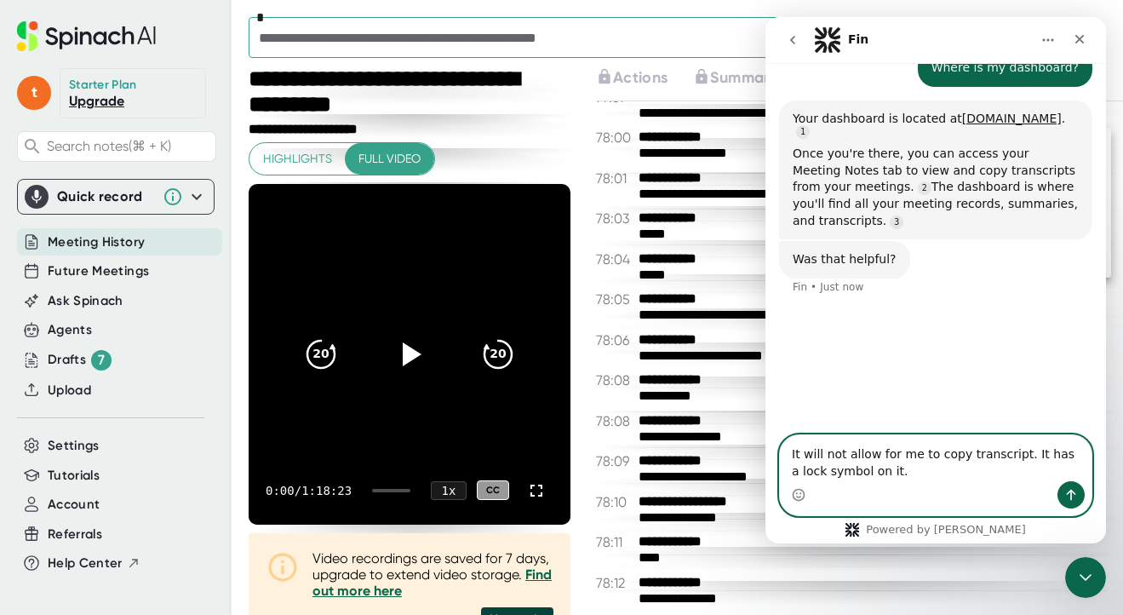
click at [933, 477] on textarea "It will not allow for me to copy transcript. It has a lock symbol on it." at bounding box center [936, 458] width 312 height 46
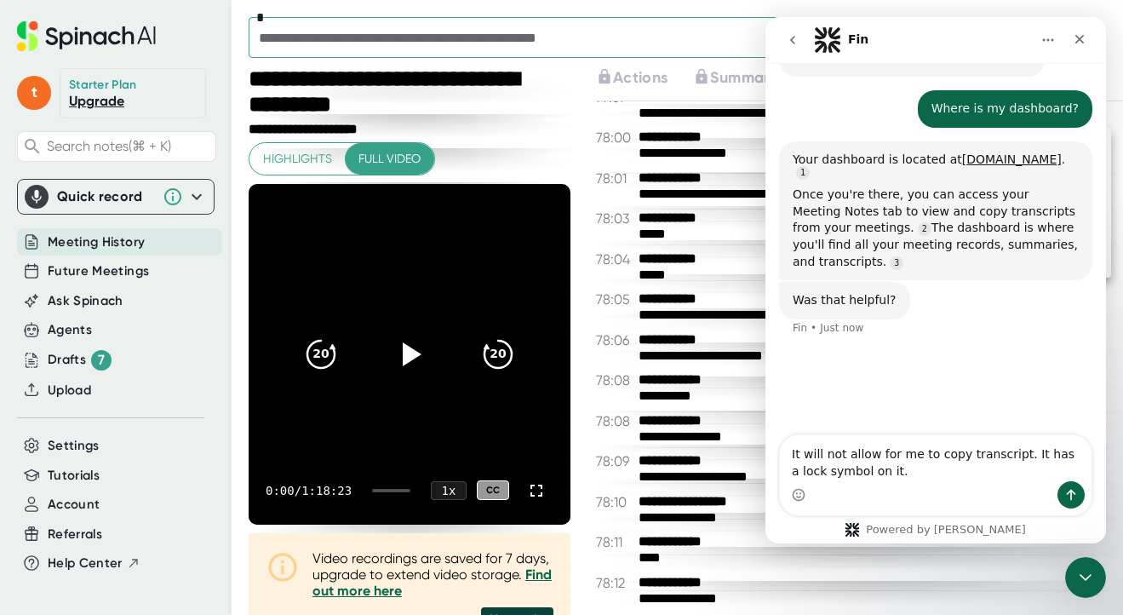
scroll to position [673, 0]
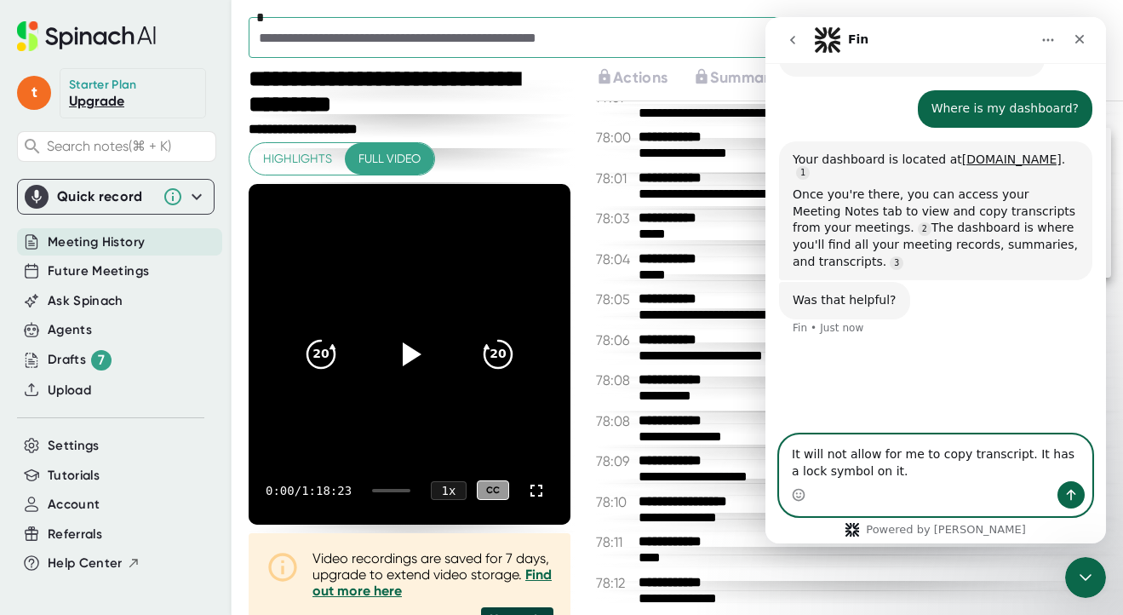
click at [933, 477] on textarea "It will not allow for me to copy transcript. It has a lock symbol on it." at bounding box center [936, 458] width 312 height 46
click at [1069, 494] on icon "Send a message…" at bounding box center [1071, 495] width 14 height 14
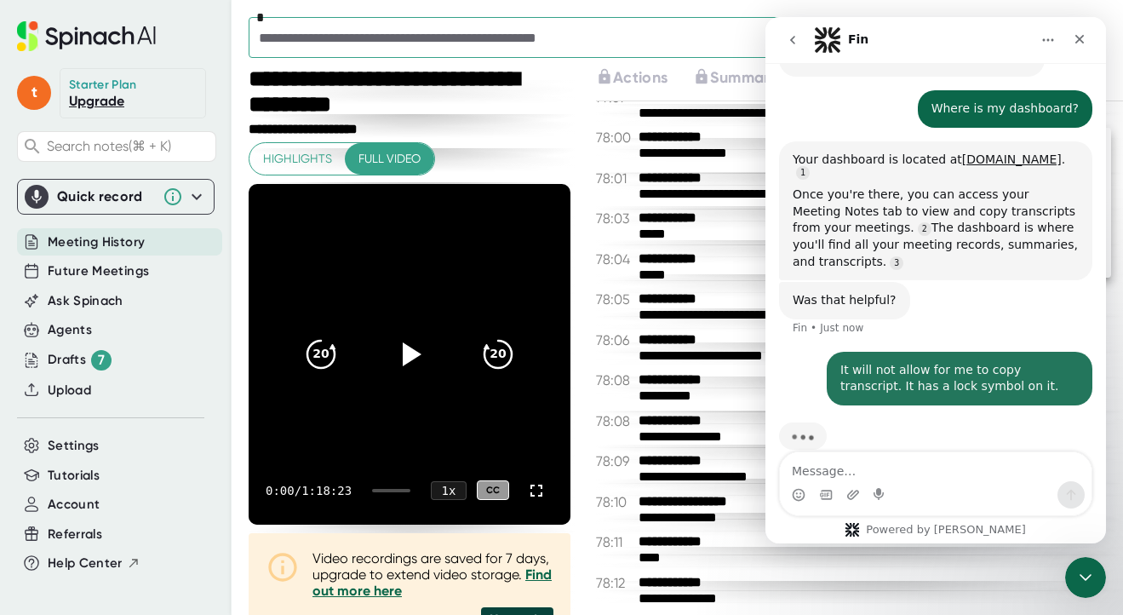
scroll to position [673, 0]
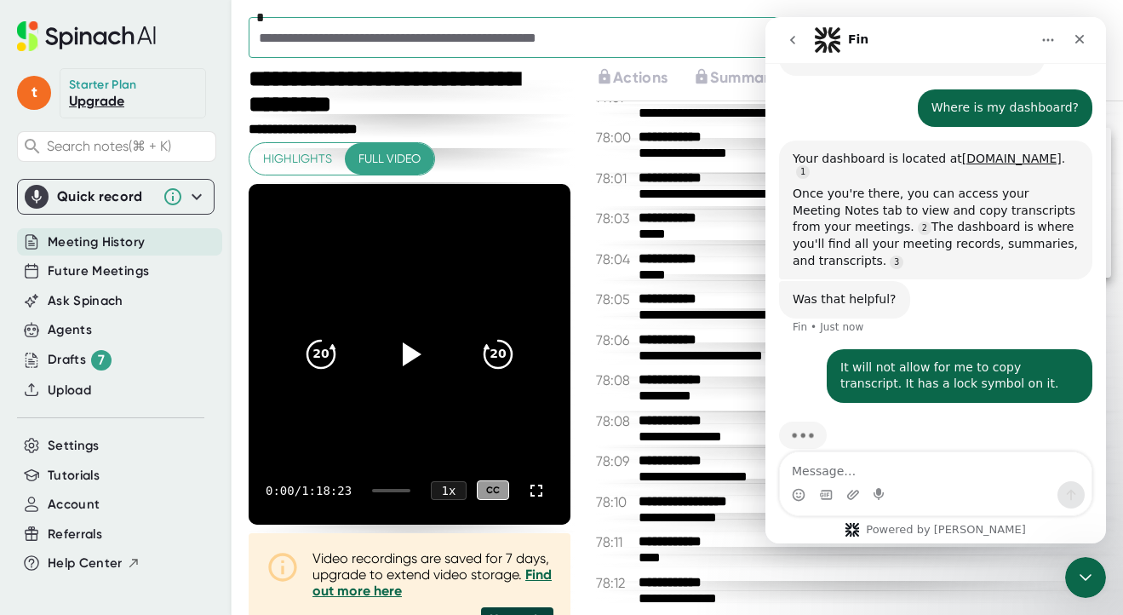
click at [591, 97] on div at bounding box center [561, 307] width 1123 height 615
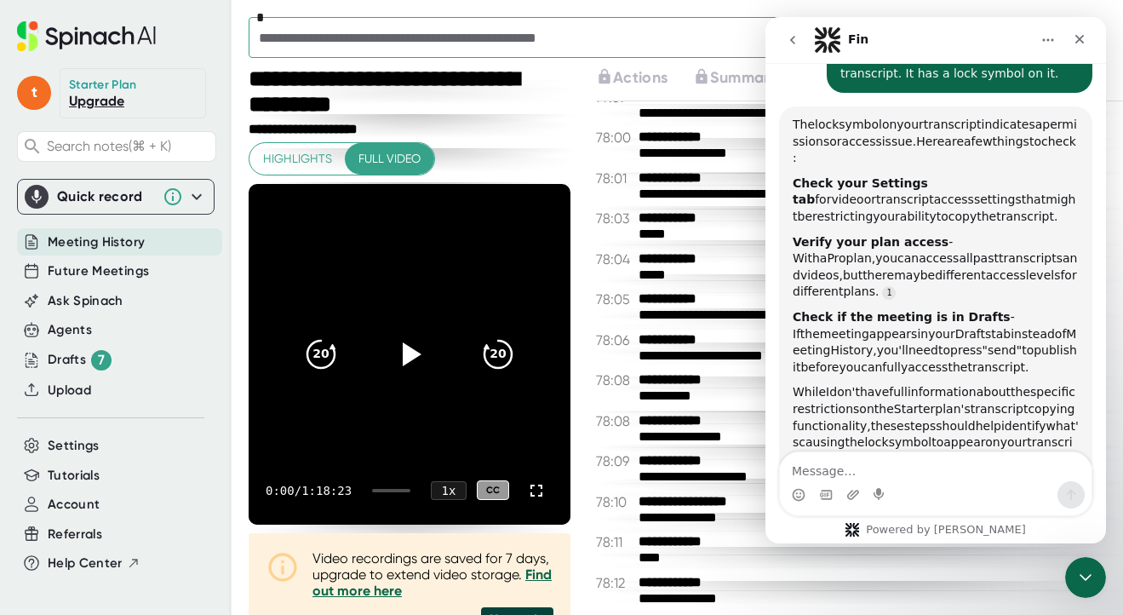
scroll to position [974, 0]
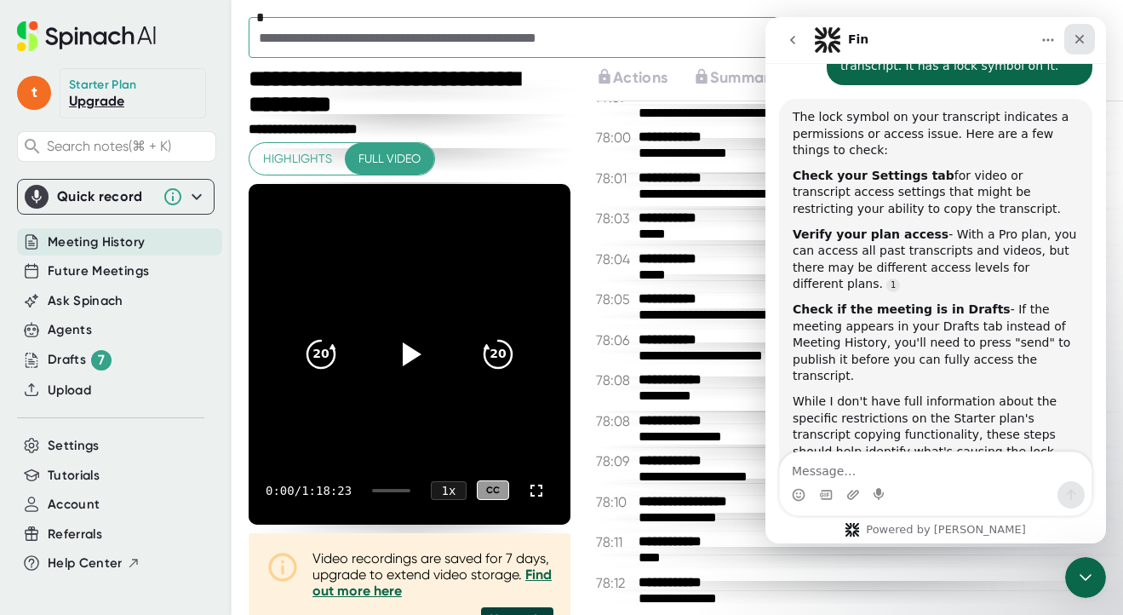
click at [1086, 40] on icon "Close" at bounding box center [1080, 39] width 14 height 14
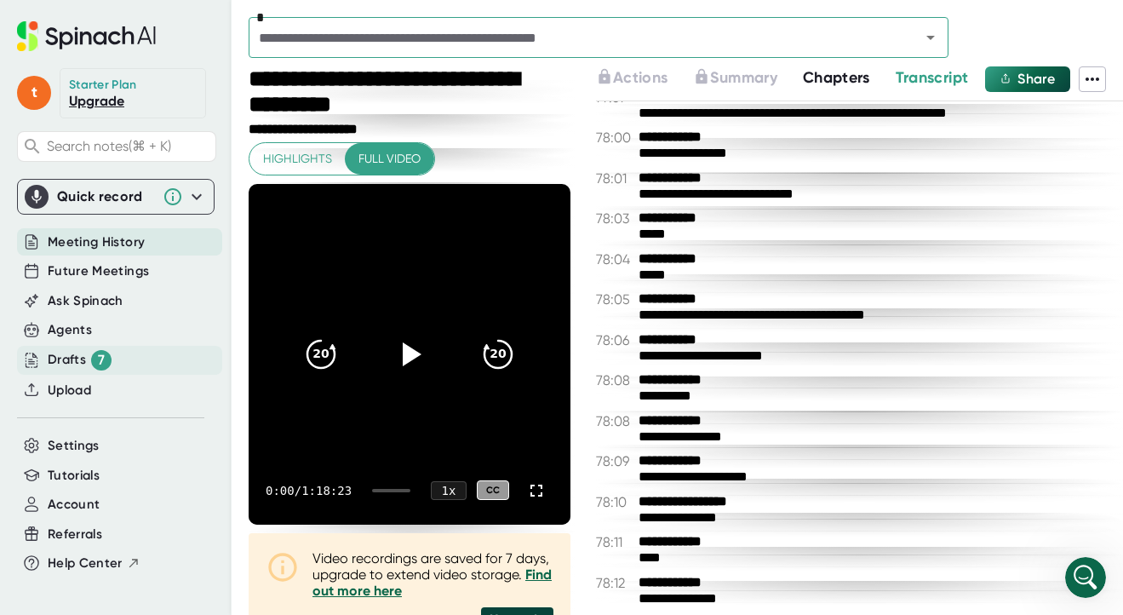
click at [103, 352] on div "7" at bounding box center [101, 360] width 20 height 20
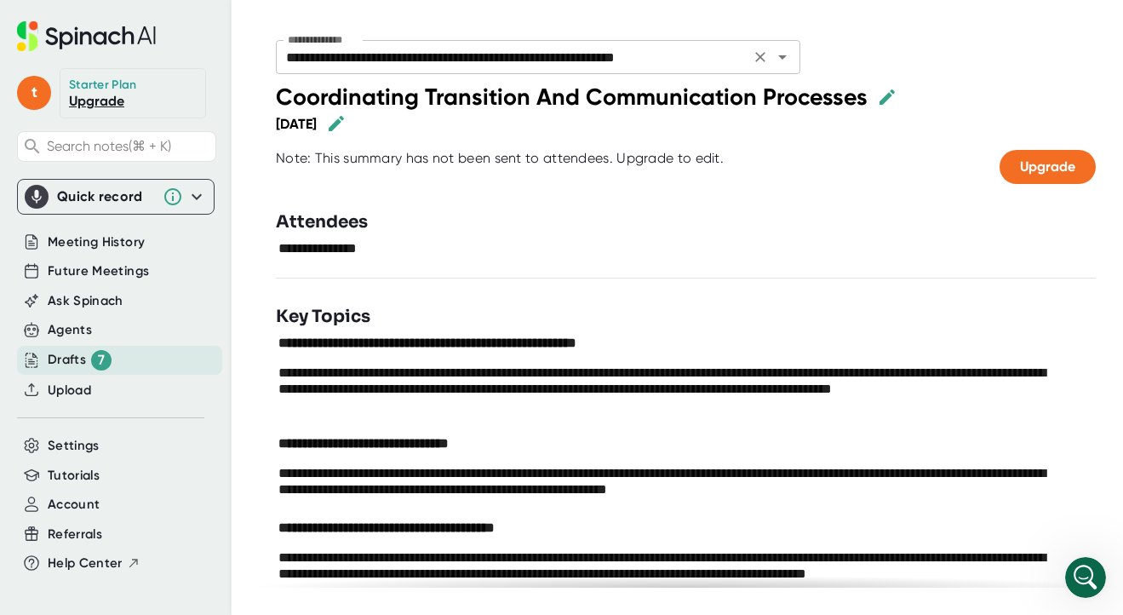
click at [773, 51] on icon "Open" at bounding box center [782, 57] width 20 height 20
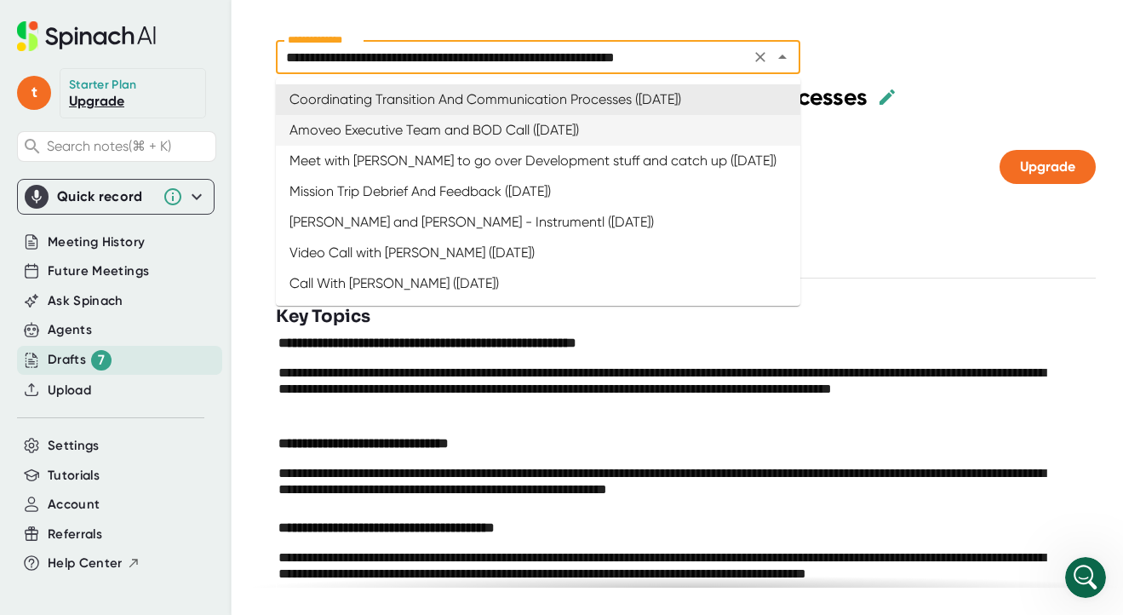
click at [881, 97] on icon "button" at bounding box center [887, 97] width 20 height 20
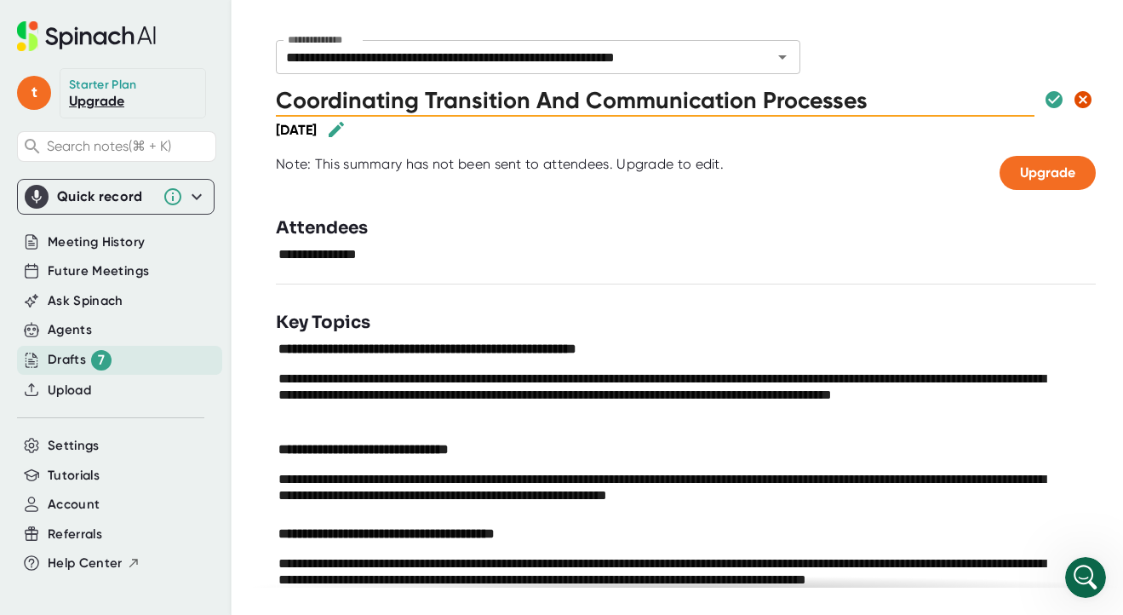
click at [1074, 94] on icon "button" at bounding box center [1082, 99] width 17 height 17
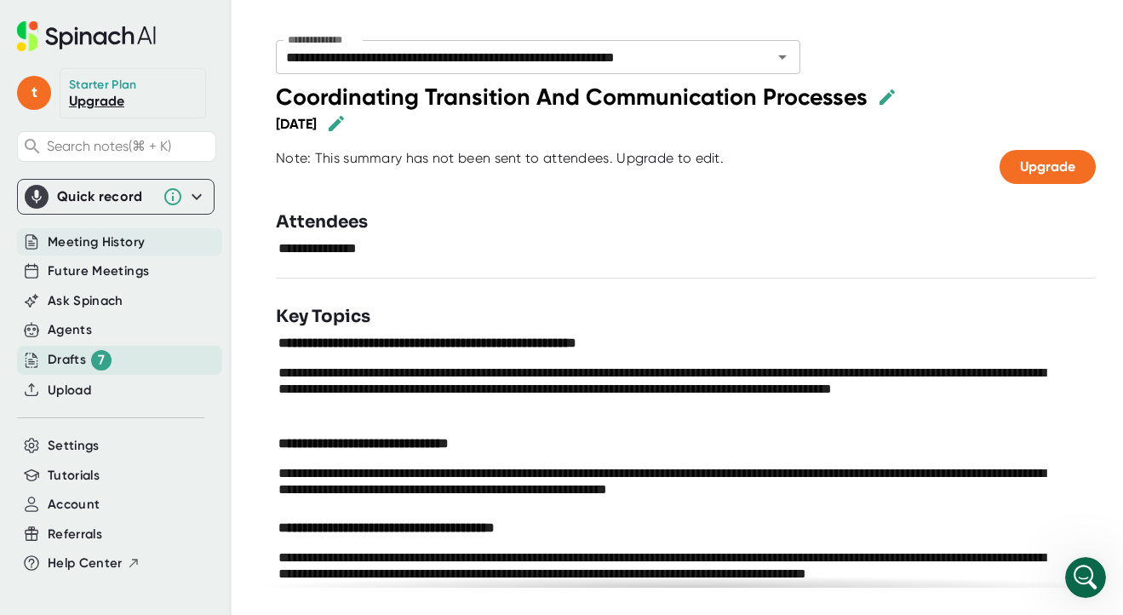
click at [98, 248] on span "Meeting History" at bounding box center [96, 242] width 97 height 20
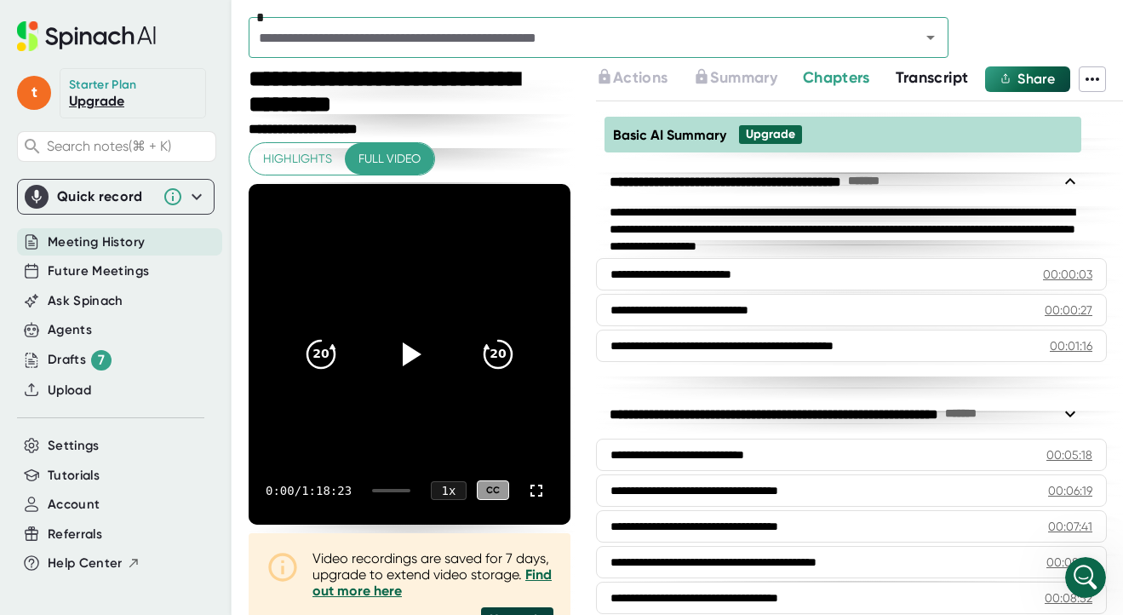
click at [925, 82] on span "Transcript" at bounding box center [932, 77] width 73 height 19
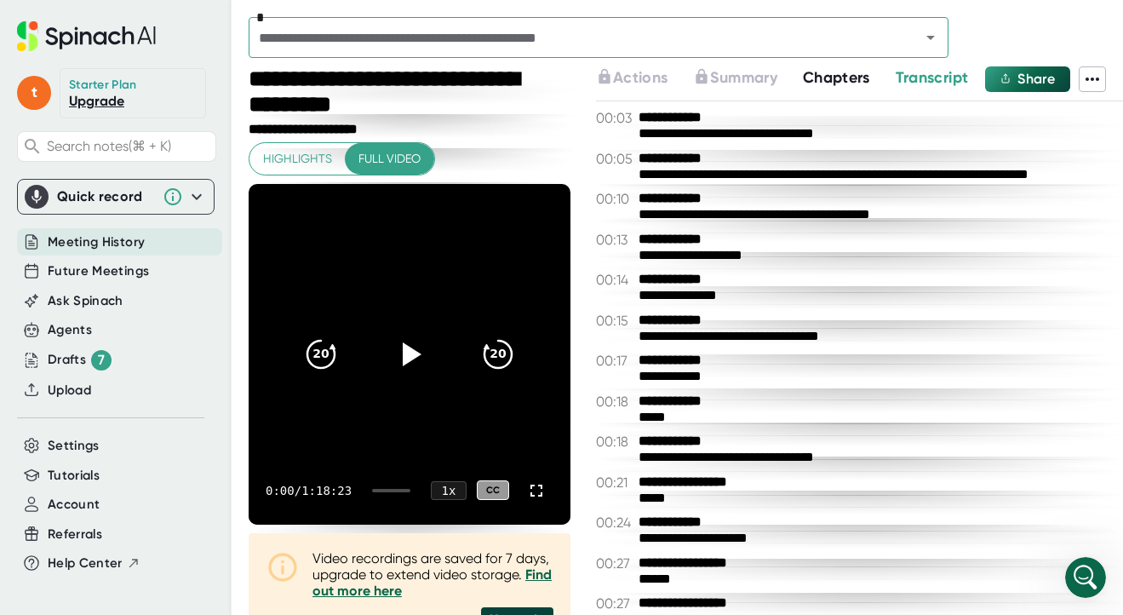
click at [1097, 83] on icon at bounding box center [1092, 79] width 20 height 20
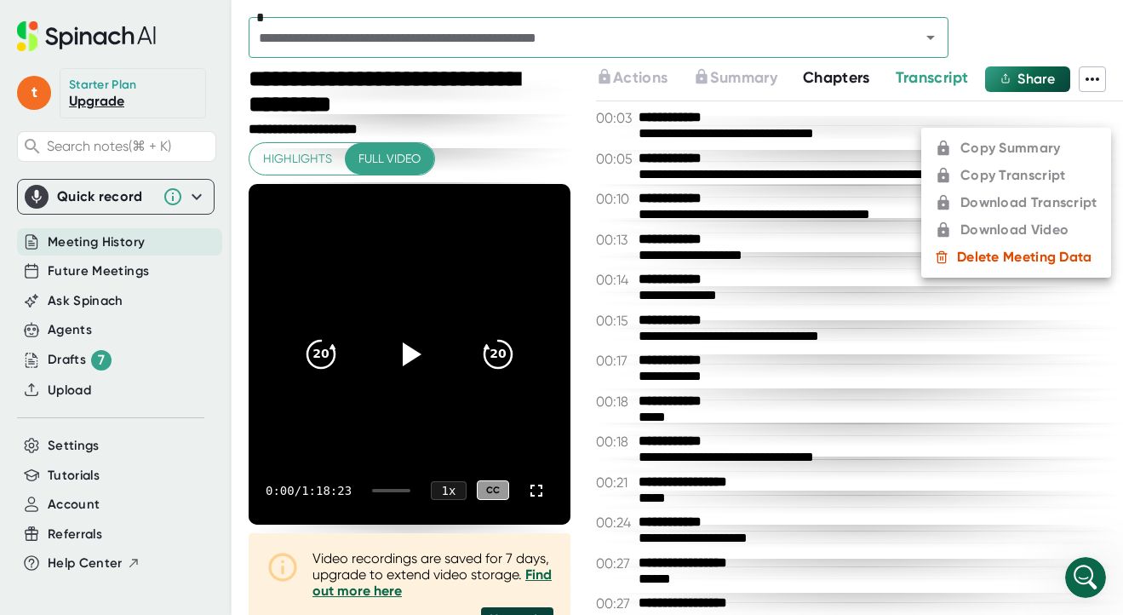
click at [525, 137] on div at bounding box center [561, 307] width 1123 height 615
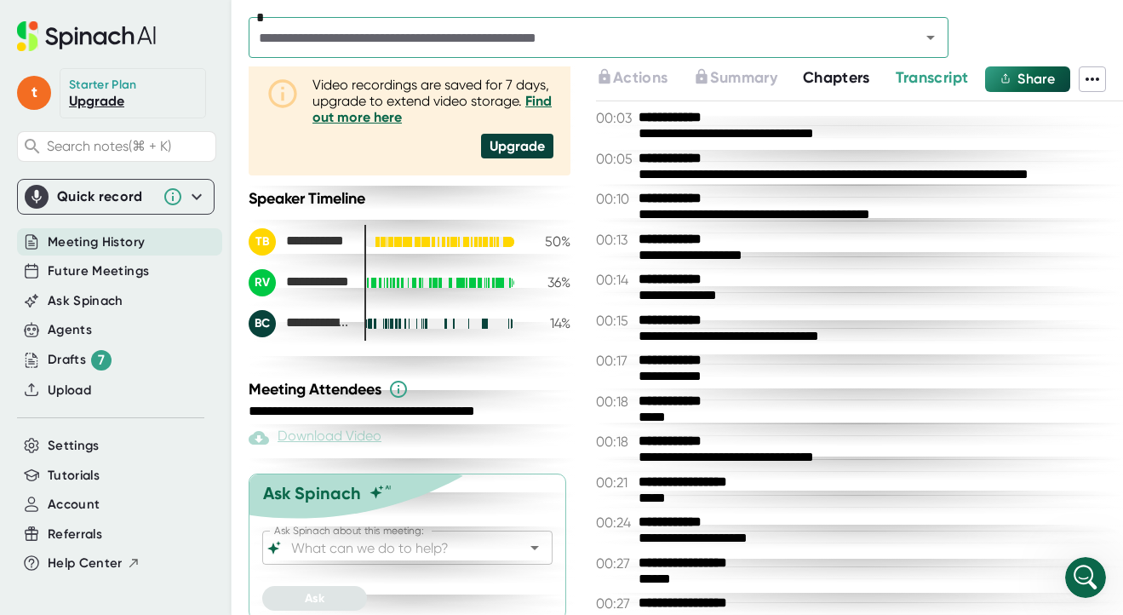
scroll to position [486, 0]
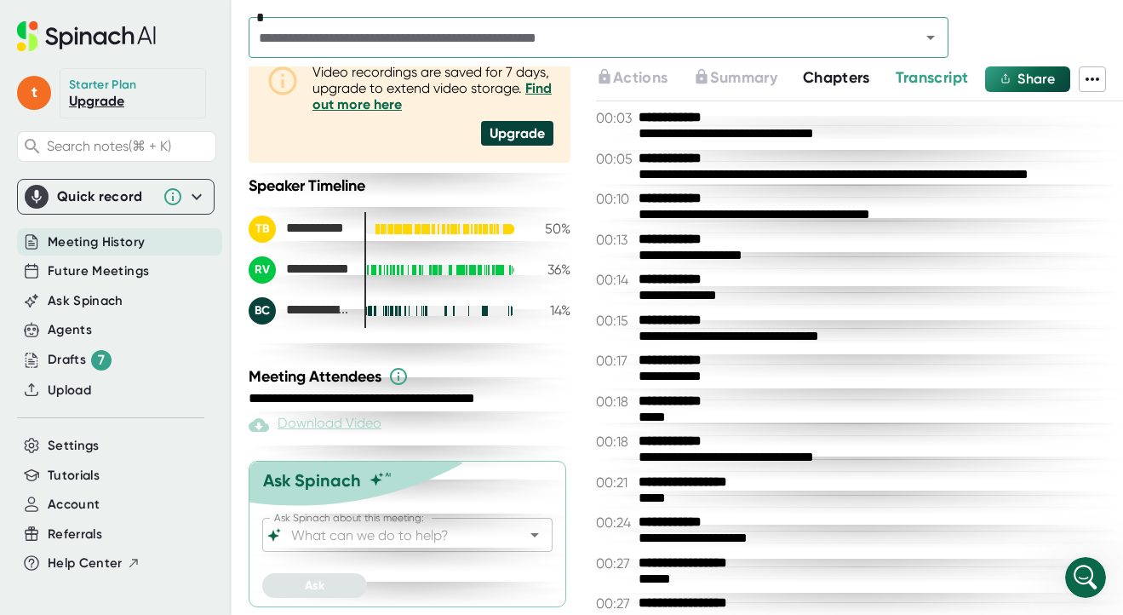
click at [355, 539] on input "Ask Spinach about this meeting:" at bounding box center [392, 535] width 209 height 24
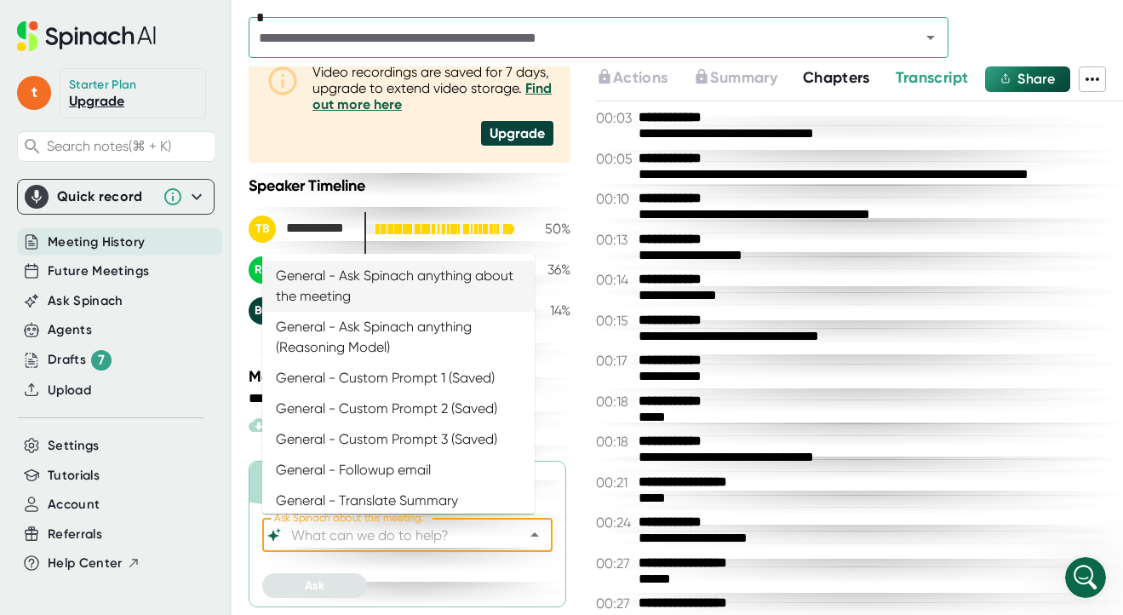
type input "H"
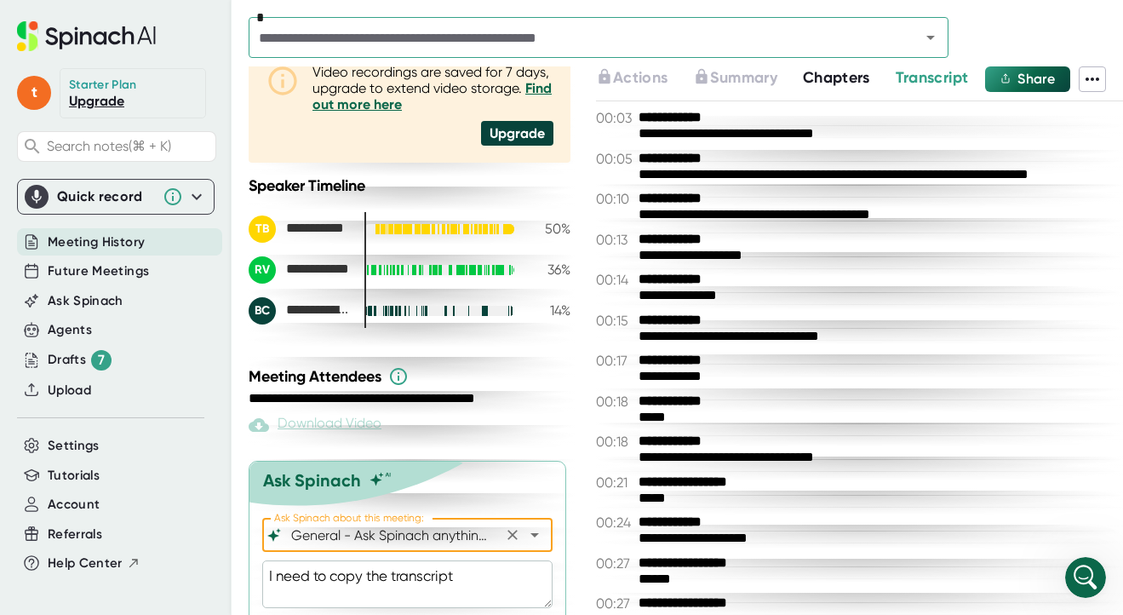
scroll to position [534, 0]
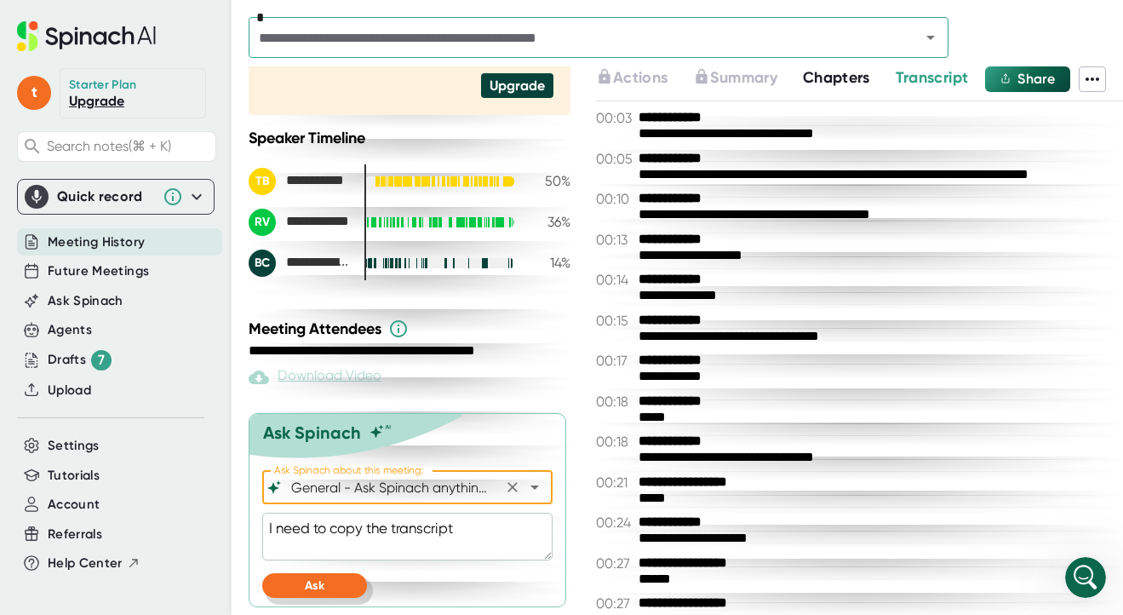
type input "General - Ask Spinach anything about the meeting"
click at [329, 589] on button "Ask" at bounding box center [314, 585] width 105 height 25
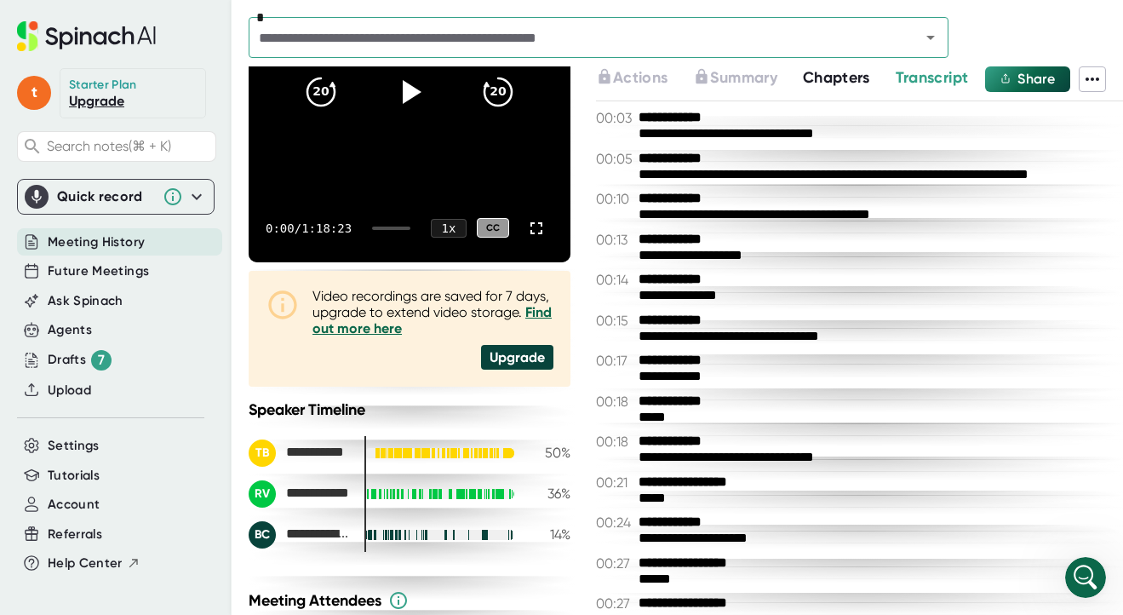
scroll to position [244, 0]
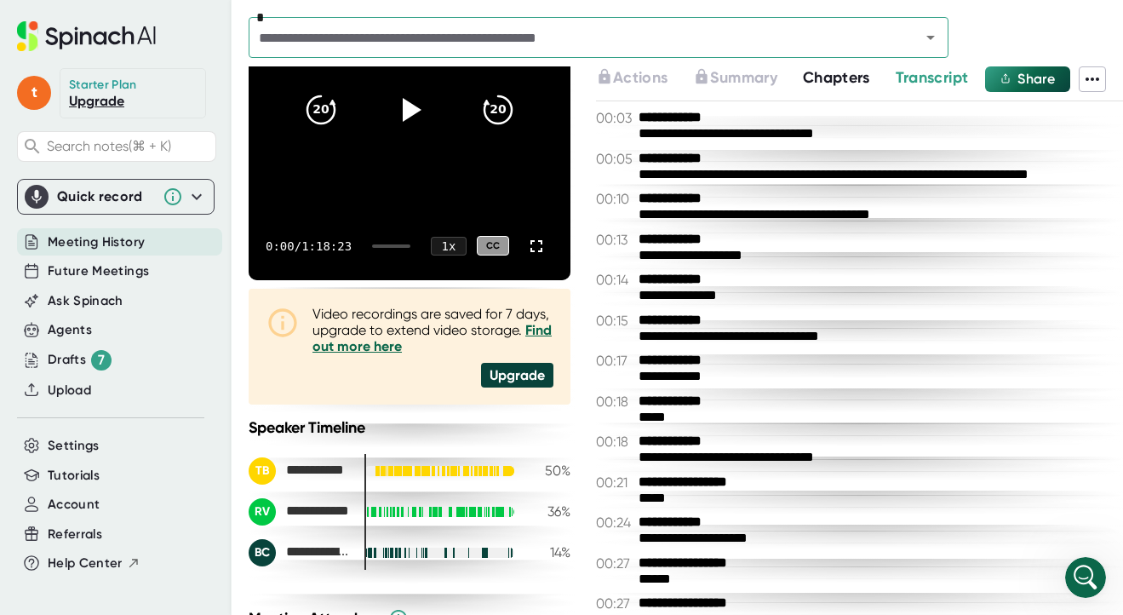
click at [930, 77] on span "Transcript" at bounding box center [932, 77] width 73 height 19
type textarea "x"
click at [1090, 79] on icon at bounding box center [1092, 79] width 20 height 20
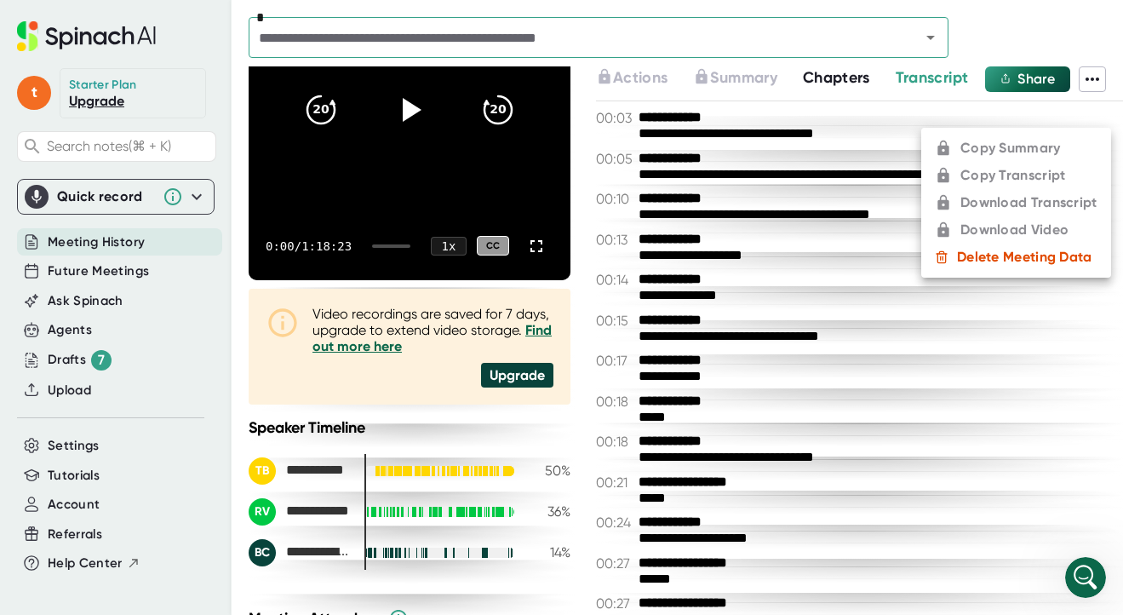
click at [1000, 148] on ul "Copy Summary Copy Transcript Download Transcript Download Video Delete Meeting …" at bounding box center [1016, 203] width 190 height 150
click at [73, 449] on div at bounding box center [561, 307] width 1123 height 615
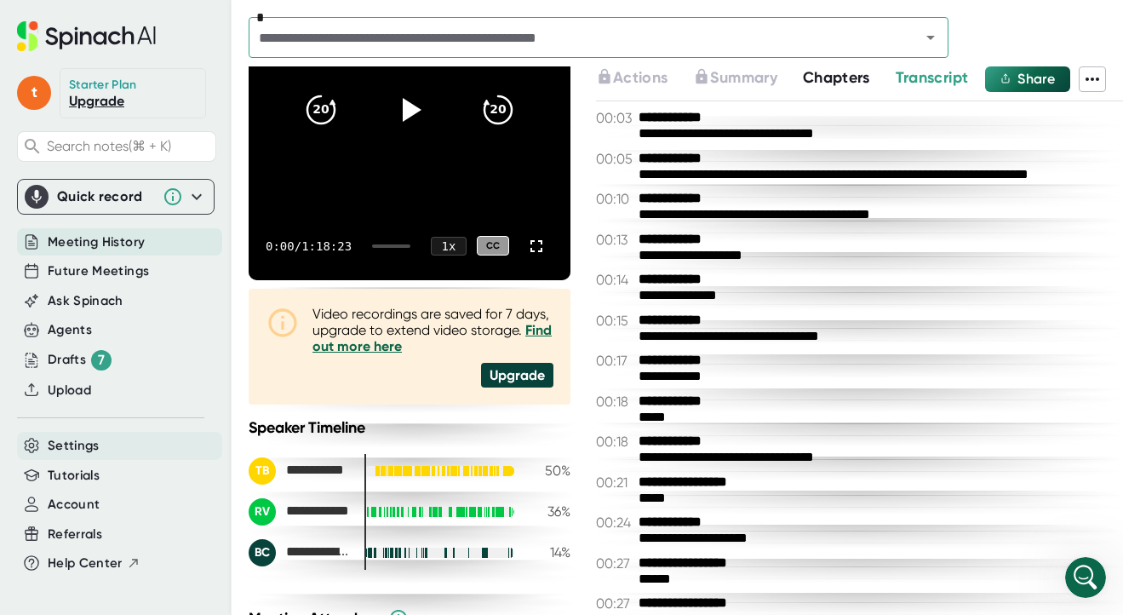
click at [69, 445] on span "Settings" at bounding box center [74, 446] width 52 height 20
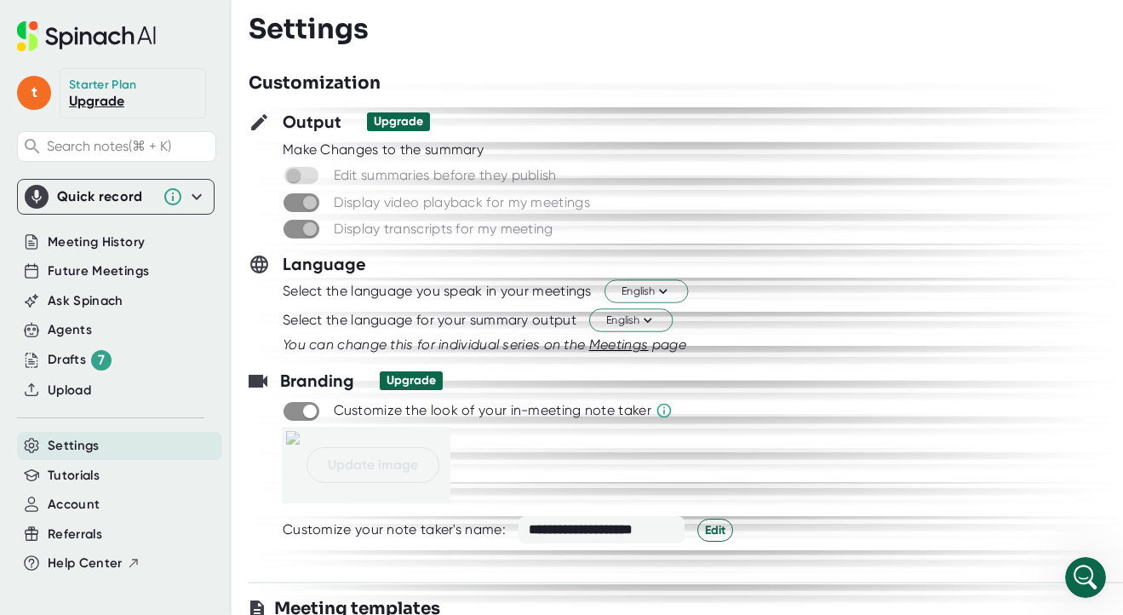
click at [294, 176] on span at bounding box center [302, 175] width 36 height 19
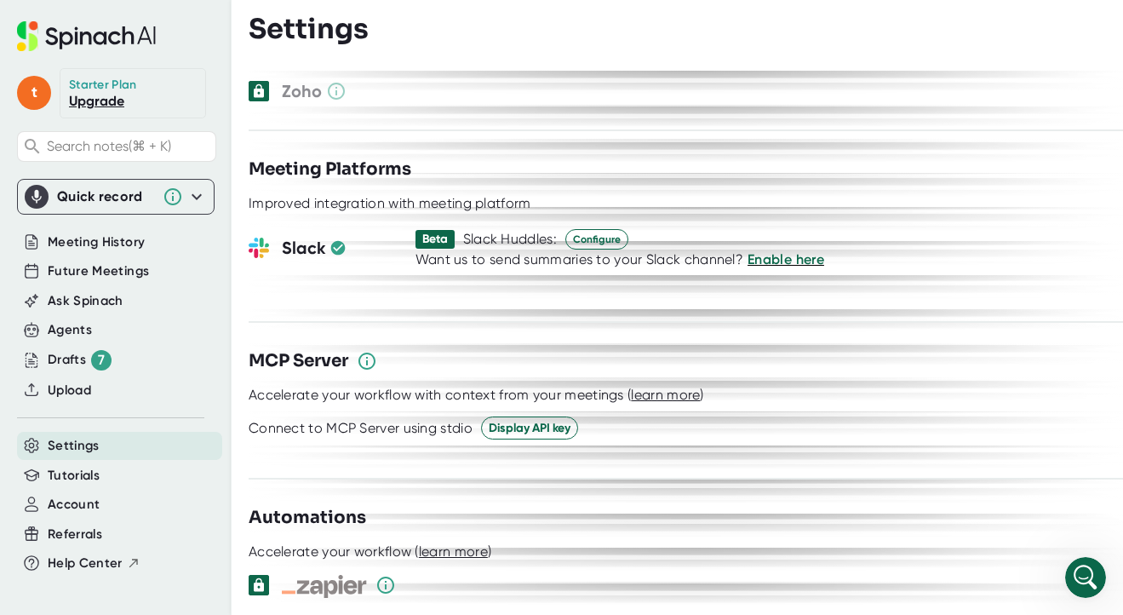
scroll to position [2081, 0]
click at [83, 392] on span "Upload" at bounding box center [69, 391] width 43 height 20
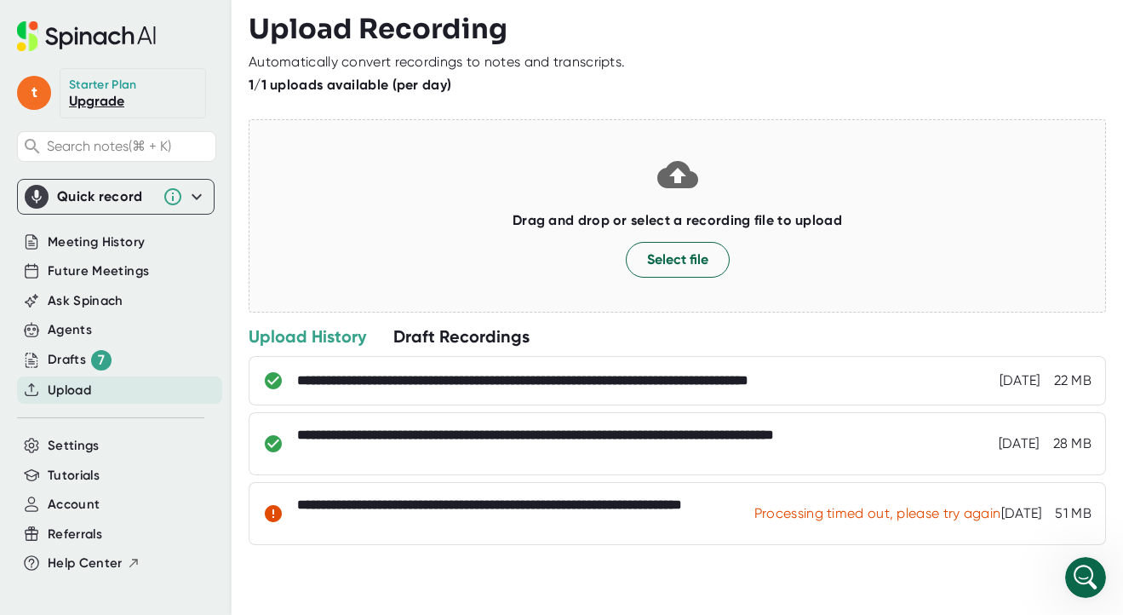
click at [444, 347] on div "Draft Recordings" at bounding box center [461, 336] width 136 height 22
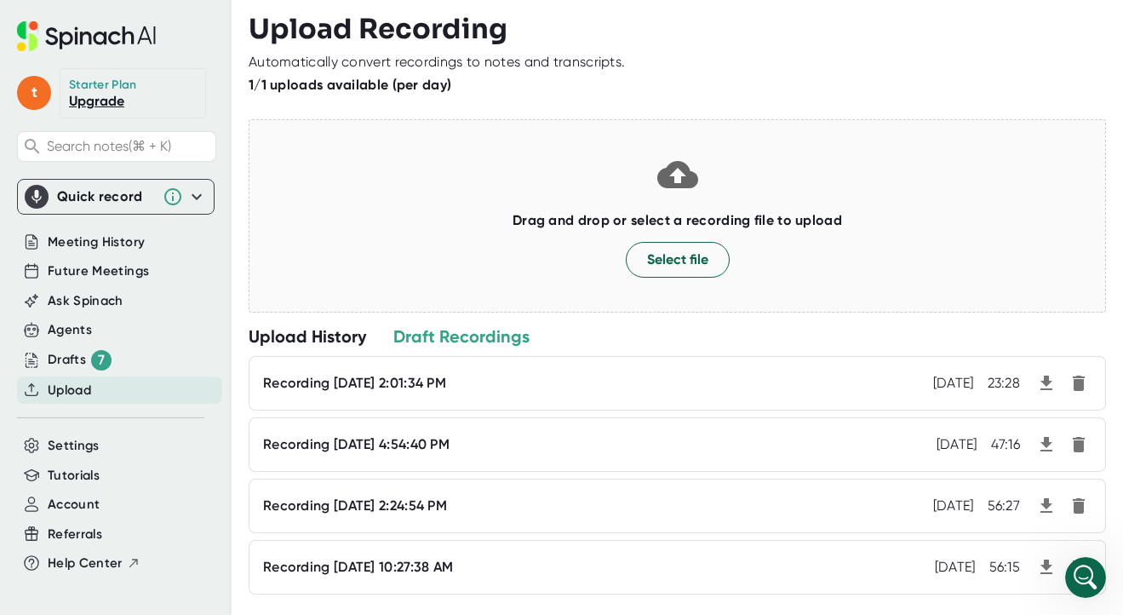
scroll to position [30, 0]
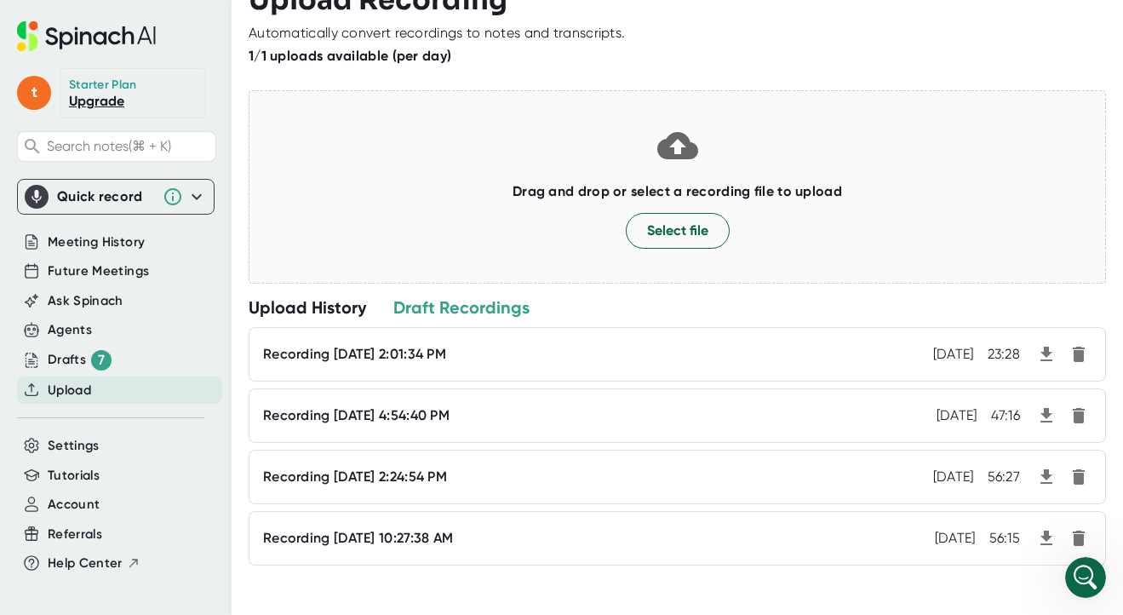
click at [1073, 347] on icon "button" at bounding box center [1079, 354] width 12 height 15
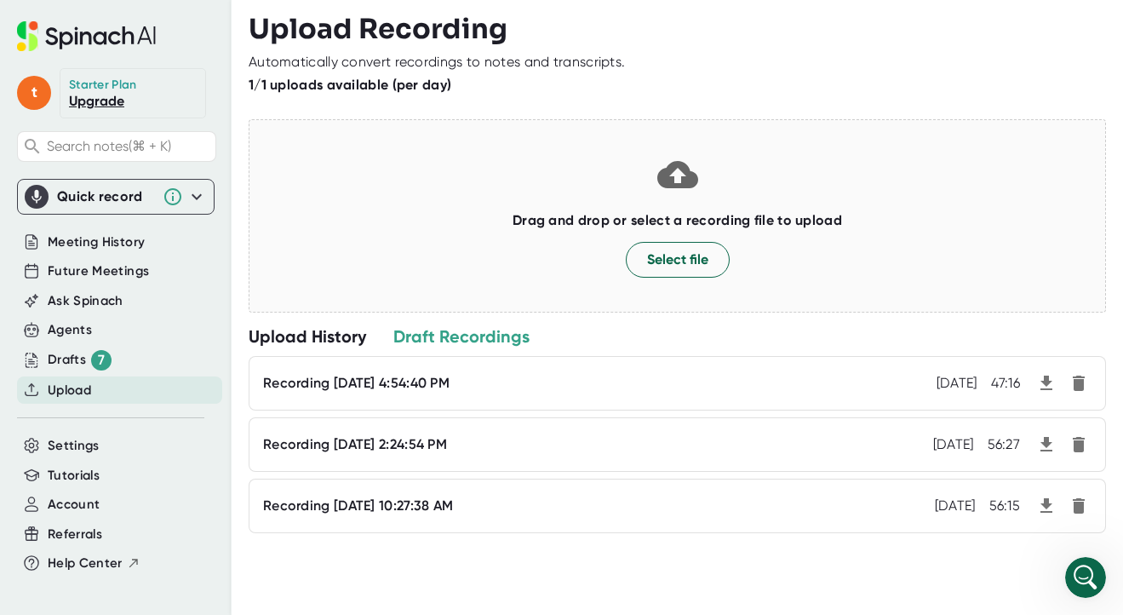
scroll to position [0, 0]
click at [1073, 385] on icon "button" at bounding box center [1079, 382] width 12 height 15
click at [1065, 397] on div "Recording [DATE] 2:24:54 PM Aug 15, 2025 56:27" at bounding box center [677, 383] width 857 height 54
click at [1073, 384] on icon "button" at bounding box center [1079, 382] width 12 height 15
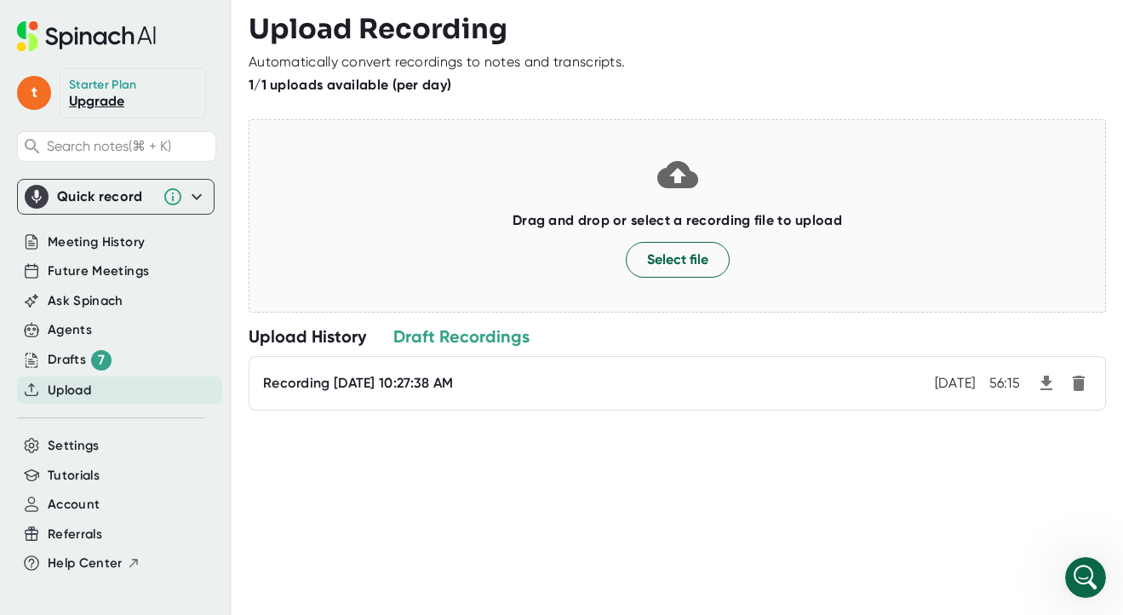
click at [1073, 381] on icon "button" at bounding box center [1079, 382] width 12 height 15
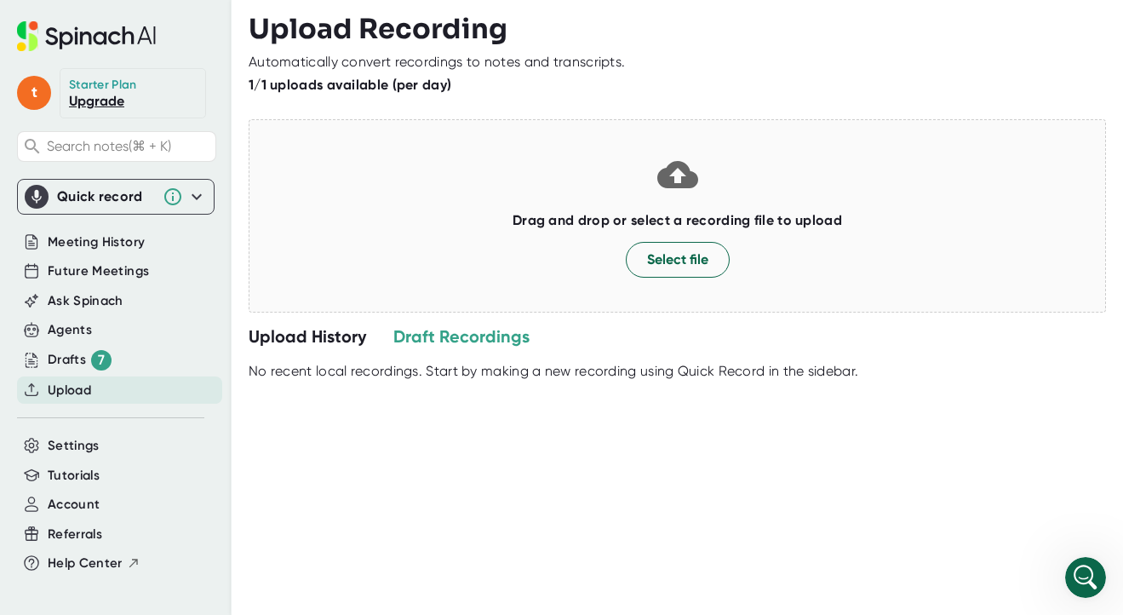
click at [287, 340] on div "Upload History" at bounding box center [307, 336] width 117 height 22
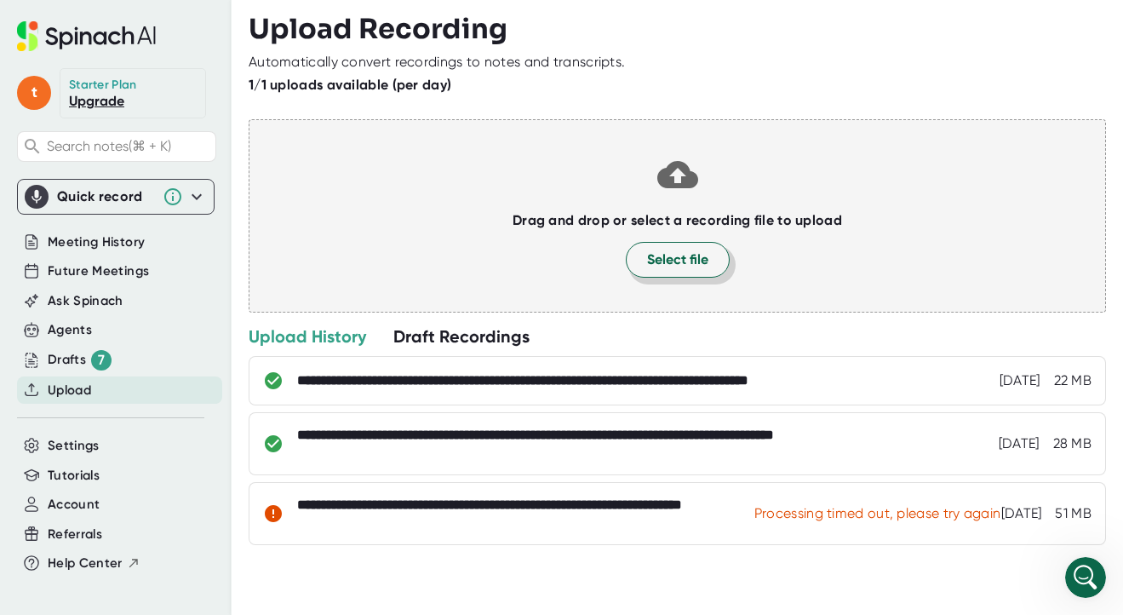
click at [677, 262] on span "Select file" at bounding box center [677, 259] width 61 height 20
click at [102, 250] on span "Meeting History" at bounding box center [96, 242] width 97 height 20
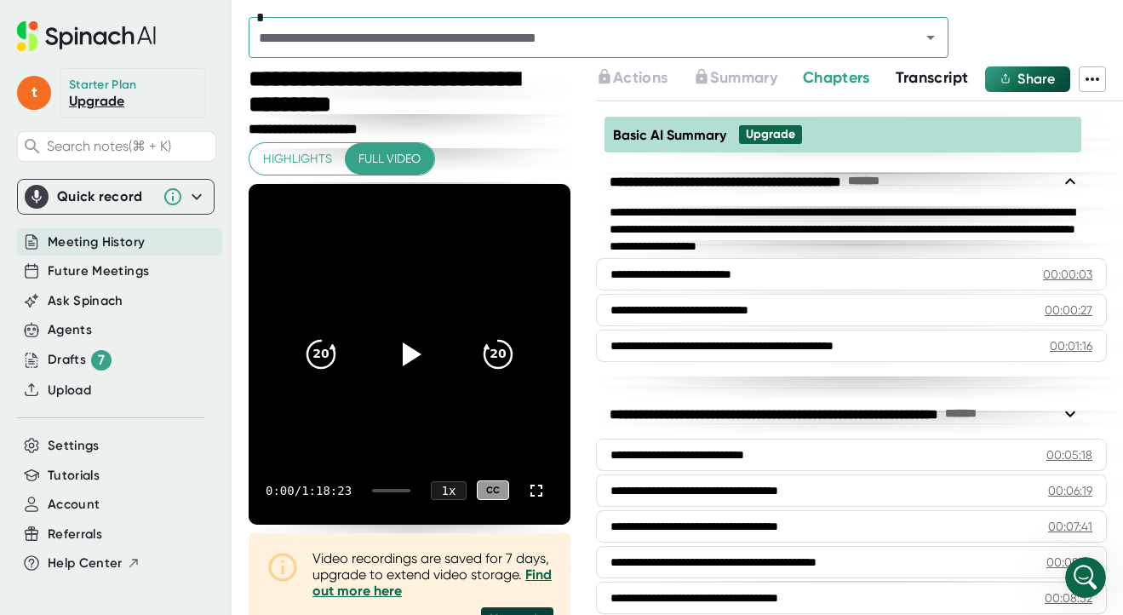
click at [1092, 83] on icon at bounding box center [1092, 79] width 20 height 20
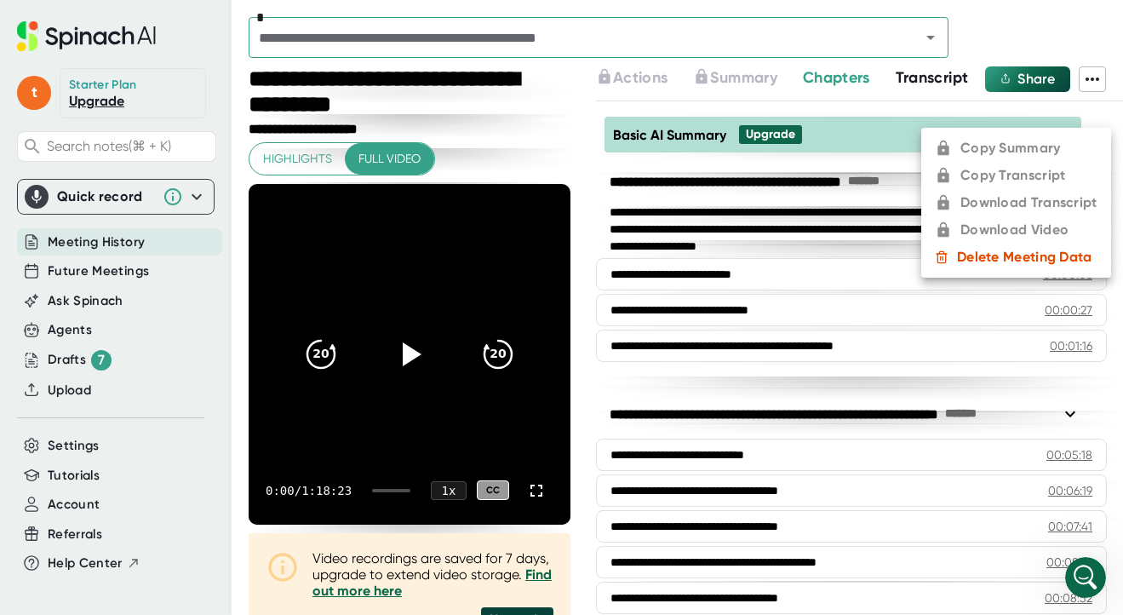
click at [996, 172] on ul "Copy Summary Copy Transcript Download Transcript Download Video Delete Meeting …" at bounding box center [1016, 203] width 190 height 150
click at [586, 181] on div at bounding box center [561, 307] width 1123 height 615
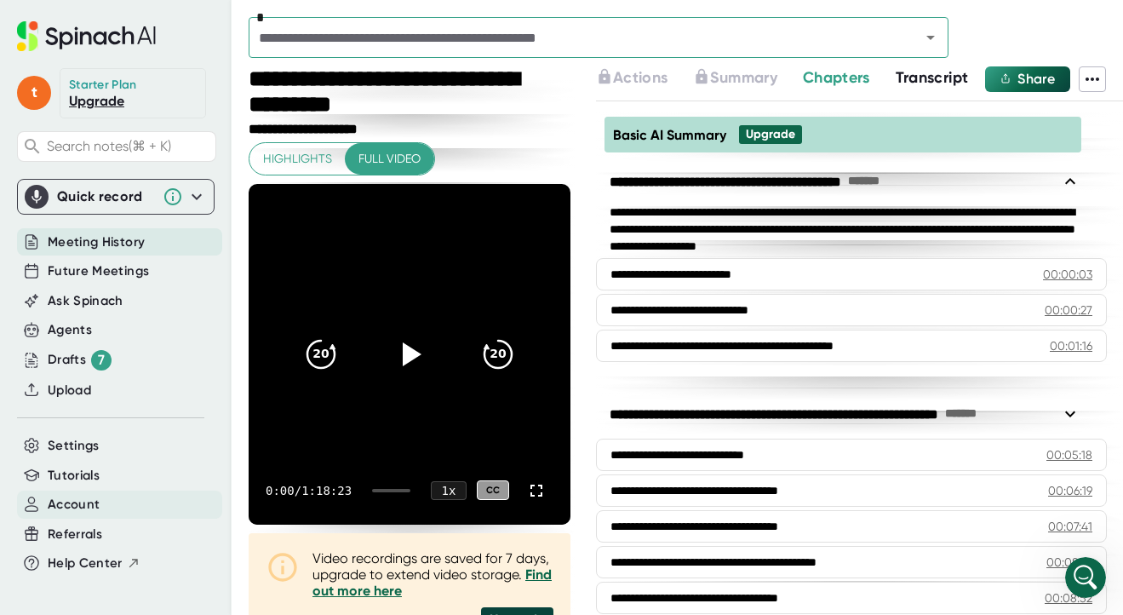
click at [71, 501] on span "Account" at bounding box center [74, 505] width 52 height 20
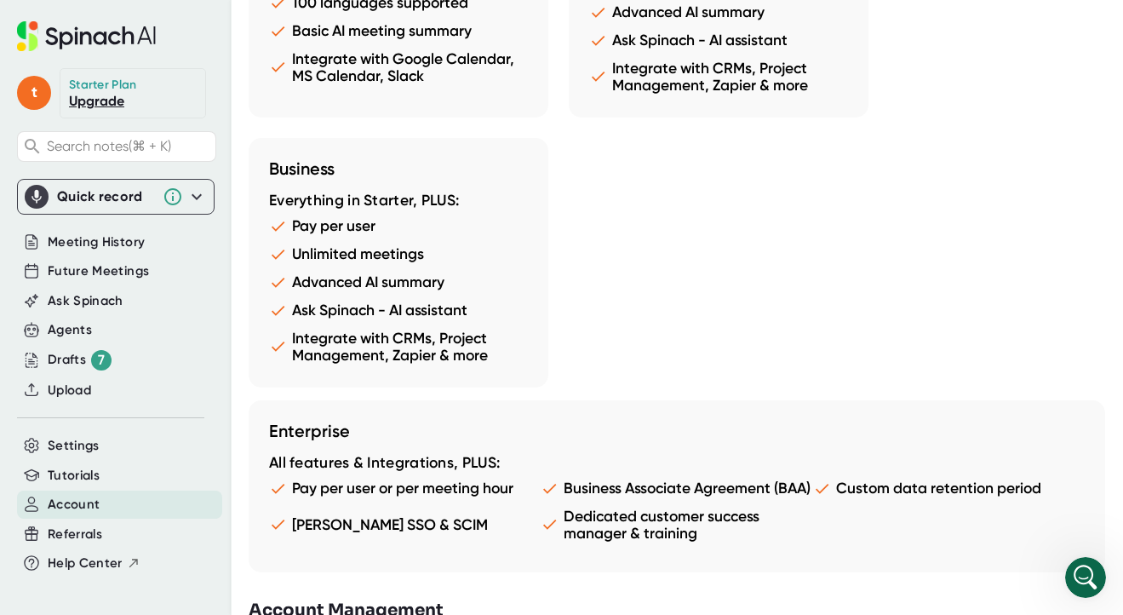
scroll to position [1725, 0]
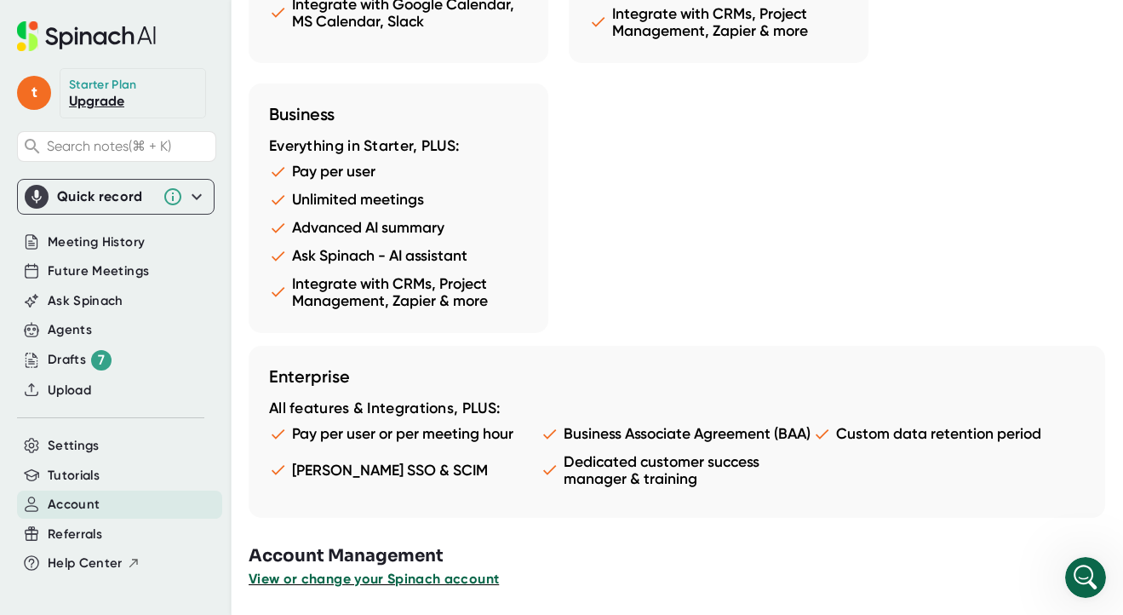
click at [398, 576] on span "View or change your Spinach account" at bounding box center [374, 578] width 250 height 16
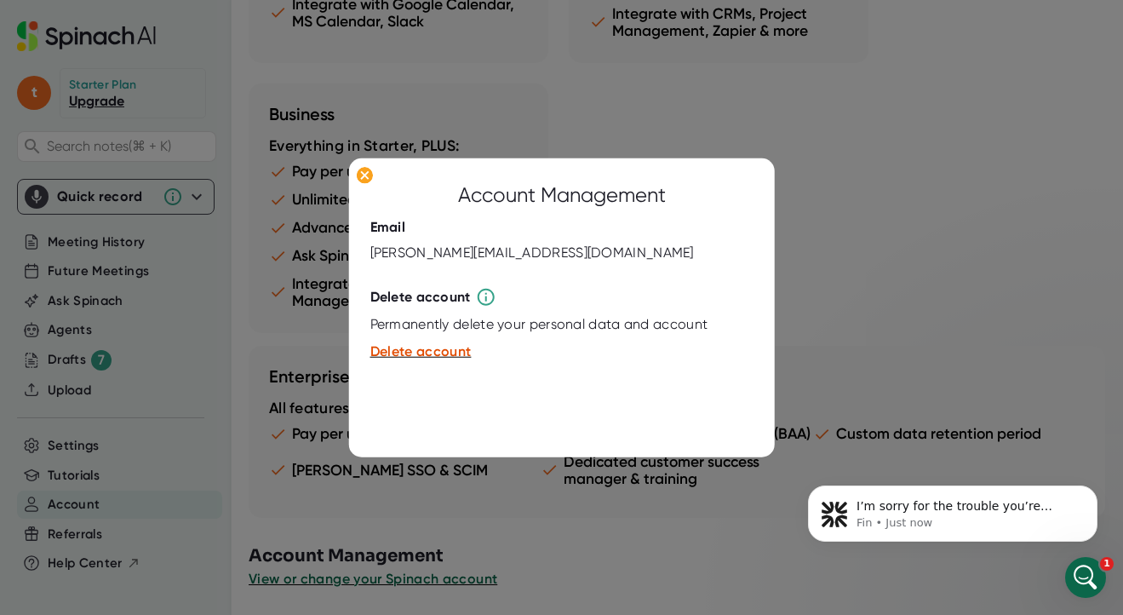
scroll to position [0, 0]
click at [361, 172] on icon at bounding box center [365, 175] width 8 height 8
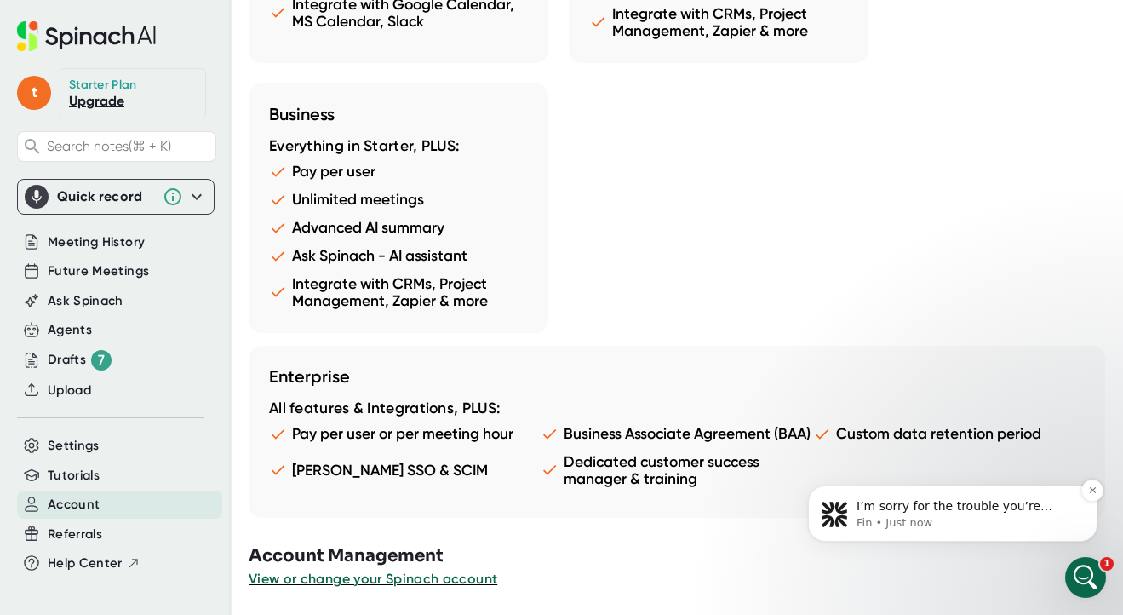
click at [954, 518] on p "Fin • Just now" at bounding box center [967, 522] width 220 height 15
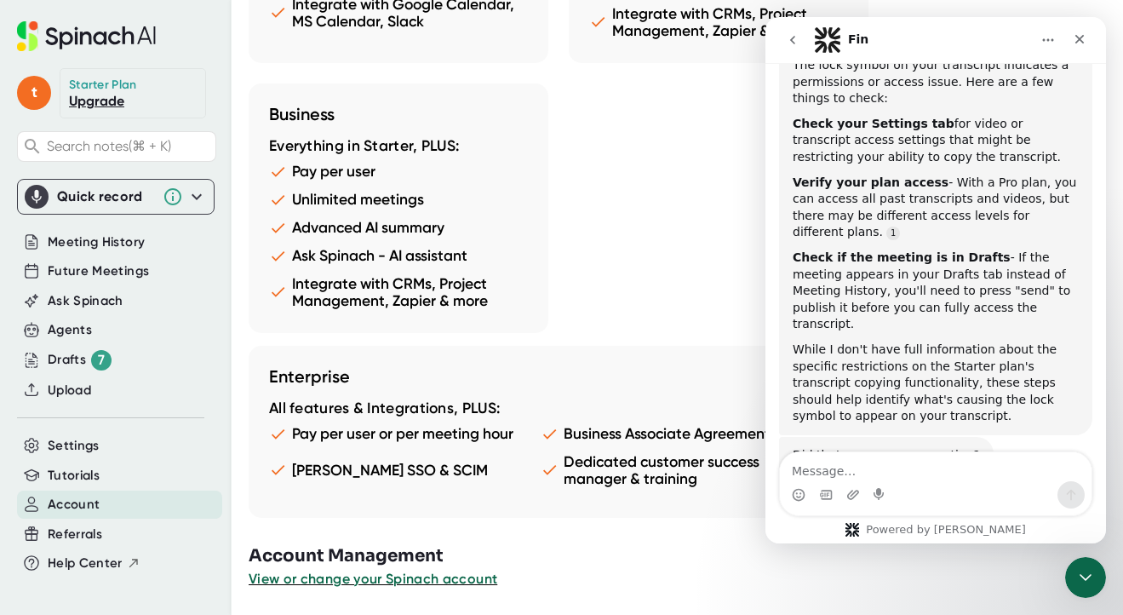
scroll to position [1193, 0]
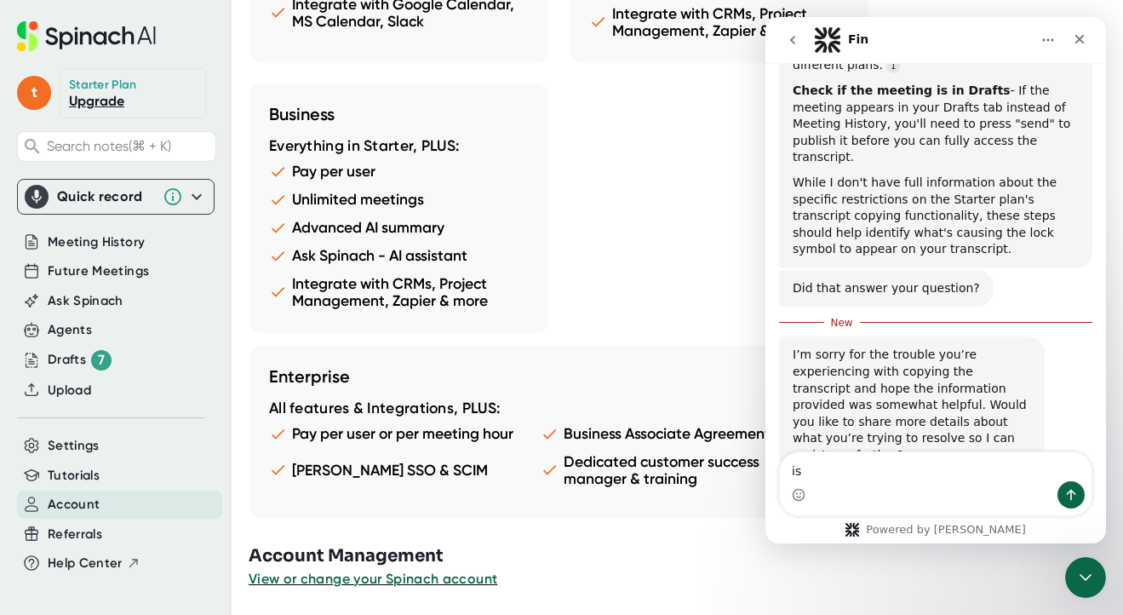
type textarea "i"
type textarea "Can I do it with the Starter level?"
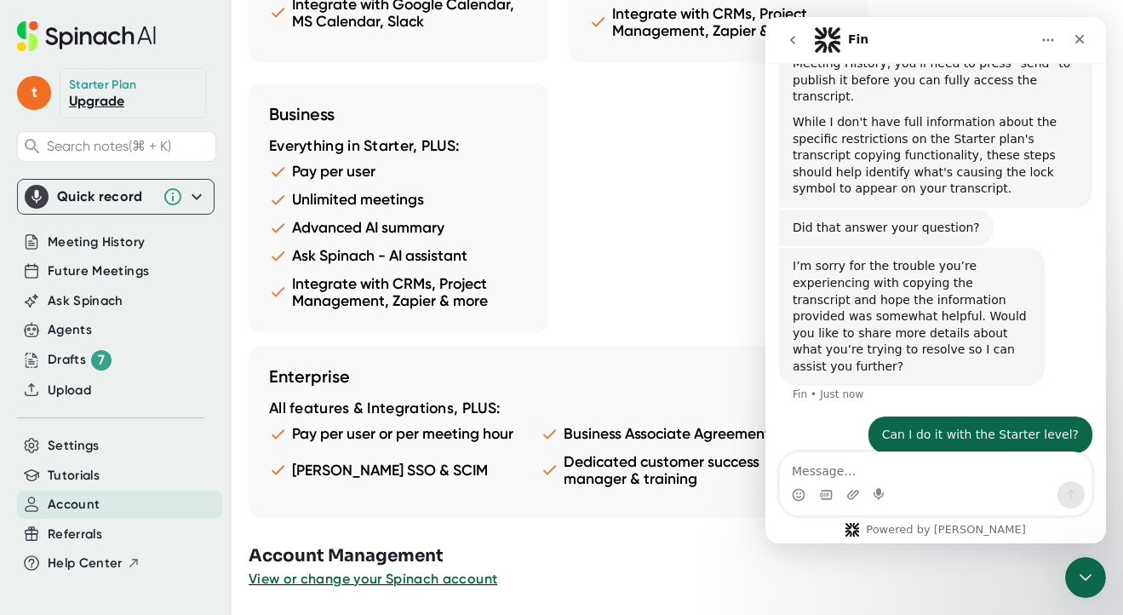
scroll to position [1270, 0]
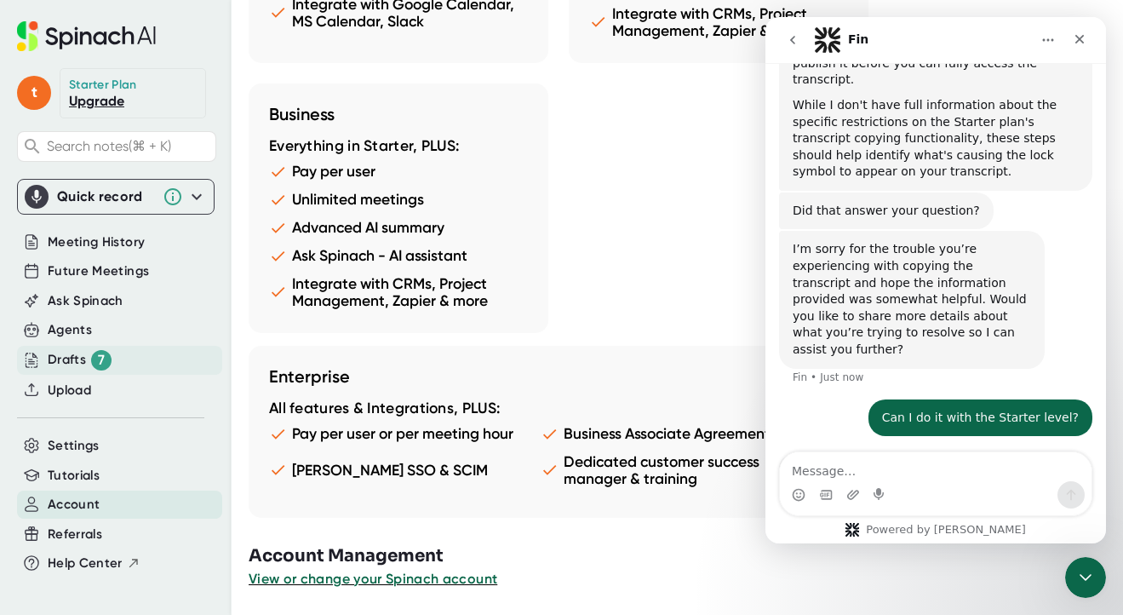
click at [86, 355] on div "Drafts 7" at bounding box center [80, 360] width 64 height 20
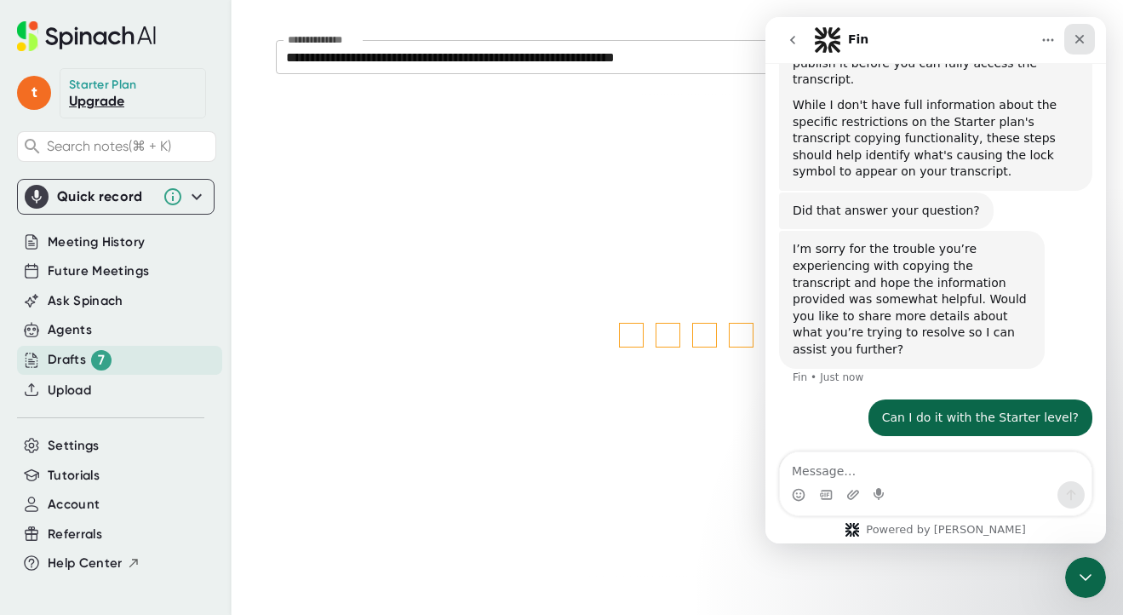
click at [1084, 37] on icon "Close" at bounding box center [1080, 39] width 14 height 14
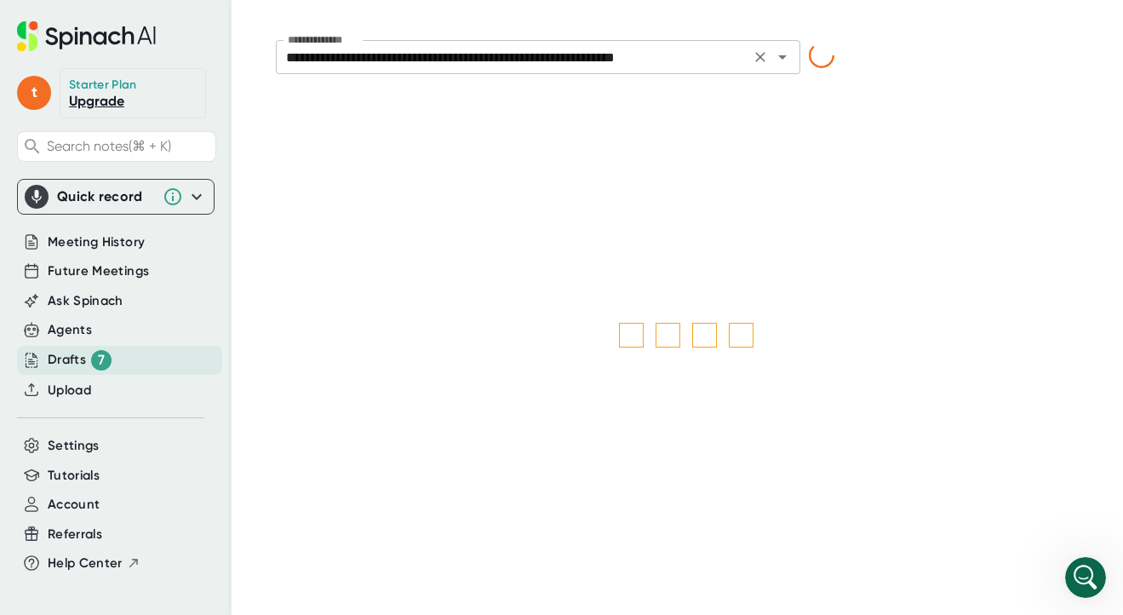
click at [787, 53] on icon "Open" at bounding box center [782, 57] width 20 height 20
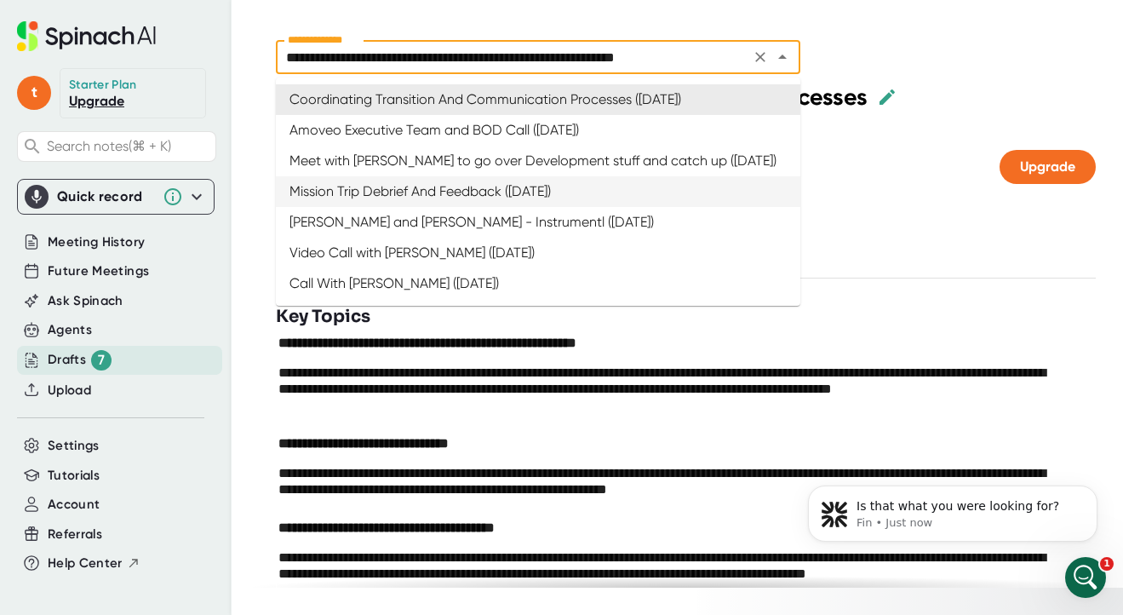
scroll to position [1571, 0]
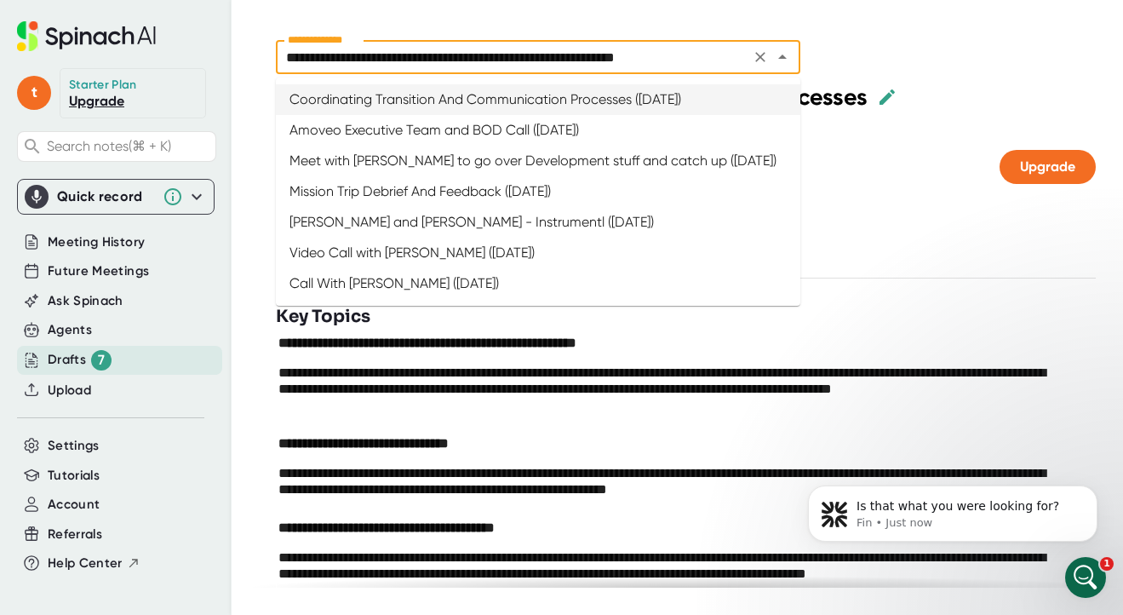
click at [782, 56] on icon "Close" at bounding box center [782, 56] width 9 height 4
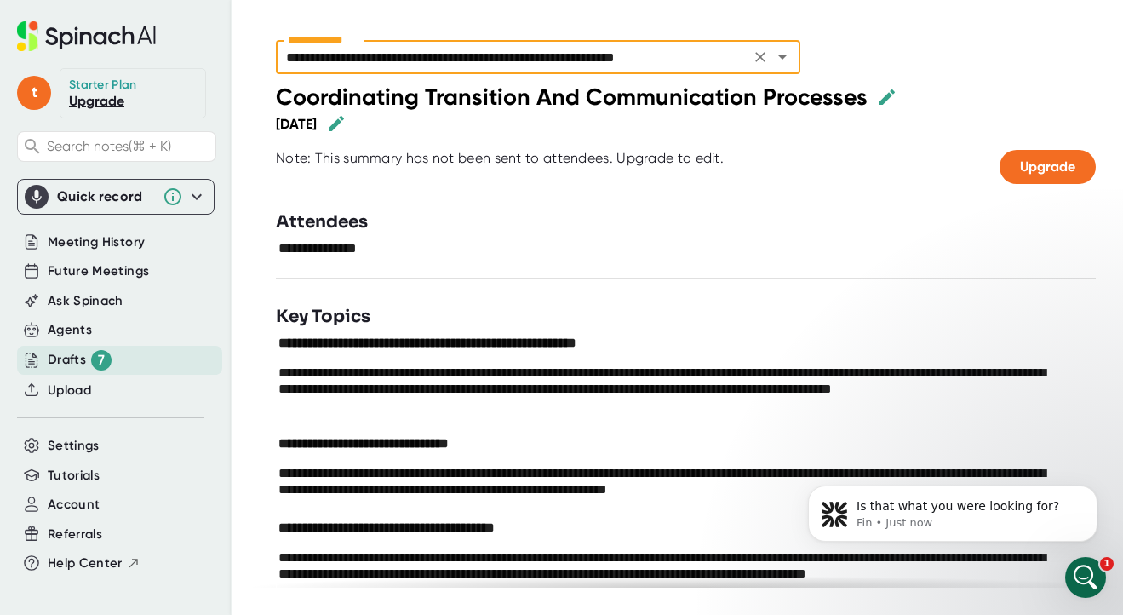
click at [760, 49] on icon "Clear" at bounding box center [760, 57] width 17 height 17
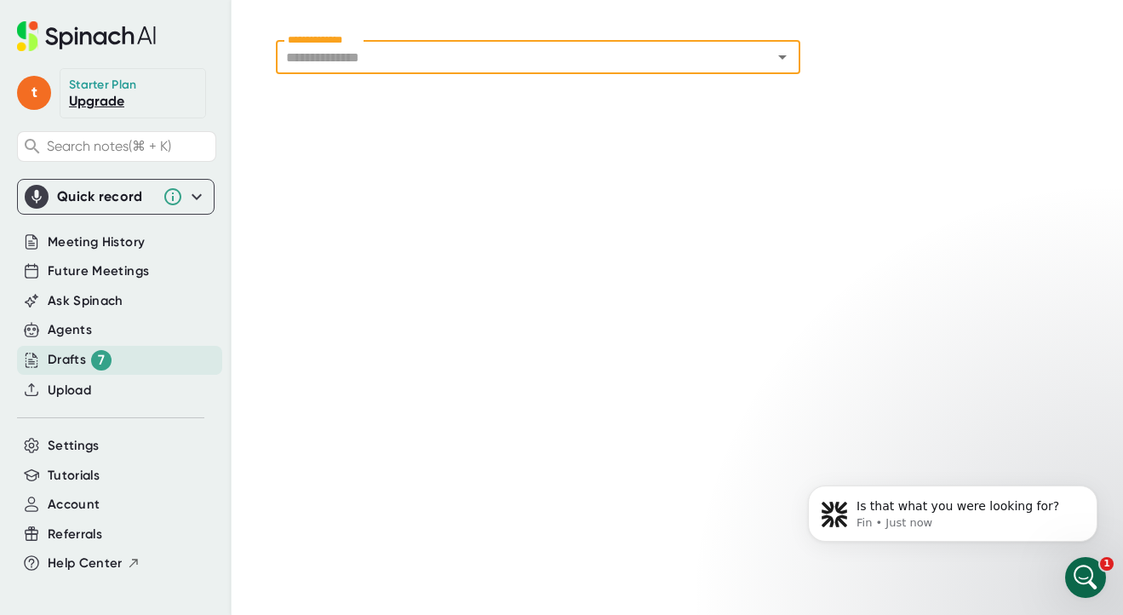
click at [788, 60] on icon "Open" at bounding box center [782, 57] width 20 height 20
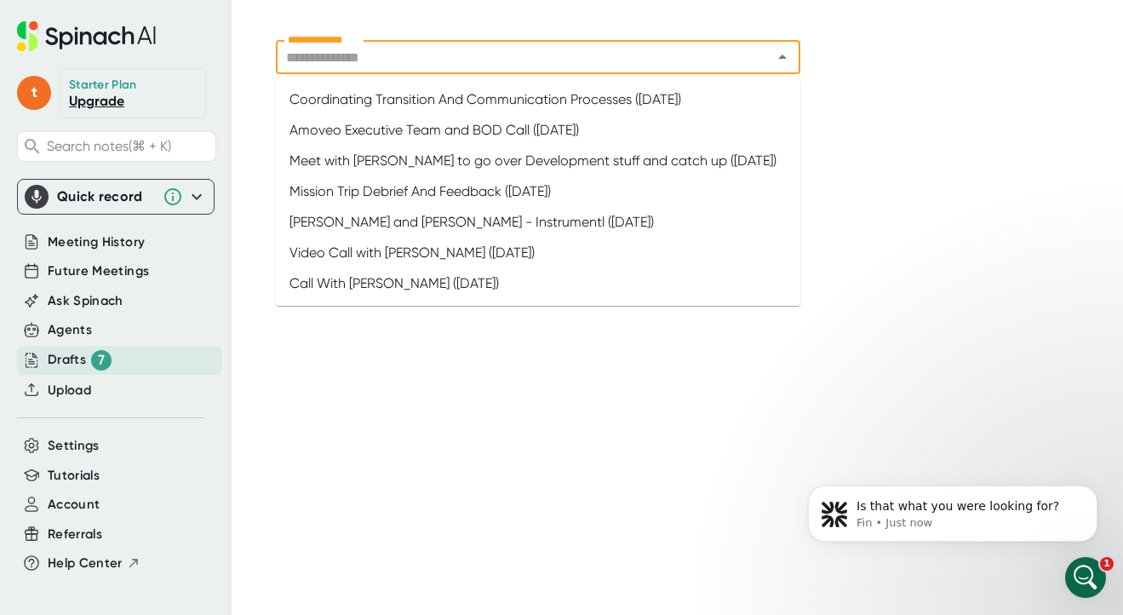
click at [892, 107] on div "**********" at bounding box center [686, 307] width 874 height 560
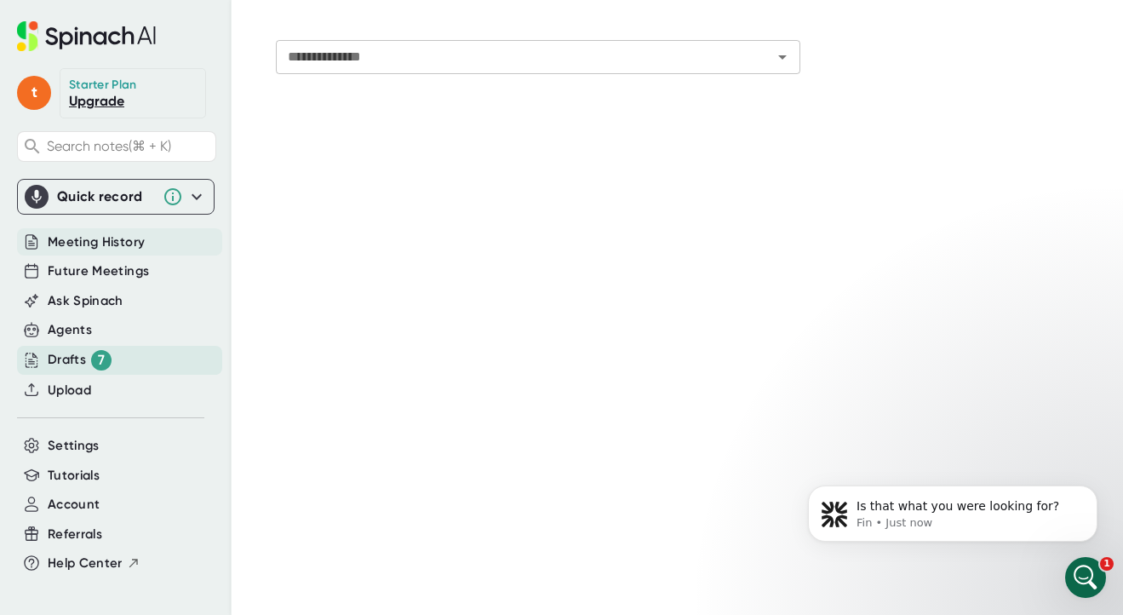
click at [96, 236] on span "Meeting History" at bounding box center [96, 242] width 97 height 20
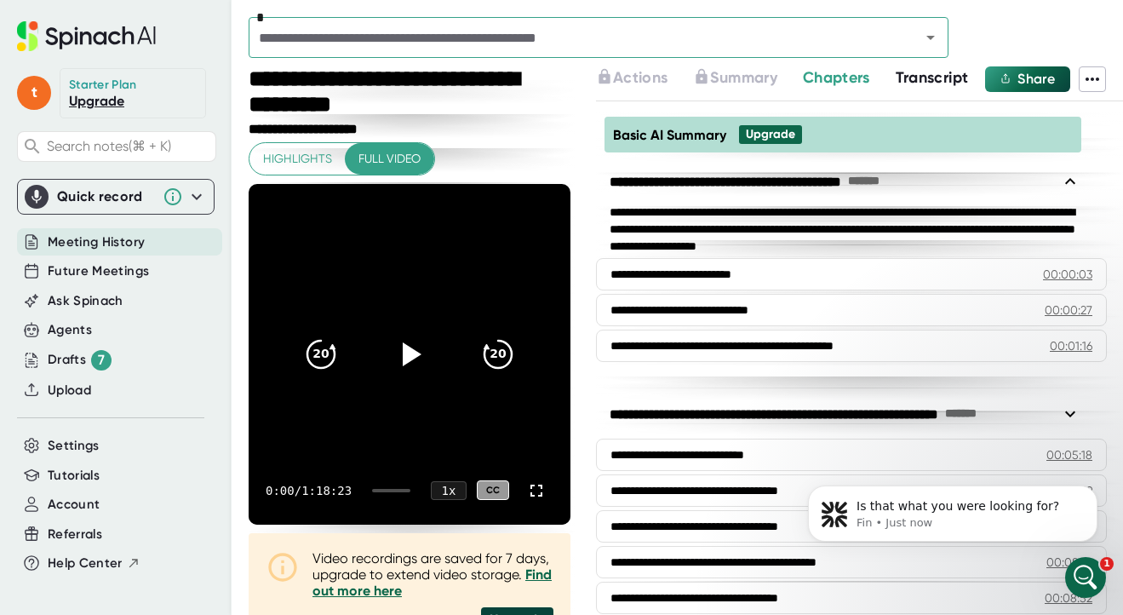
click at [929, 73] on span "Transcript" at bounding box center [932, 77] width 73 height 19
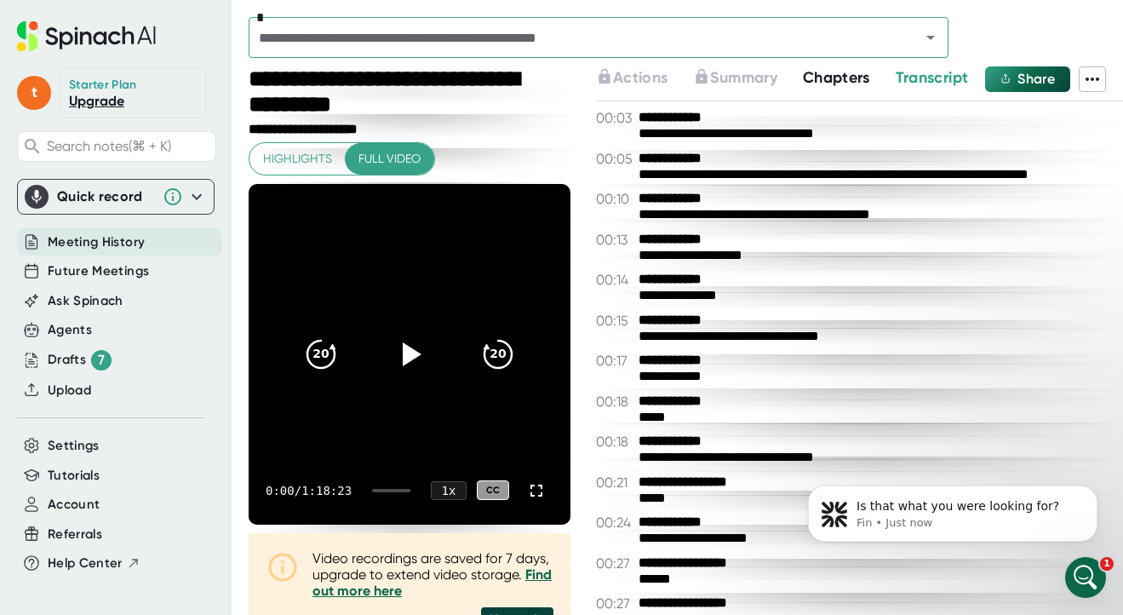
click at [1096, 78] on icon at bounding box center [1093, 78] width 14 height 3
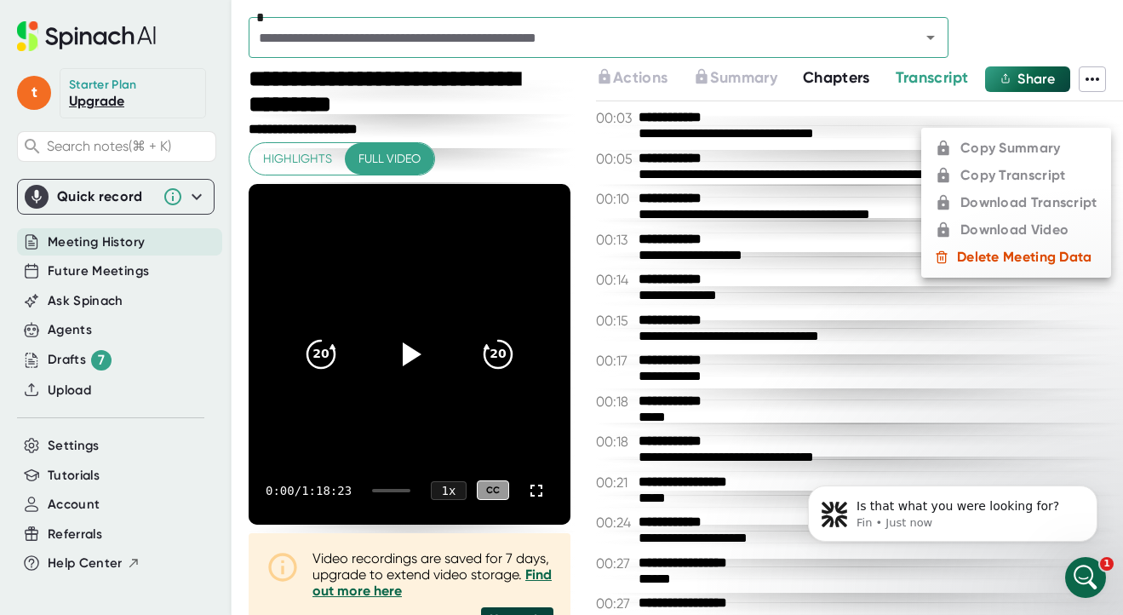
click at [1011, 226] on ul "Copy Summary Copy Transcript Download Transcript Download Video Delete Meeting …" at bounding box center [1016, 203] width 190 height 150
click at [937, 515] on p "Fin • Just now" at bounding box center [967, 522] width 220 height 15
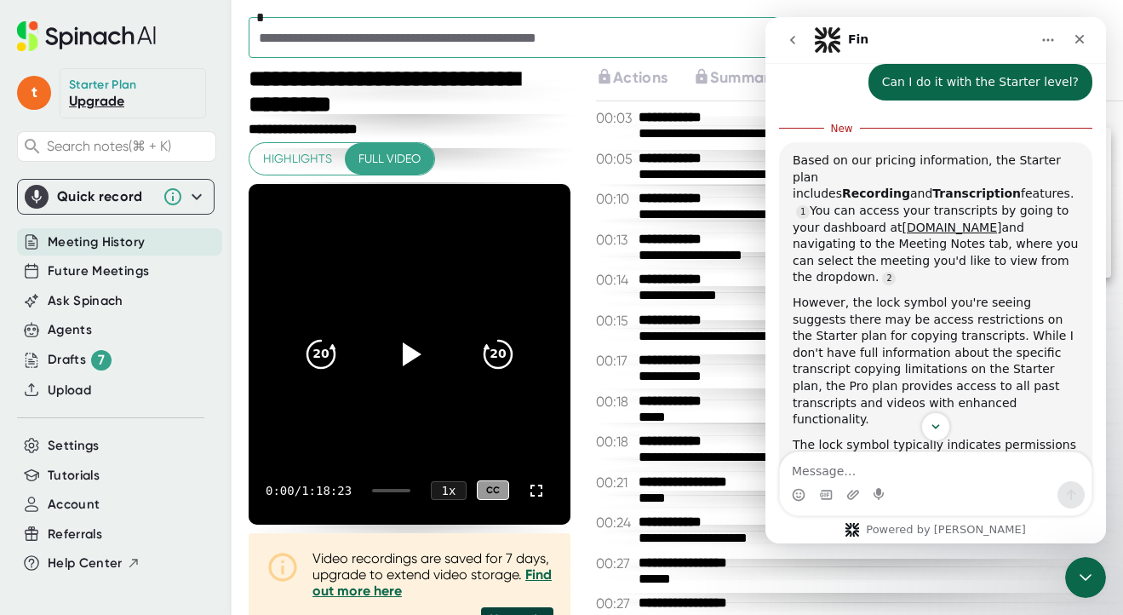
scroll to position [1512, 0]
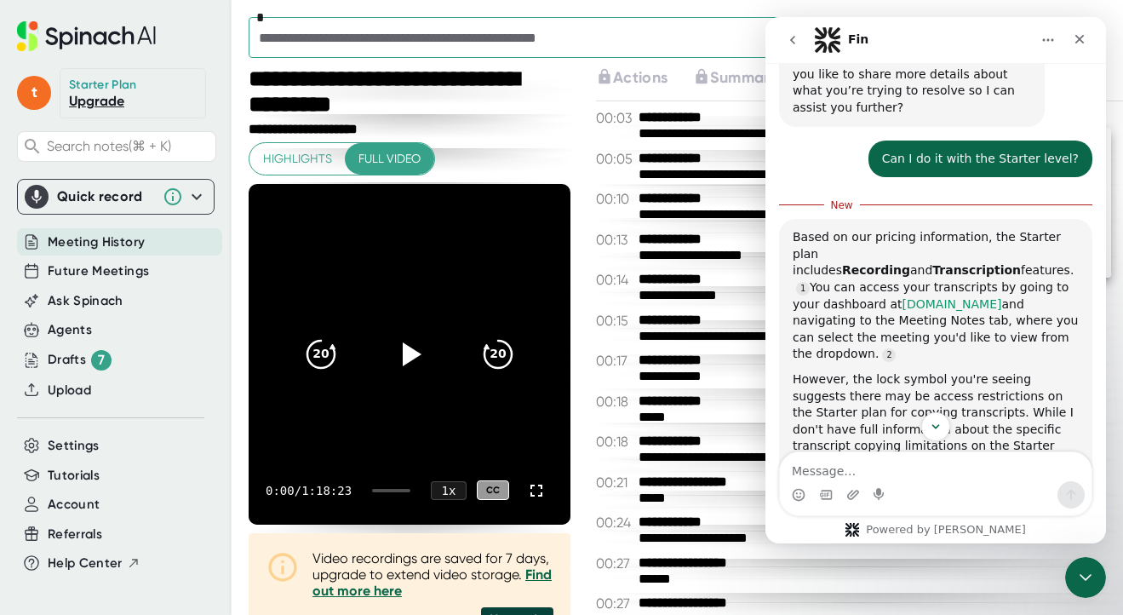
click at [931, 297] on link "[DOMAIN_NAME]" at bounding box center [952, 304] width 100 height 14
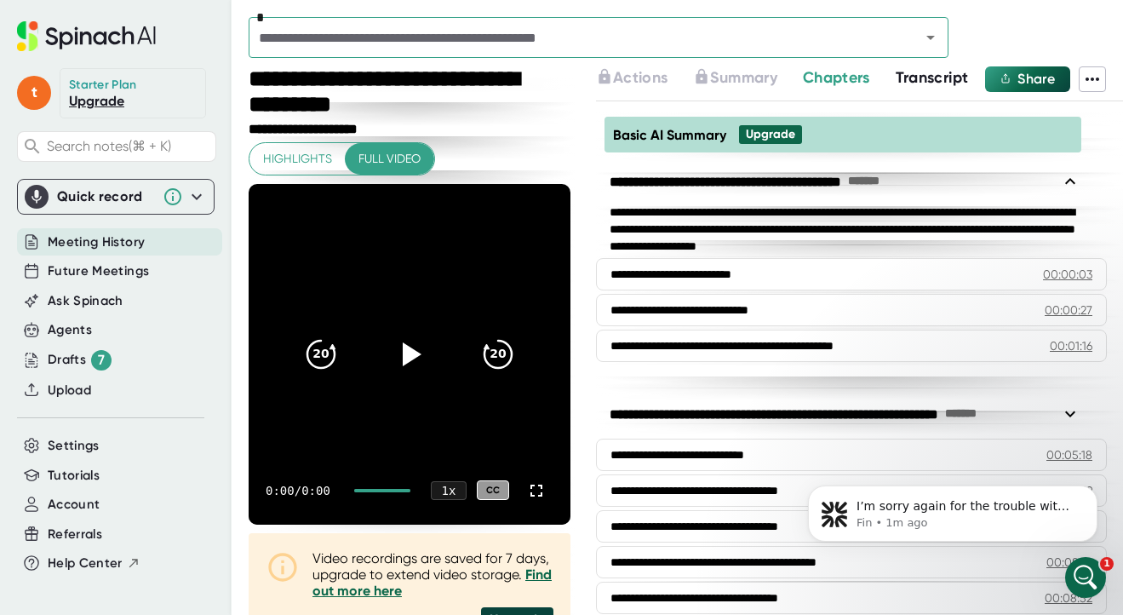
click at [925, 74] on span "Transcript" at bounding box center [932, 77] width 73 height 19
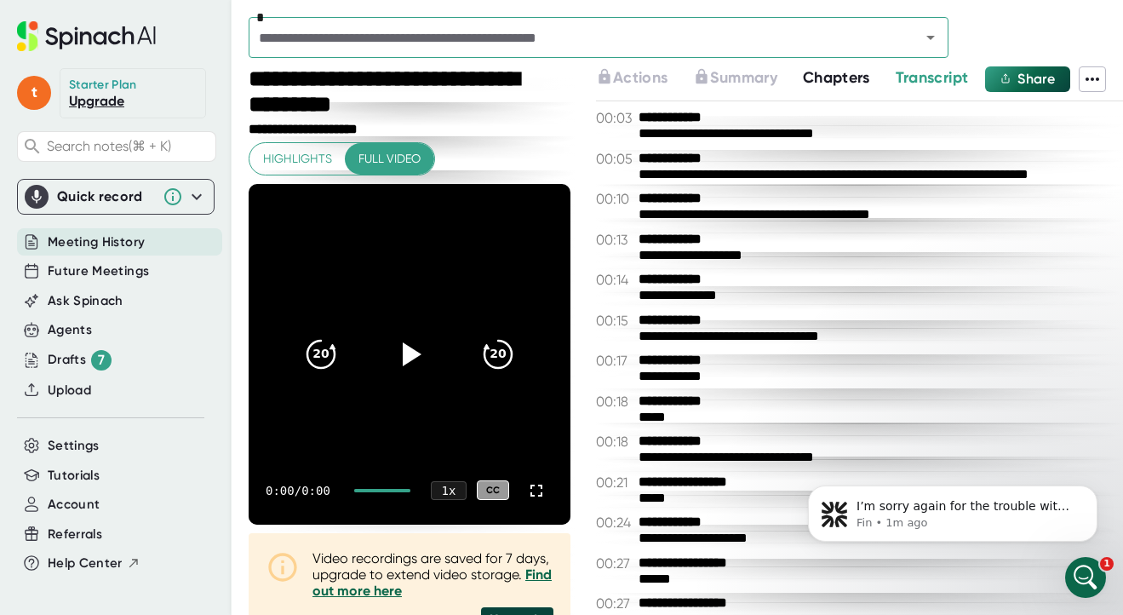
click at [1099, 79] on icon at bounding box center [1092, 79] width 20 height 20
